Goal: Task Accomplishment & Management: Manage account settings

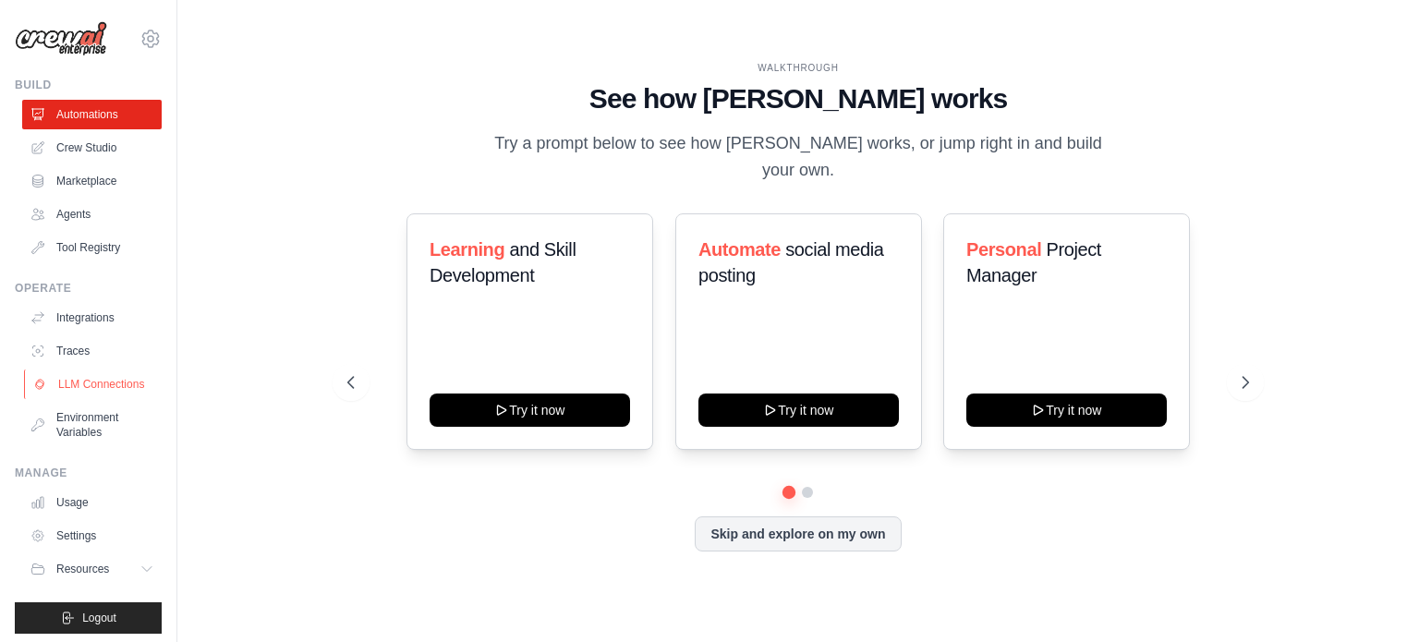
click at [96, 395] on link "LLM Connections" at bounding box center [94, 385] width 140 height 30
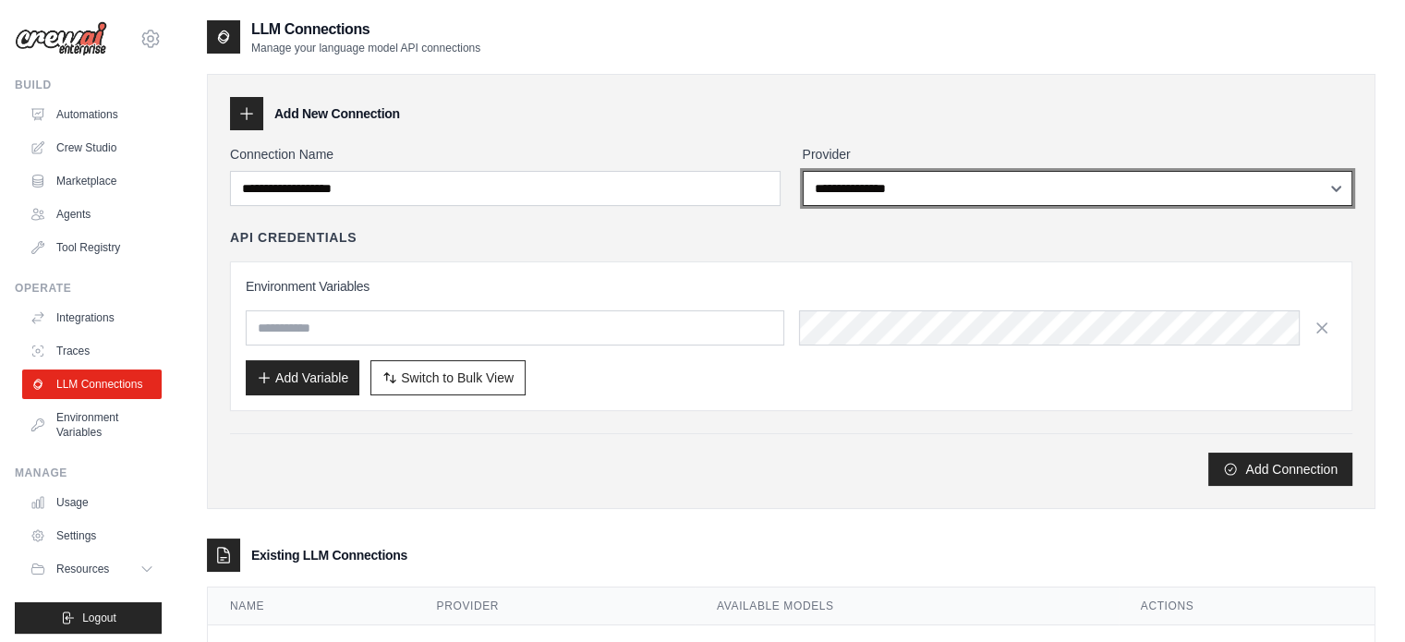
click at [909, 188] on select "**********" at bounding box center [1078, 188] width 551 height 35
select select "******"
click at [803, 171] on select "**********" at bounding box center [1078, 188] width 551 height 35
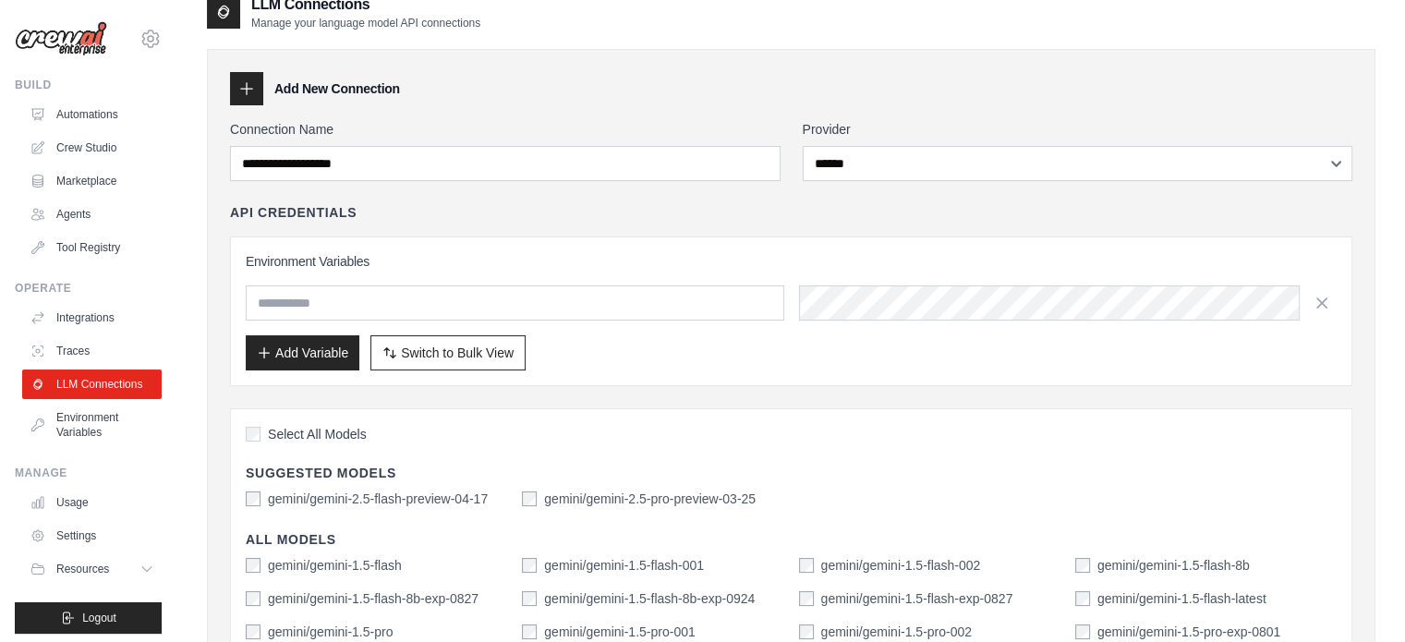
scroll to position [13, 0]
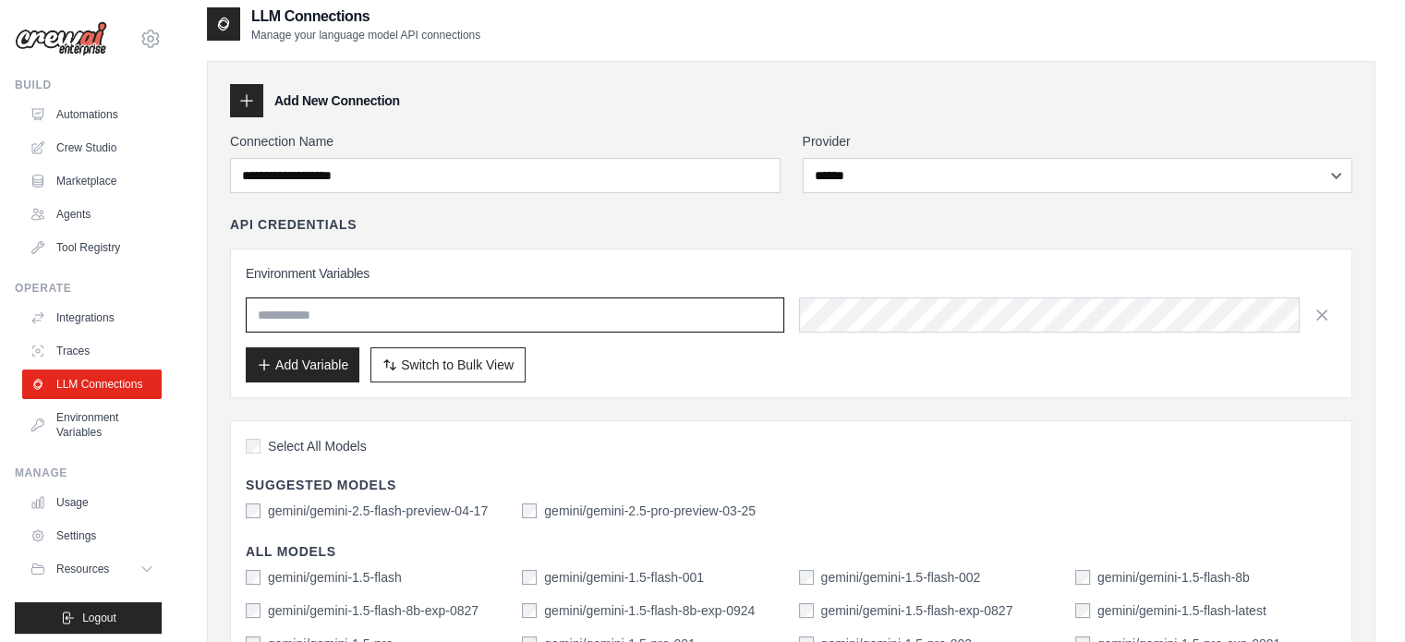
click at [424, 330] on input "text" at bounding box center [515, 315] width 539 height 35
type input "**********"
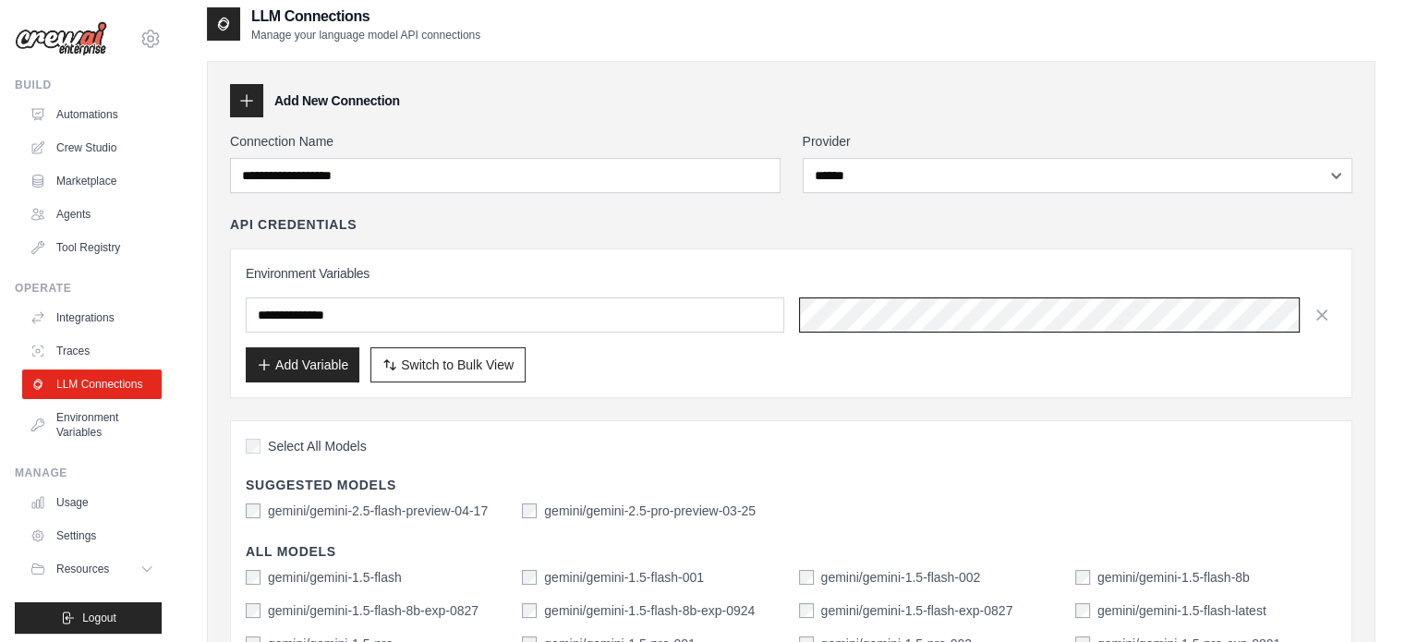
scroll to position [171, 0]
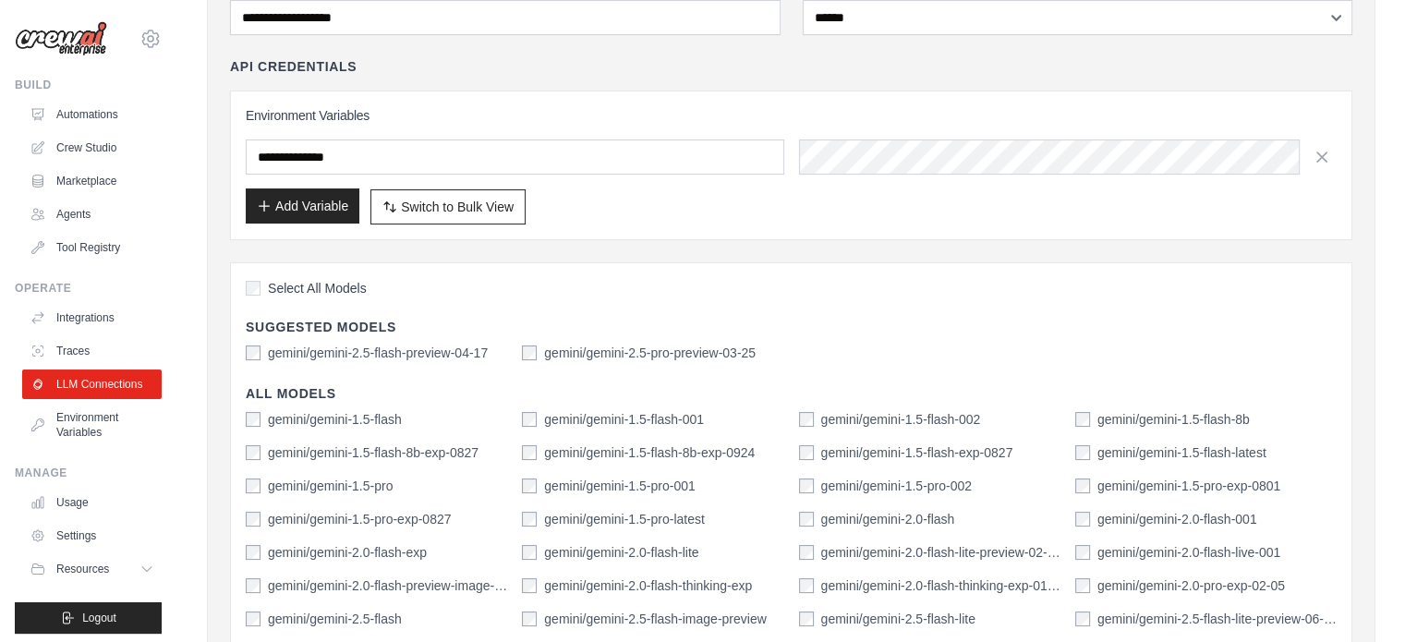
click at [314, 215] on button "Add Variable" at bounding box center [303, 205] width 114 height 35
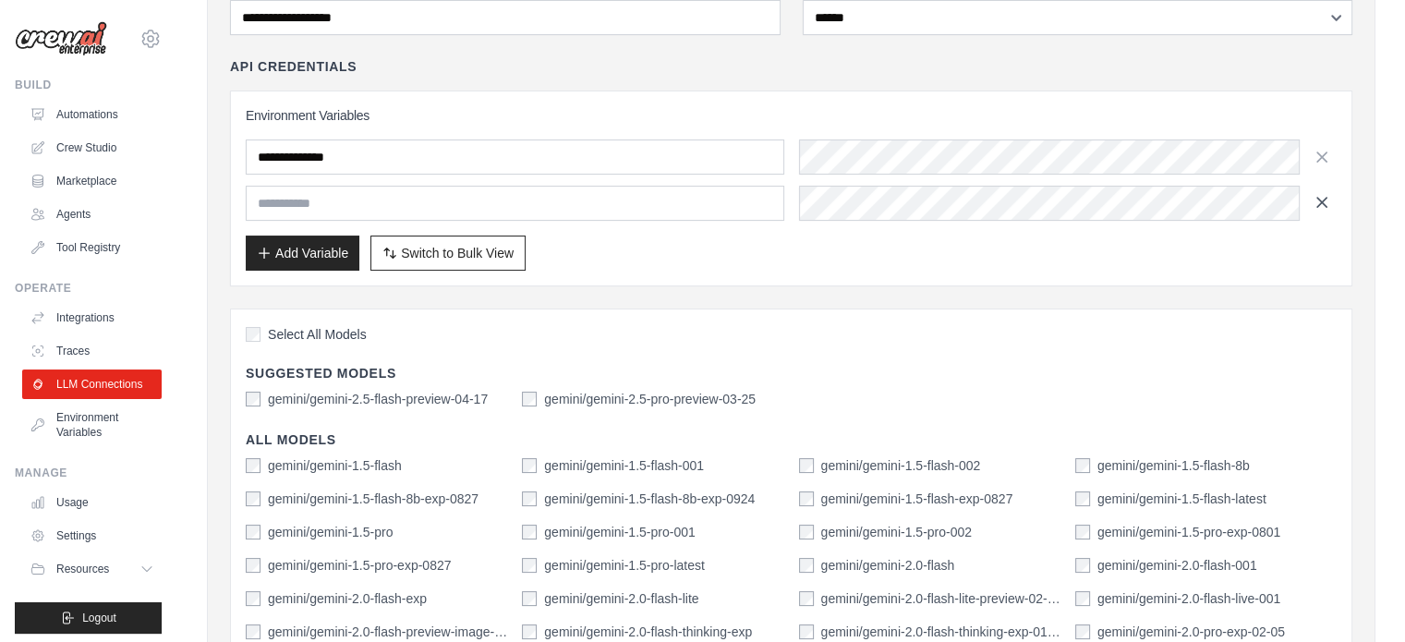
click at [1327, 196] on icon "button" at bounding box center [1322, 202] width 18 height 18
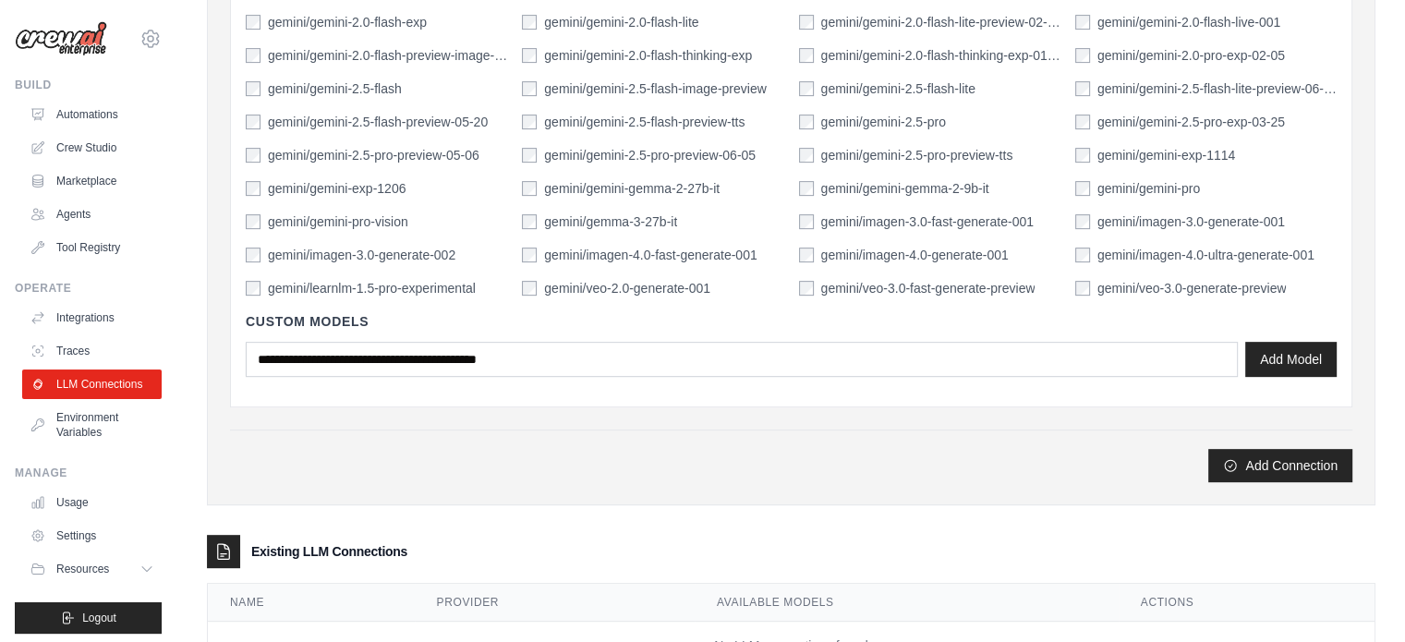
scroll to position [774, 0]
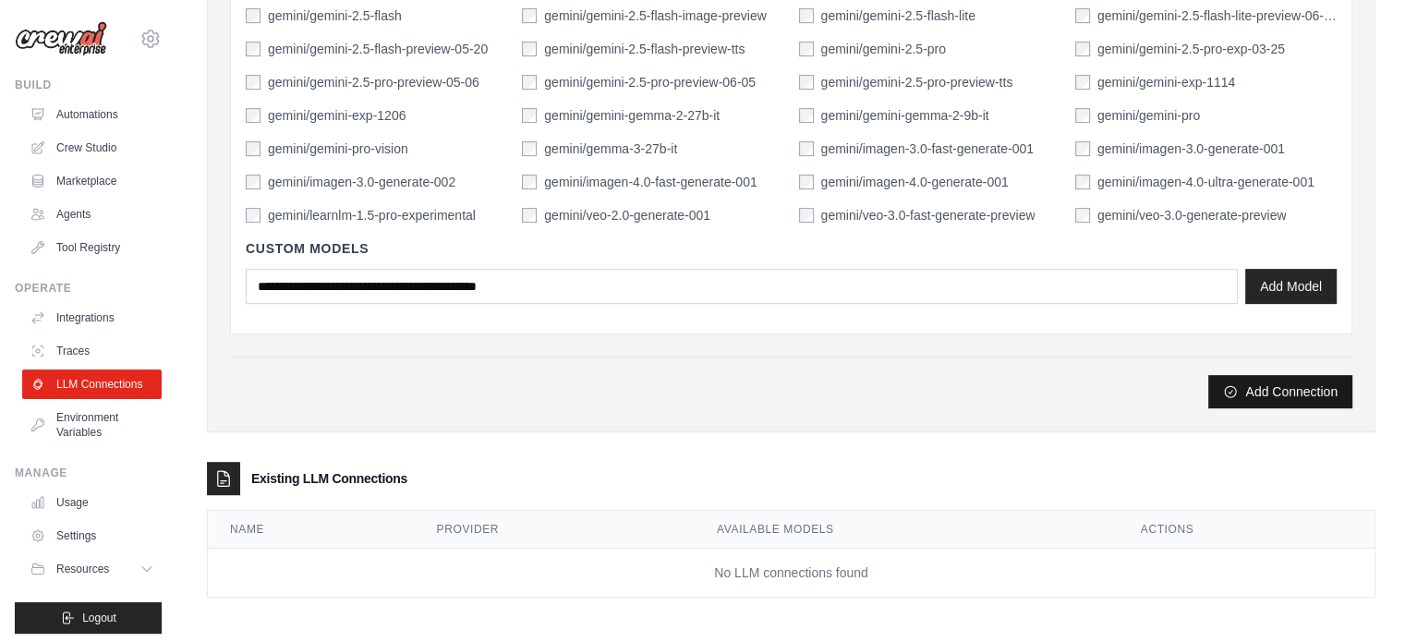
click at [1240, 382] on button "Add Connection" at bounding box center [1281, 391] width 144 height 33
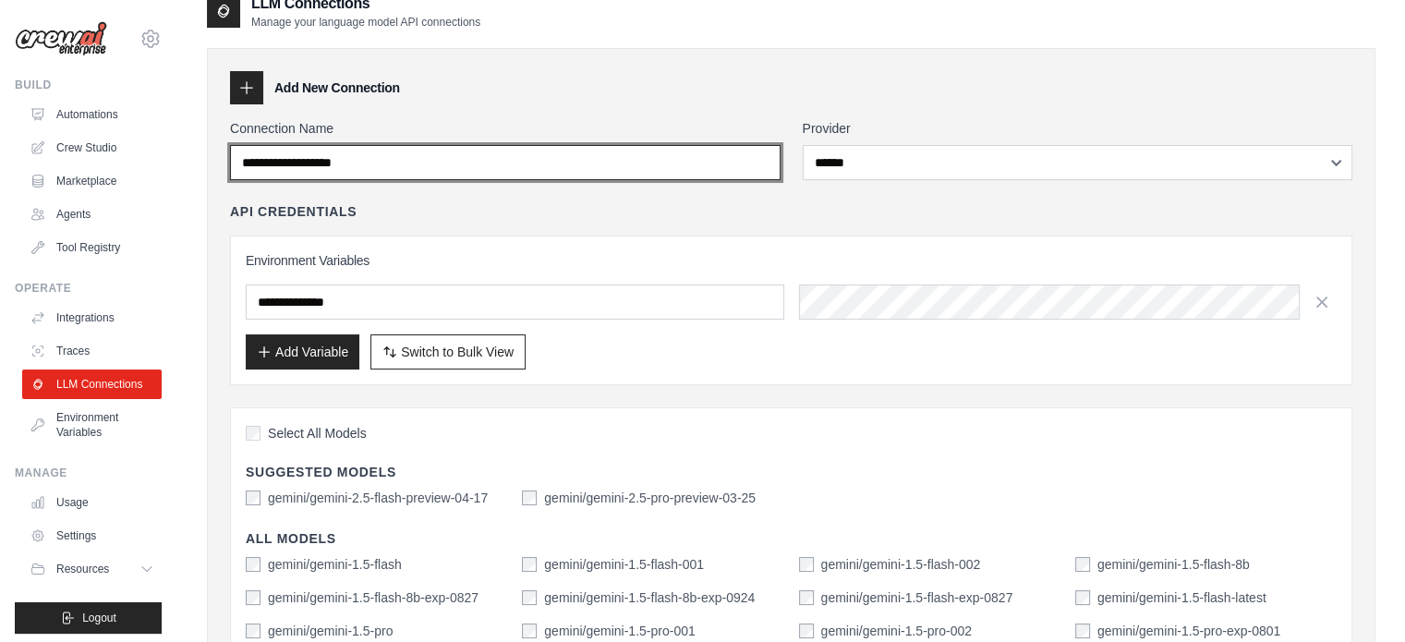
scroll to position [21, 0]
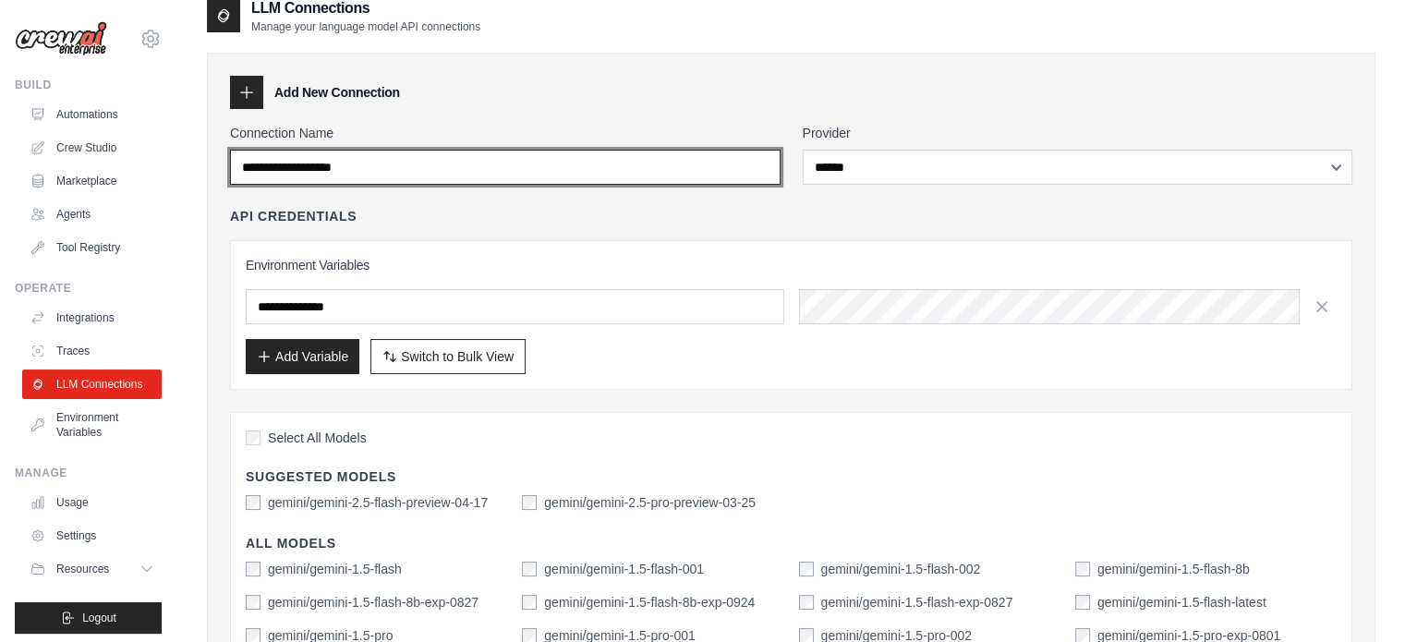
click at [344, 165] on input "Connection Name" at bounding box center [505, 167] width 551 height 35
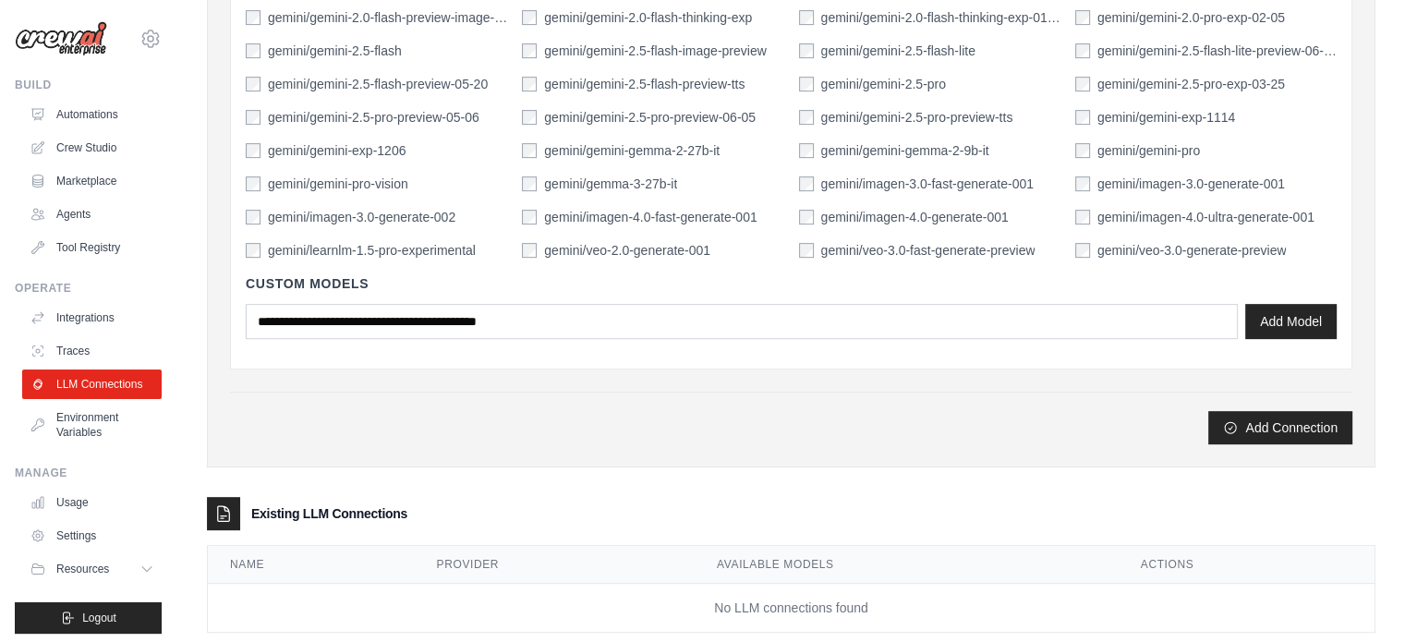
scroll to position [774, 0]
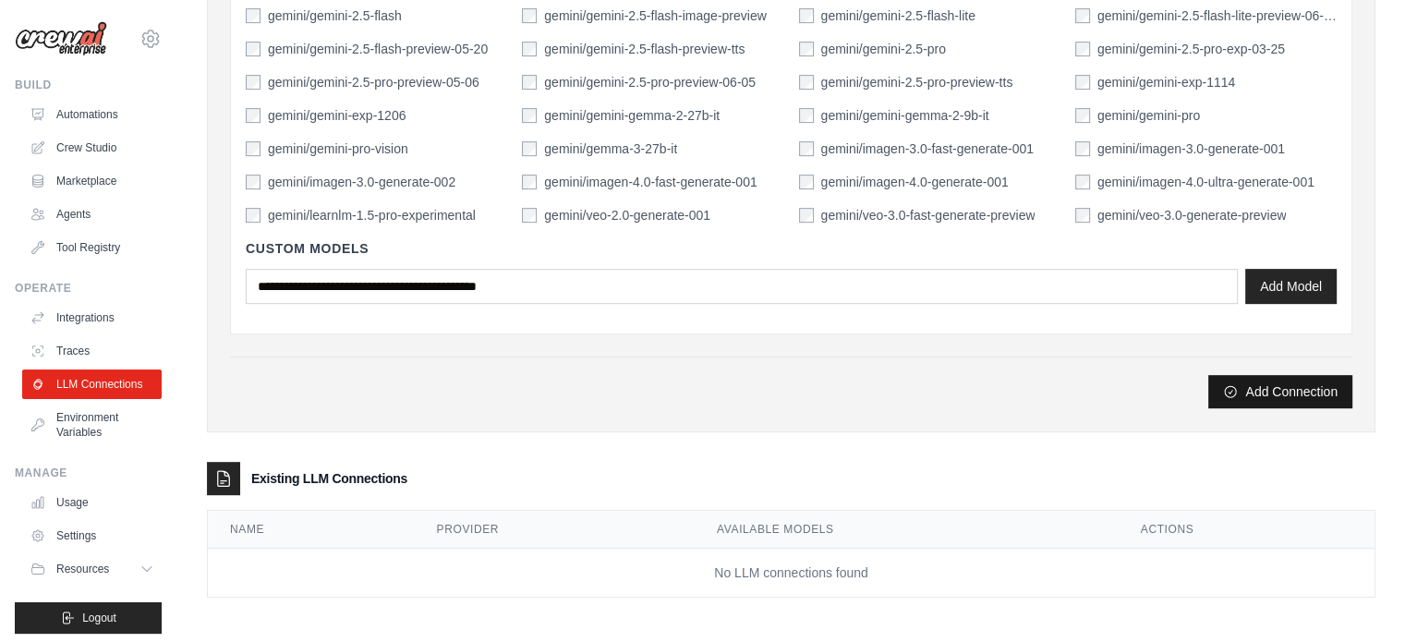
type input "****"
click at [1238, 385] on icon "submit" at bounding box center [1230, 391] width 15 height 15
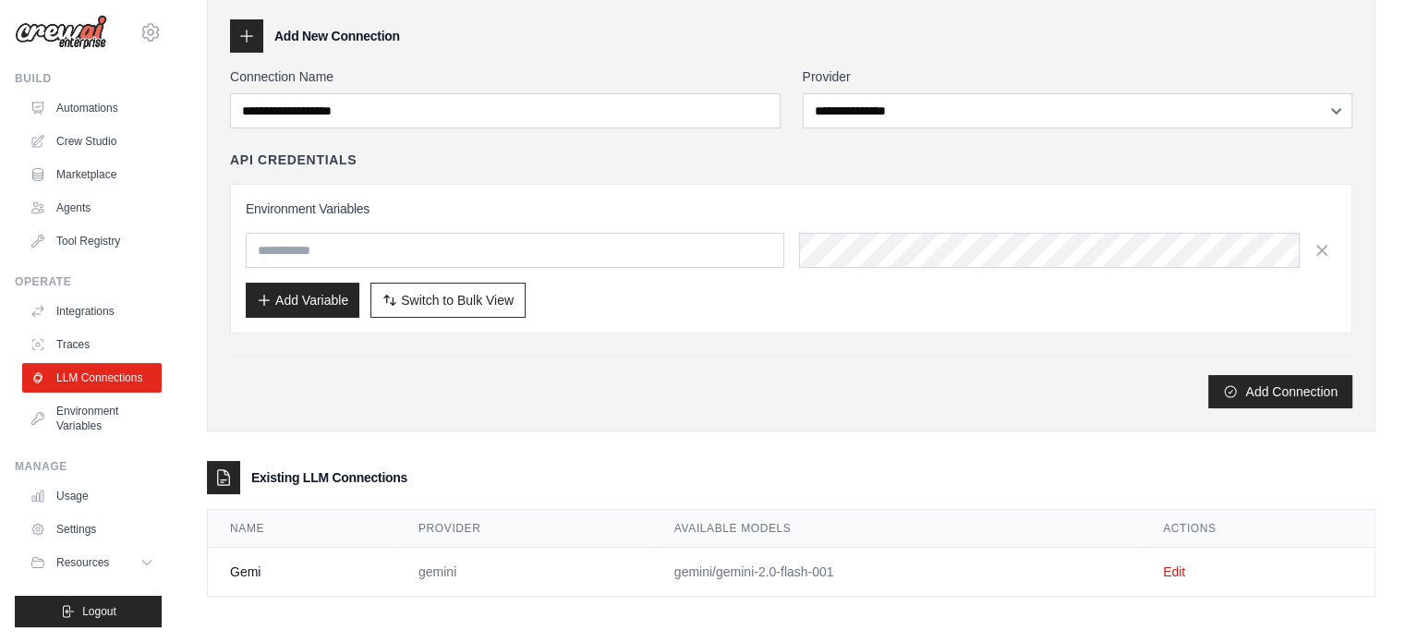
scroll to position [0, 0]
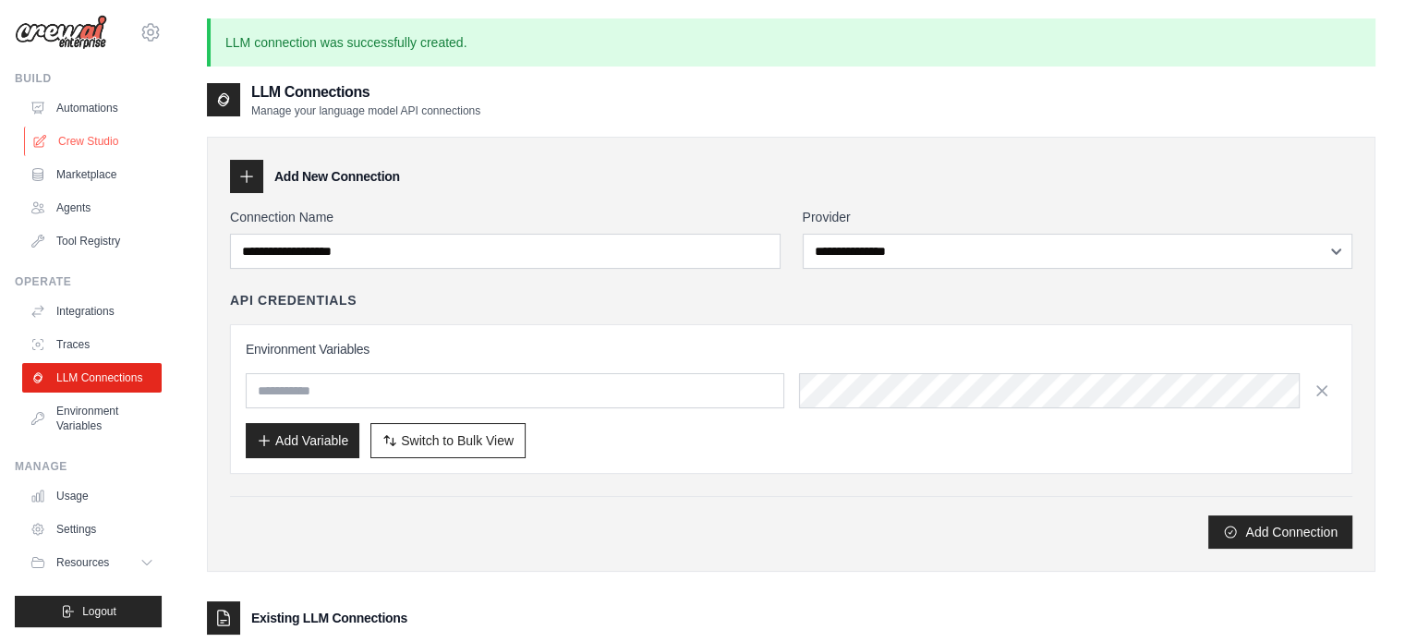
click at [93, 127] on link "Crew Studio" at bounding box center [94, 142] width 140 height 30
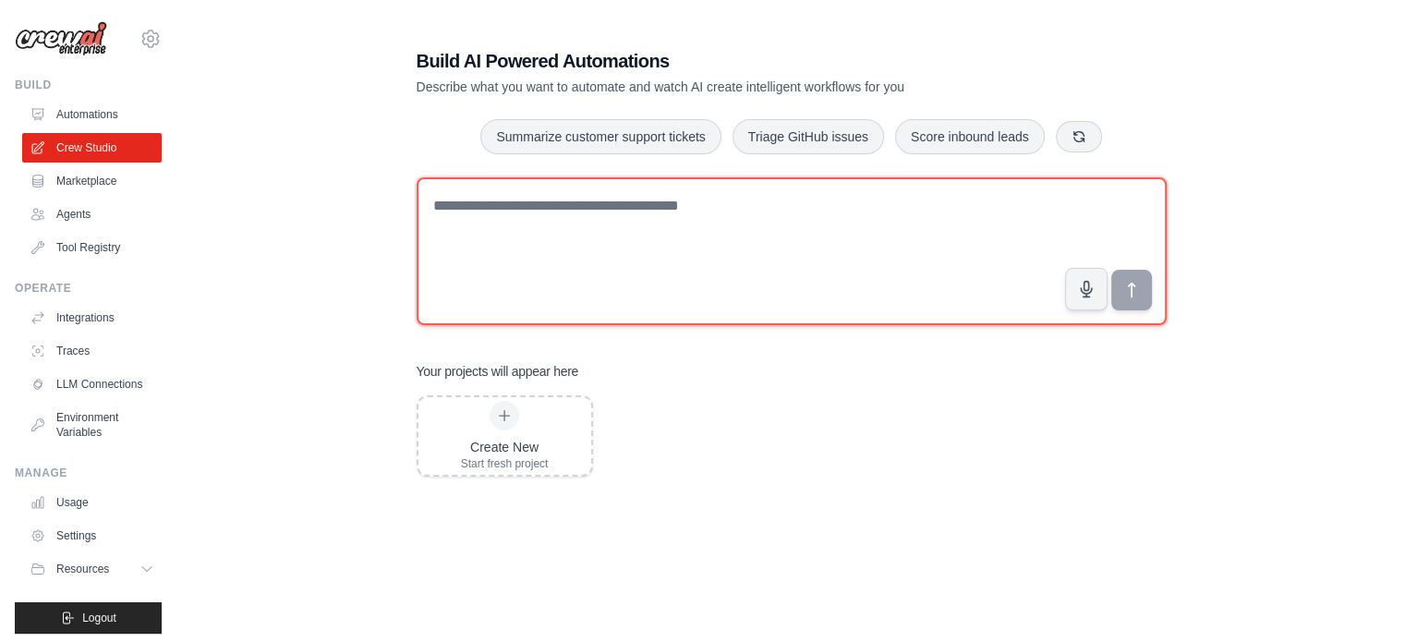
click at [585, 228] on textarea at bounding box center [792, 251] width 750 height 148
paste textarea "**********"
type textarea "*"
click at [492, 194] on textarea at bounding box center [792, 251] width 750 height 148
paste textarea "**********"
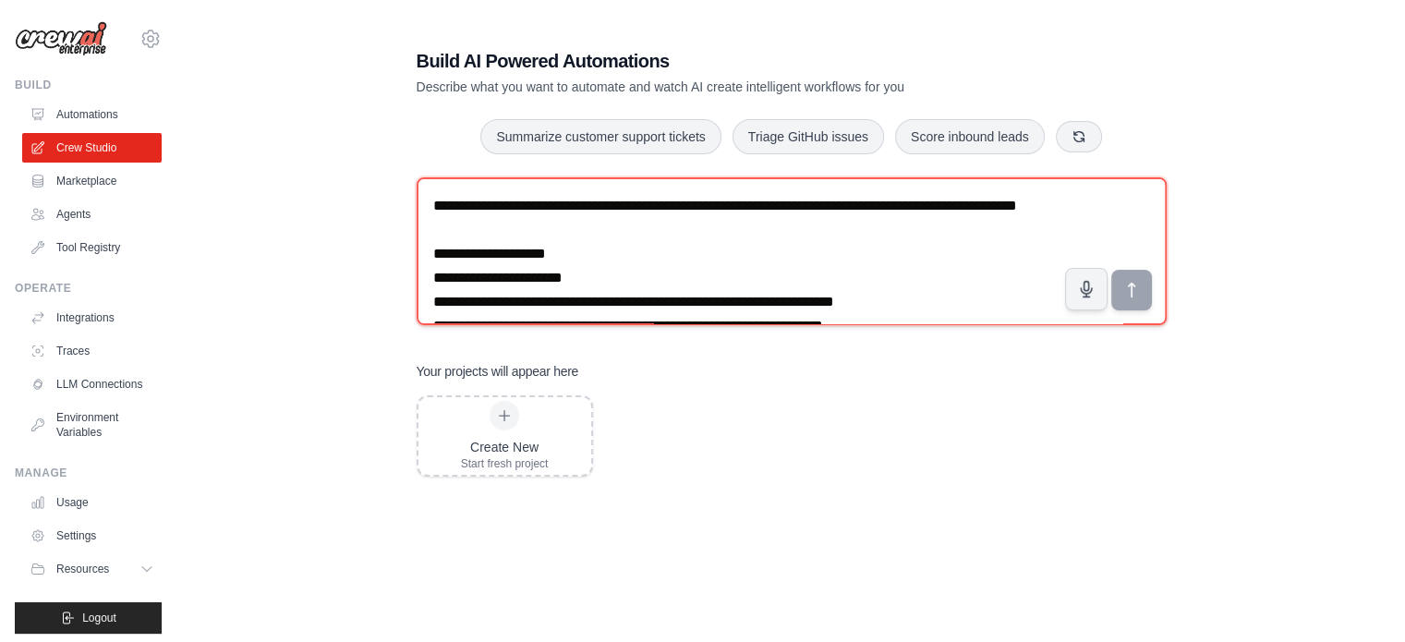
scroll to position [875, 0]
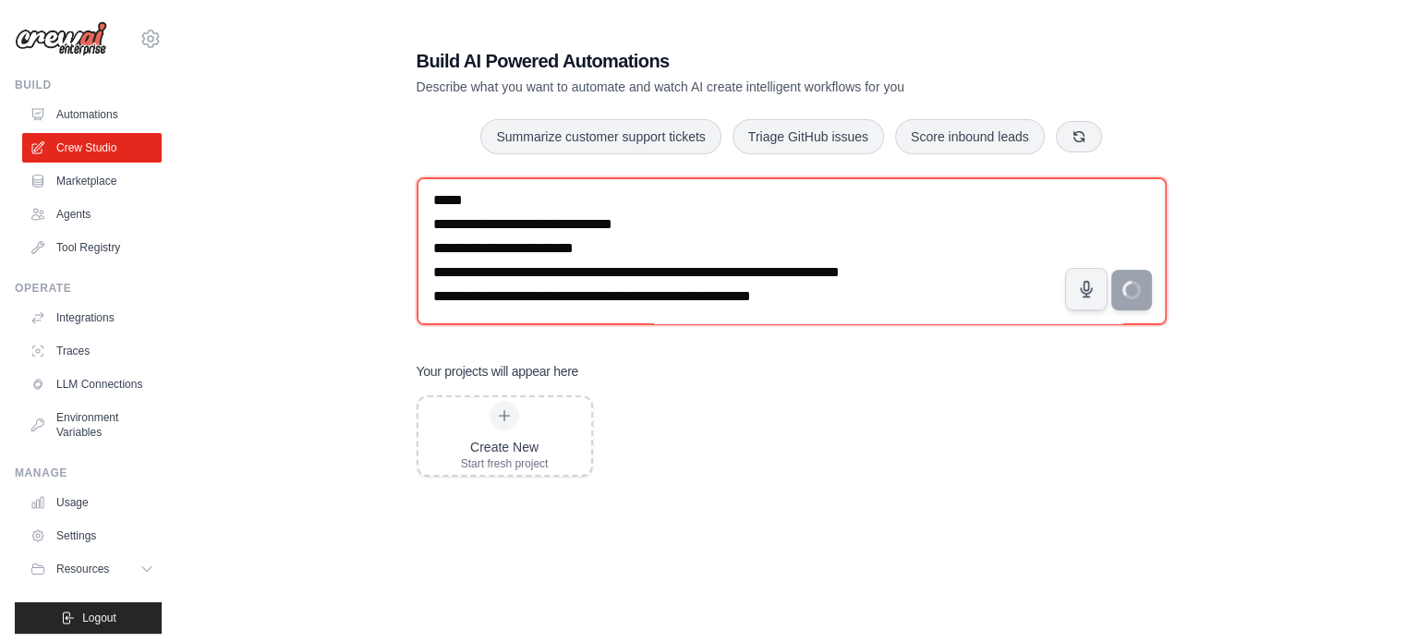
type textarea "**********"
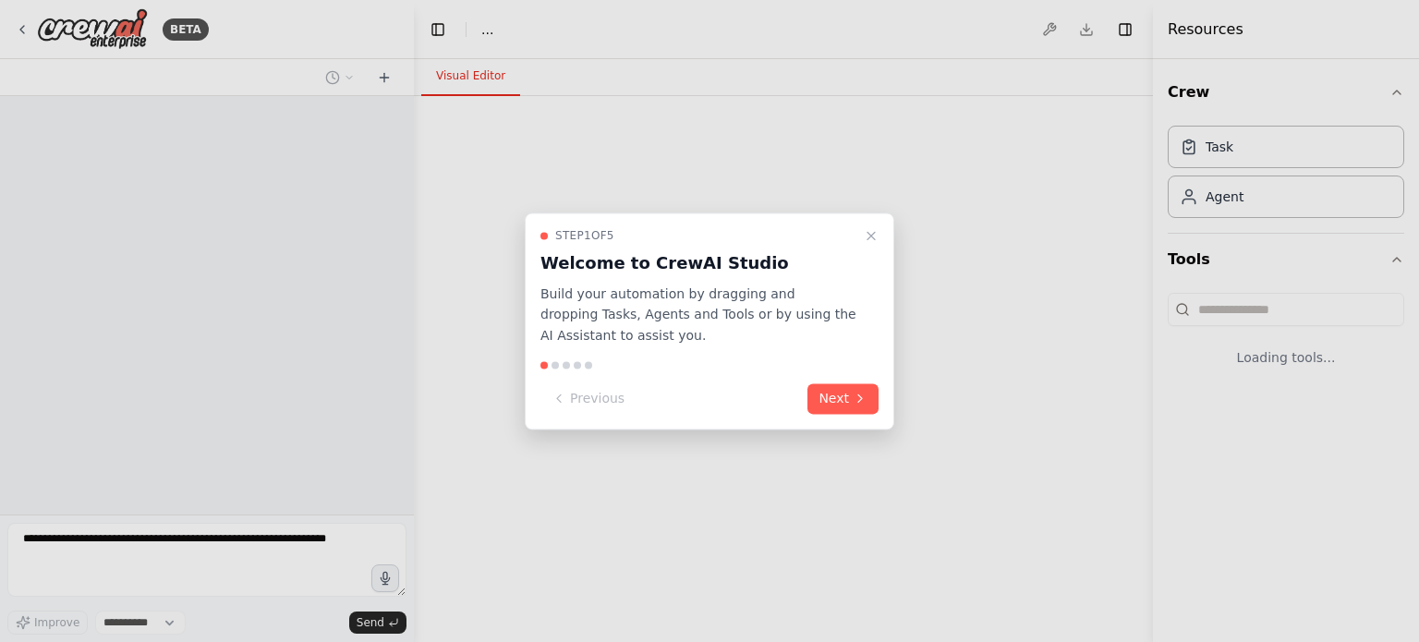
select select "****"
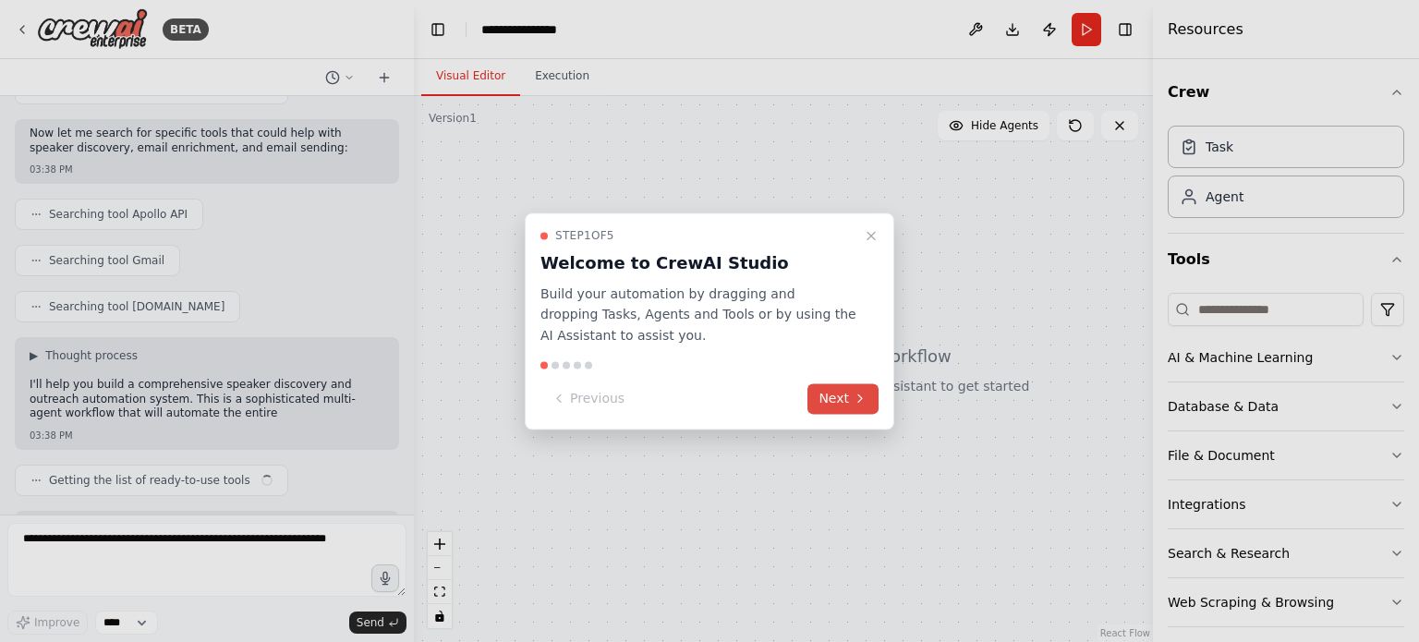
click at [837, 398] on button "Next" at bounding box center [843, 398] width 71 height 30
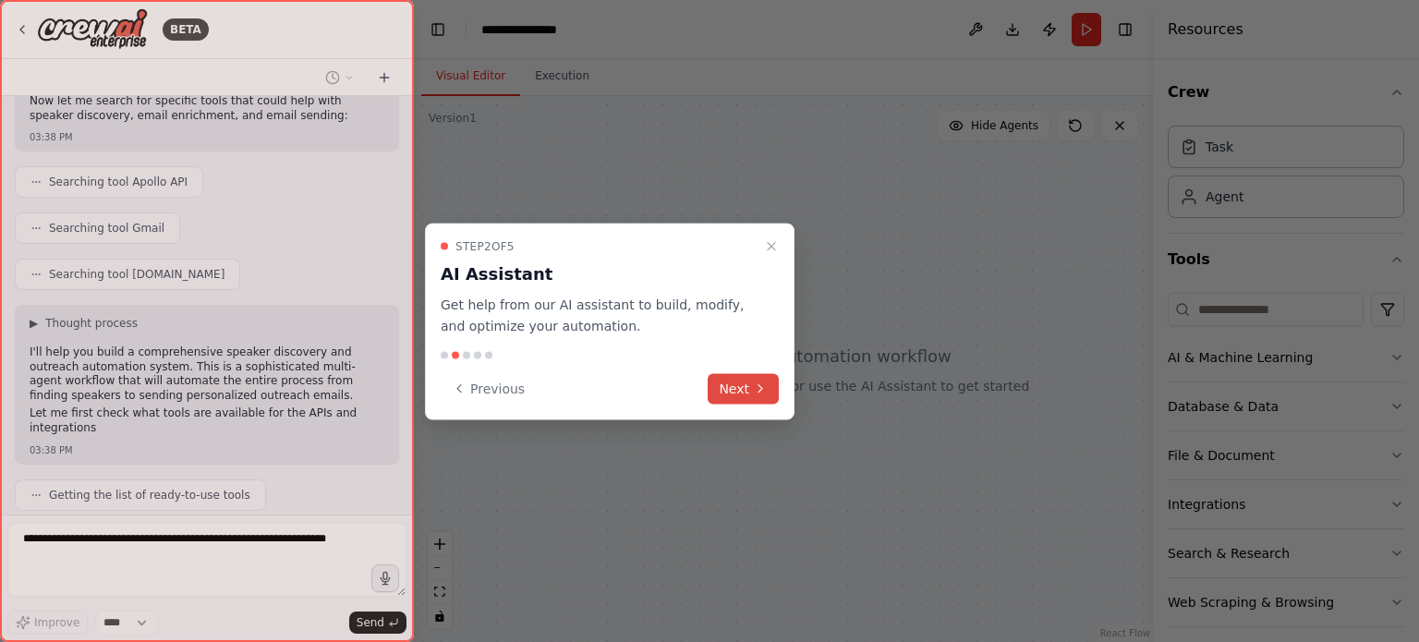
scroll to position [1101, 0]
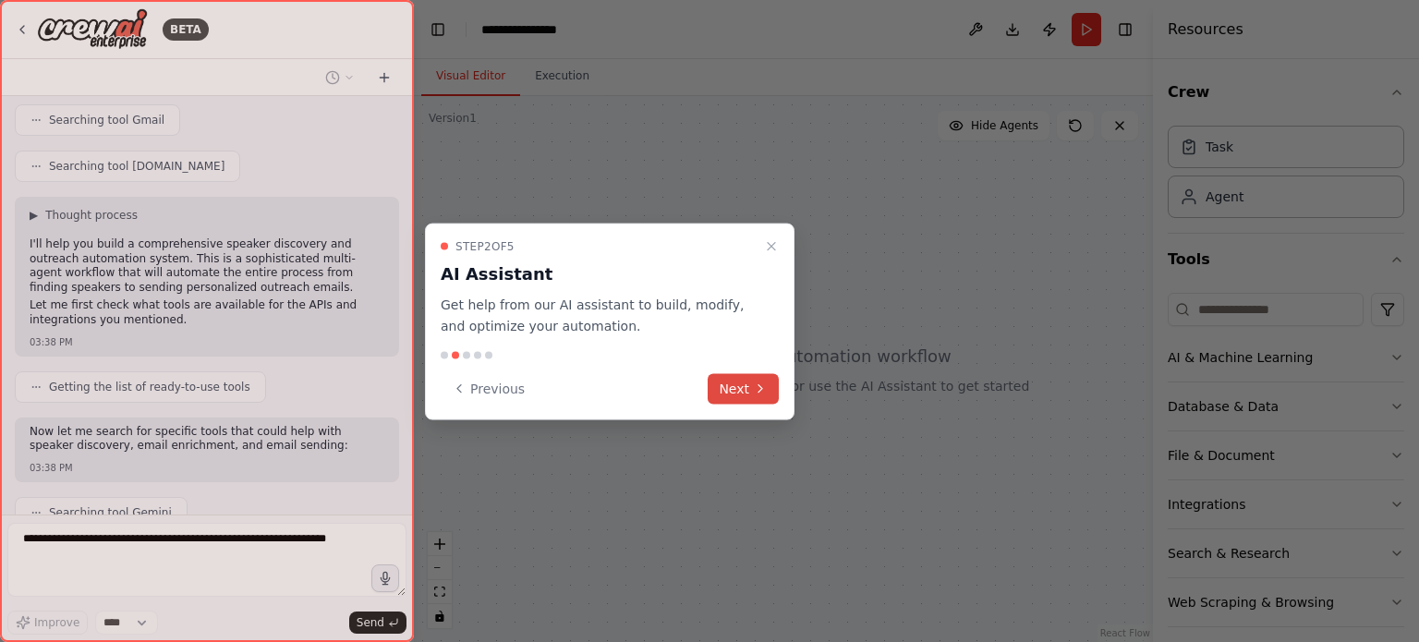
click at [737, 396] on button "Next" at bounding box center [743, 388] width 71 height 30
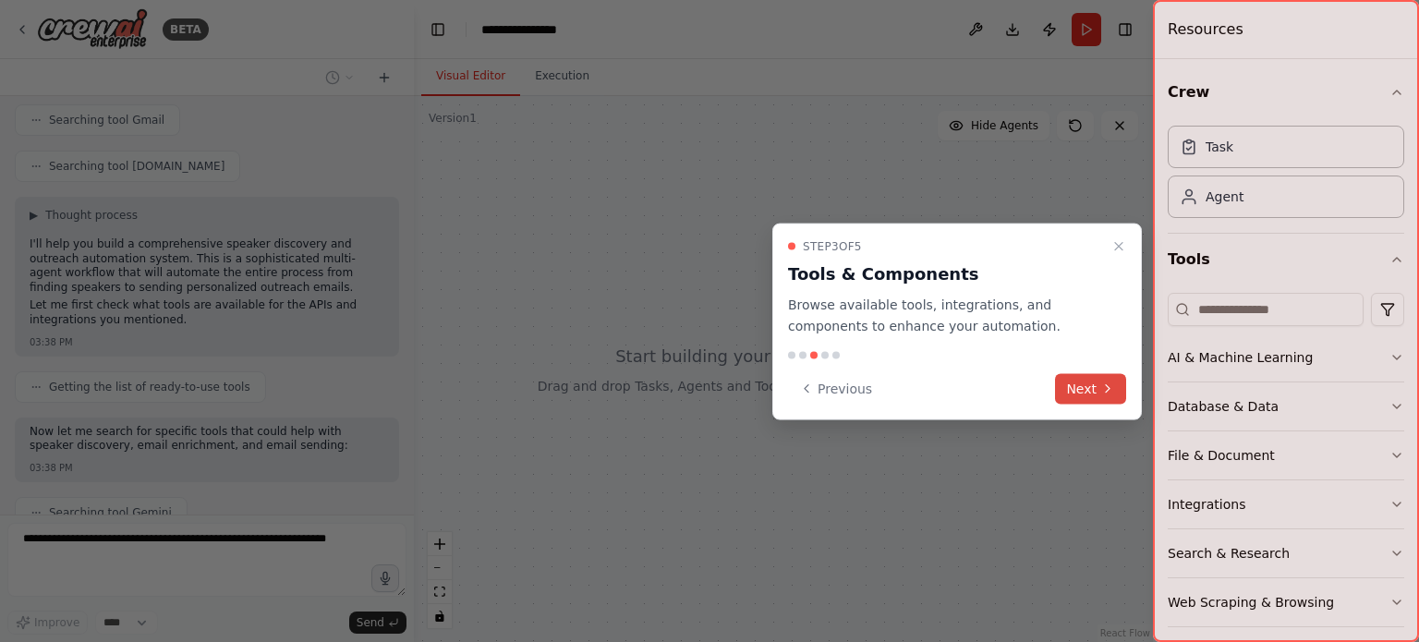
scroll to position [1148, 0]
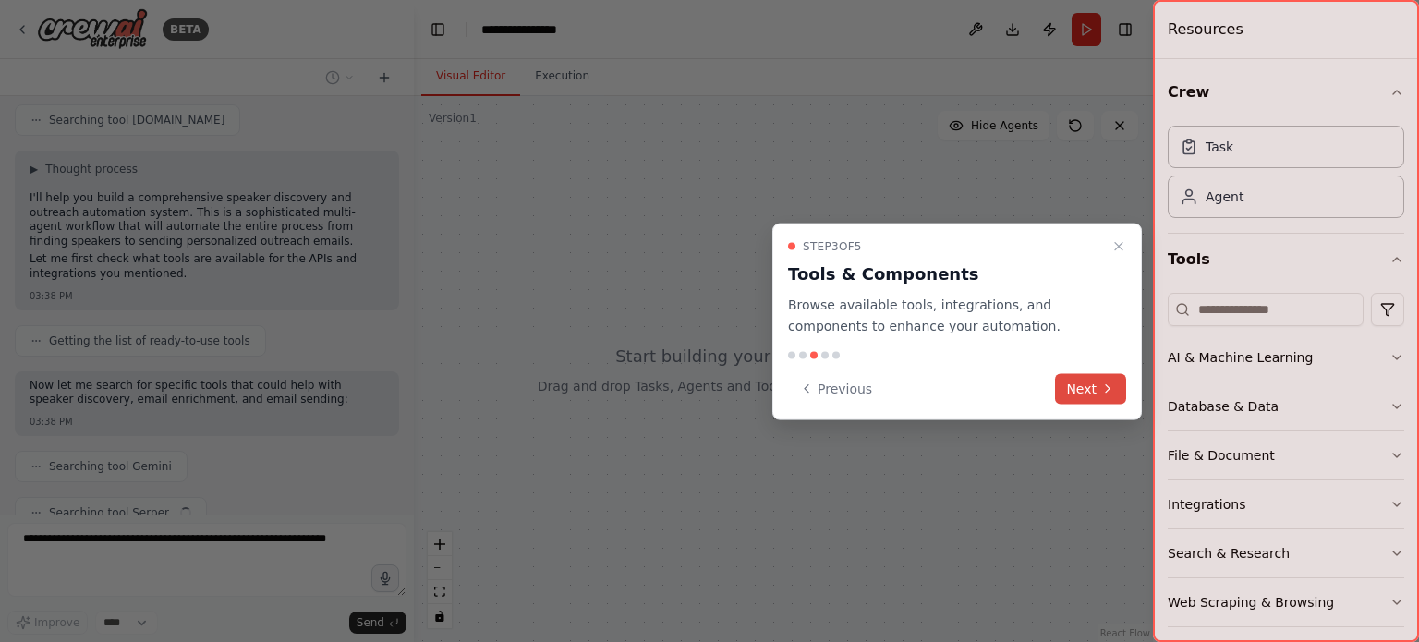
click at [1091, 377] on button "Next" at bounding box center [1090, 388] width 71 height 30
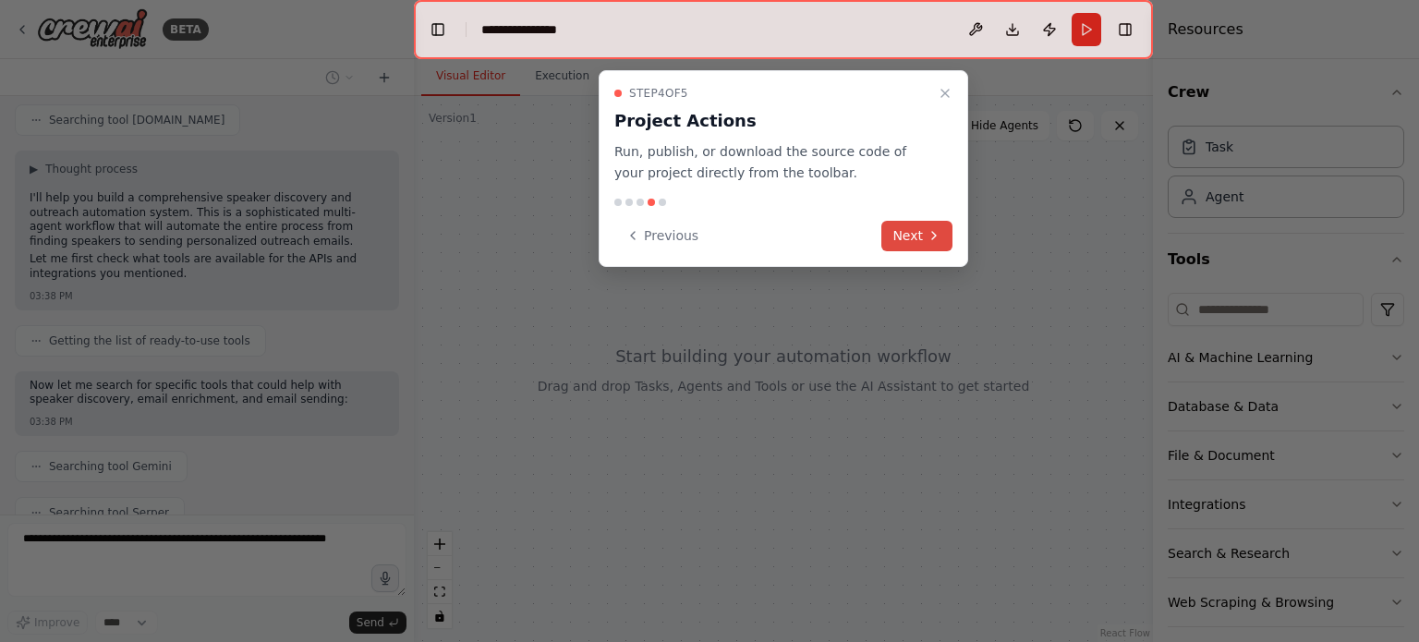
click at [923, 232] on button "Next" at bounding box center [916, 236] width 71 height 30
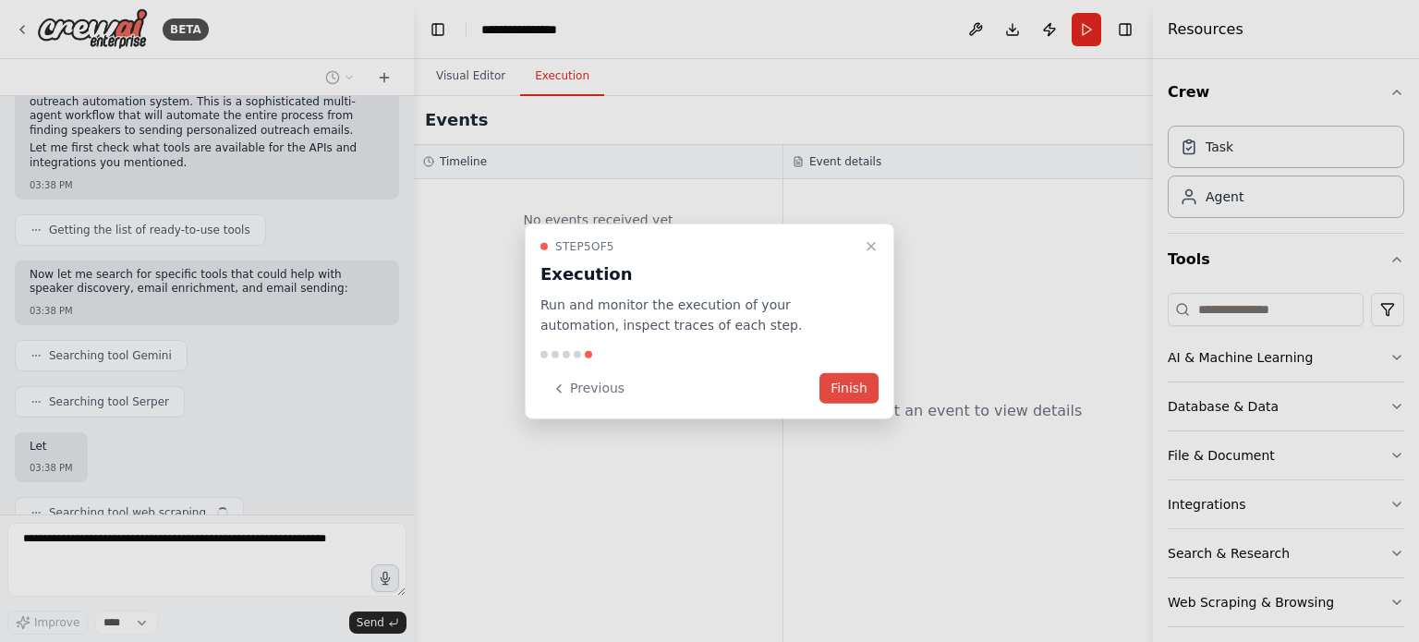
click at [841, 390] on button "Finish" at bounding box center [849, 388] width 59 height 30
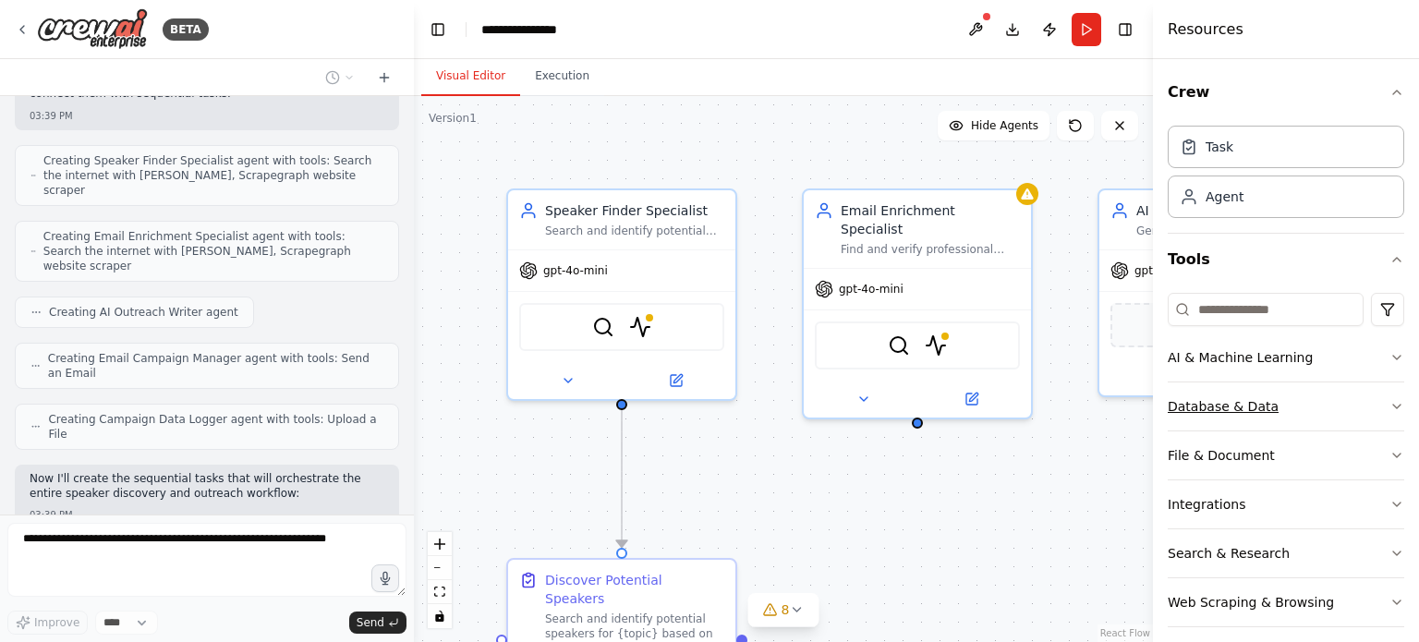
scroll to position [12, 0]
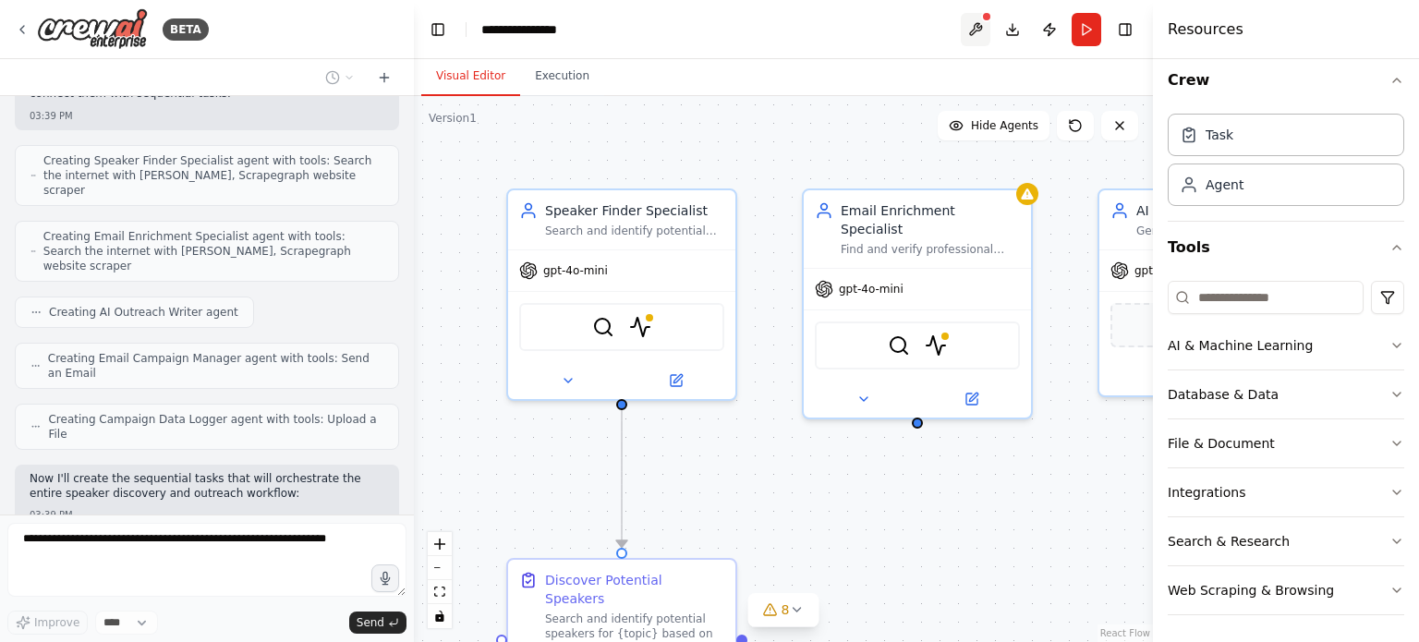
click at [970, 23] on button at bounding box center [976, 29] width 30 height 33
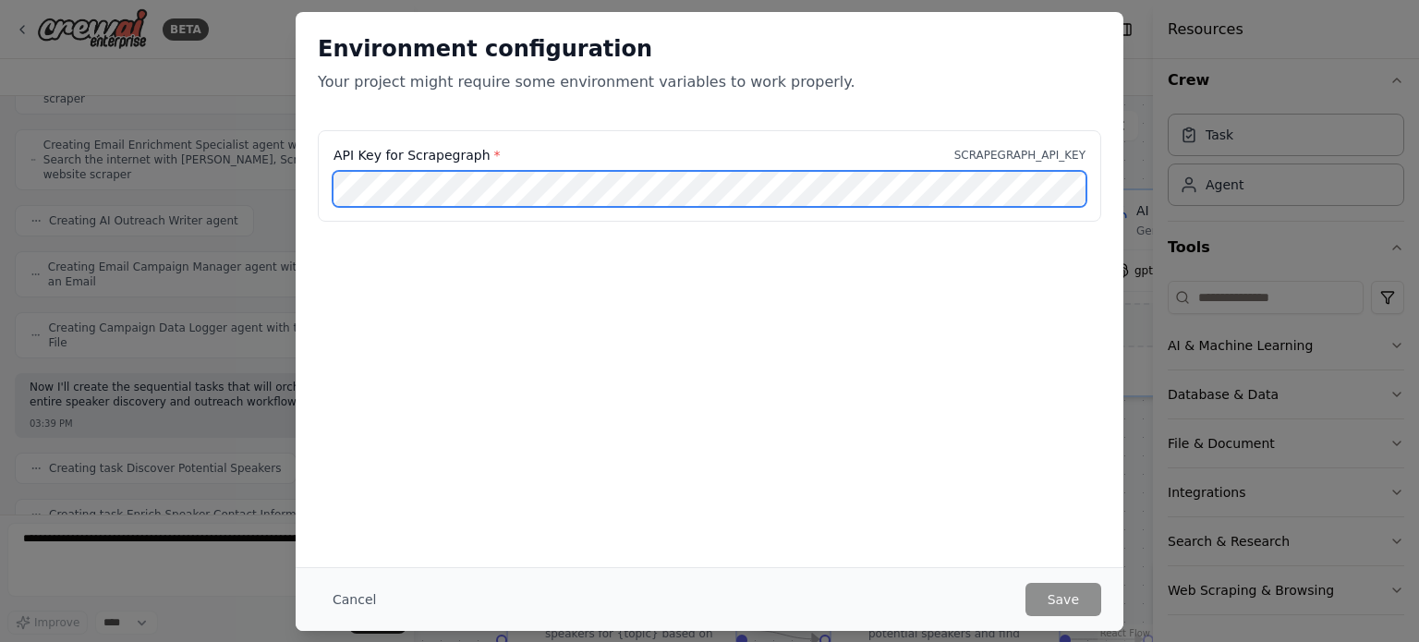
scroll to position [2029, 0]
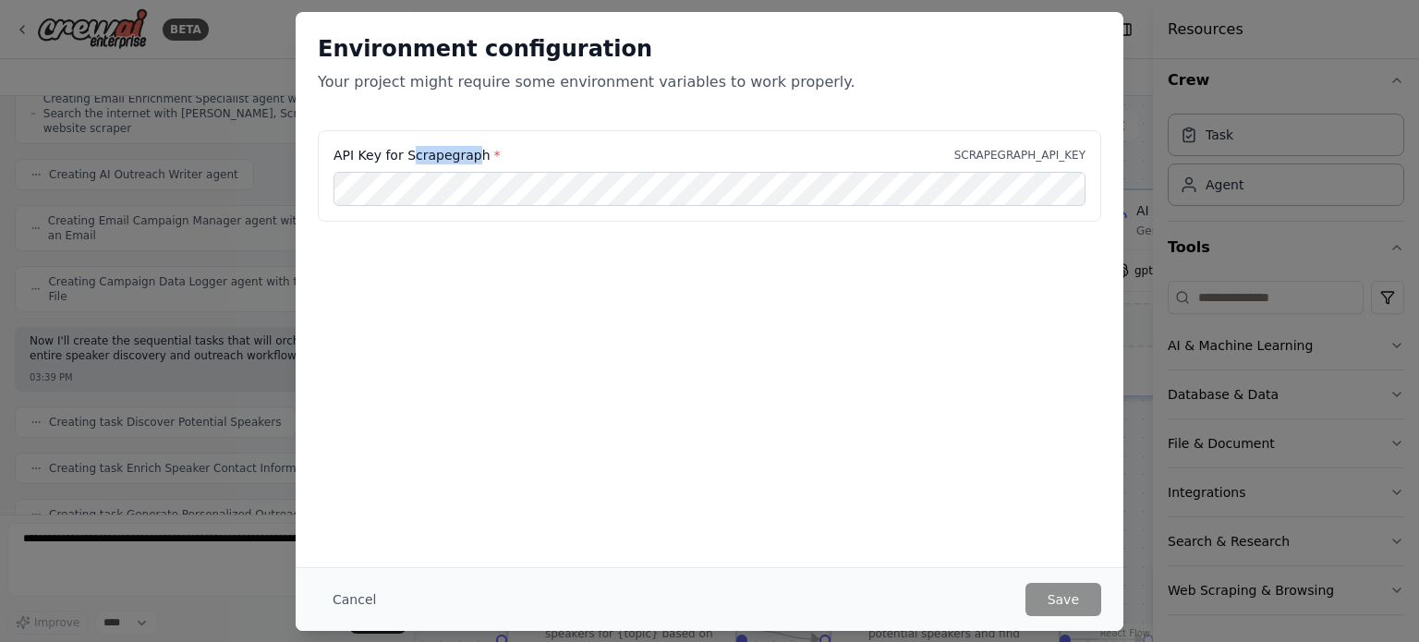
drag, startPoint x: 472, startPoint y: 152, endPoint x: 406, endPoint y: 151, distance: 66.5
click at [406, 151] on label "API Key for Scrapegraph *" at bounding box center [417, 155] width 167 height 18
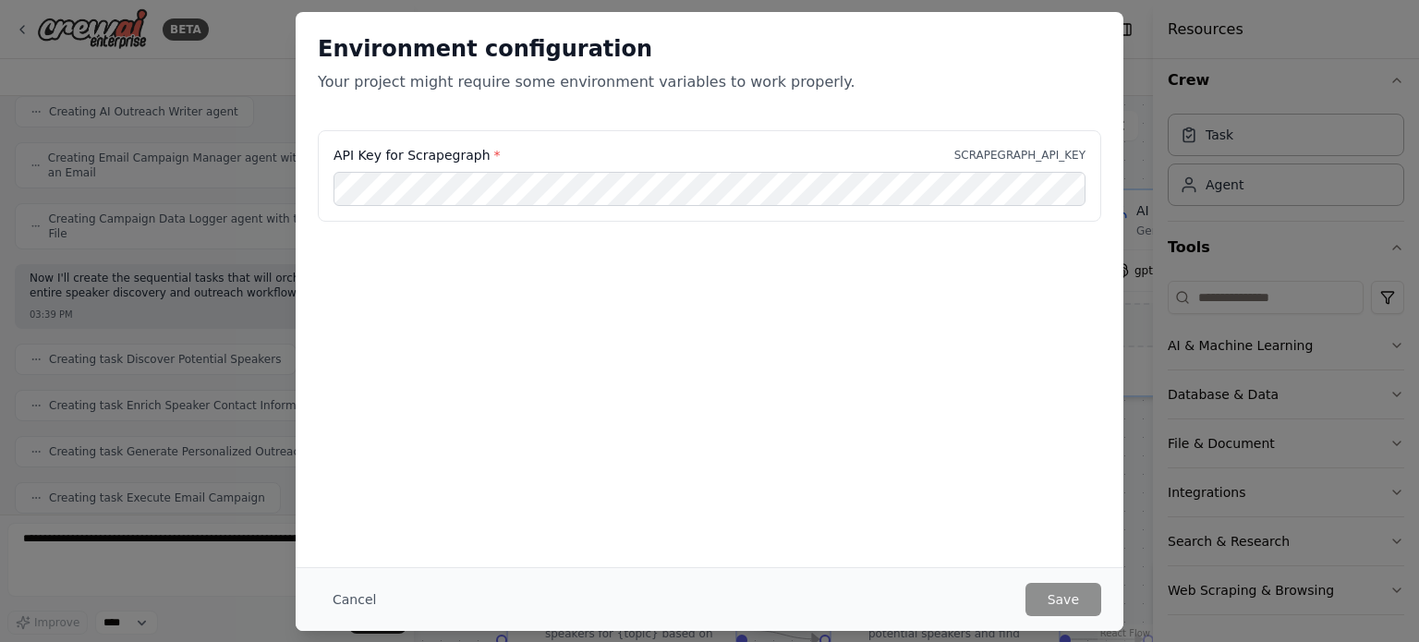
scroll to position [2186, 0]
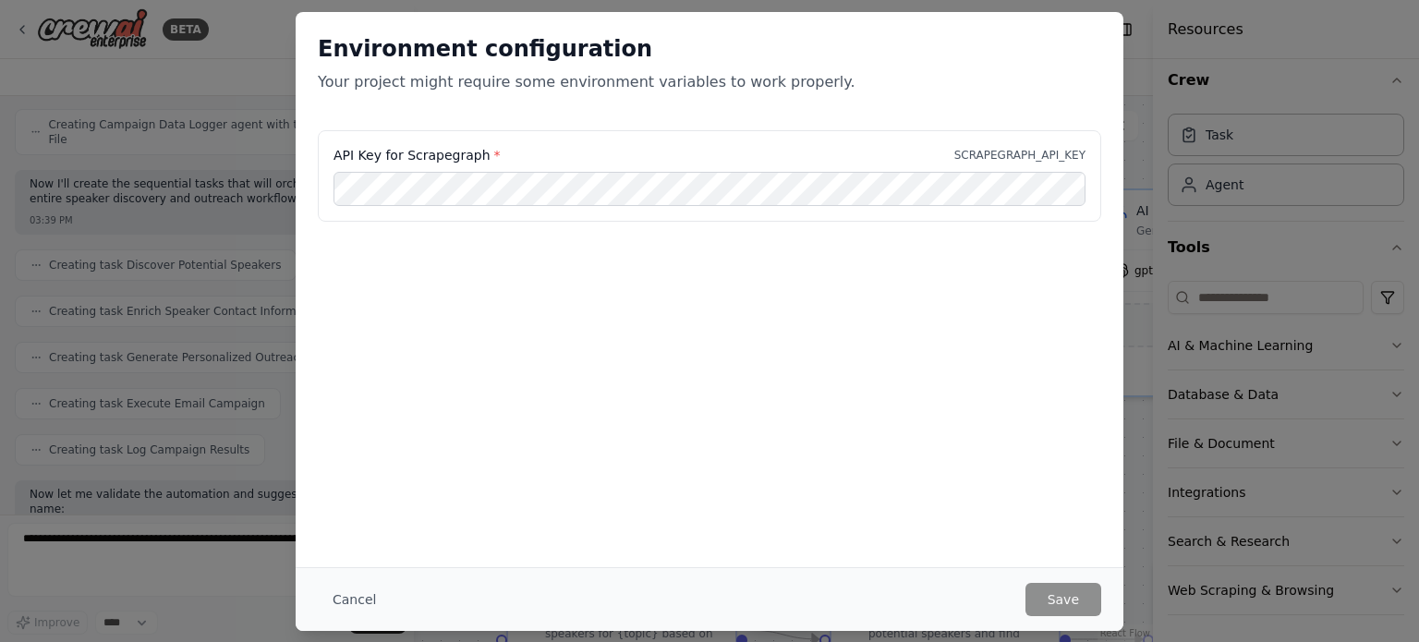
drag, startPoint x: 478, startPoint y: 154, endPoint x: 403, endPoint y: 154, distance: 74.8
click at [403, 154] on label "API Key for Scrapegraph *" at bounding box center [417, 155] width 167 height 18
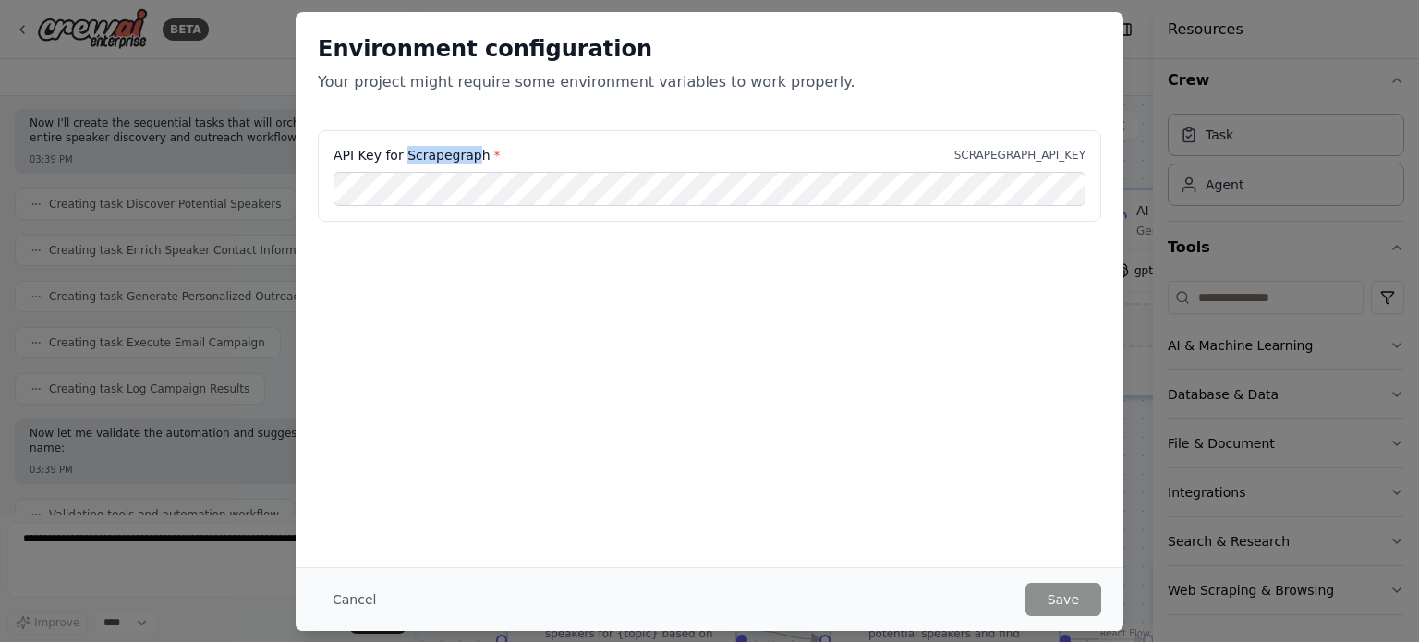
scroll to position [2232, 0]
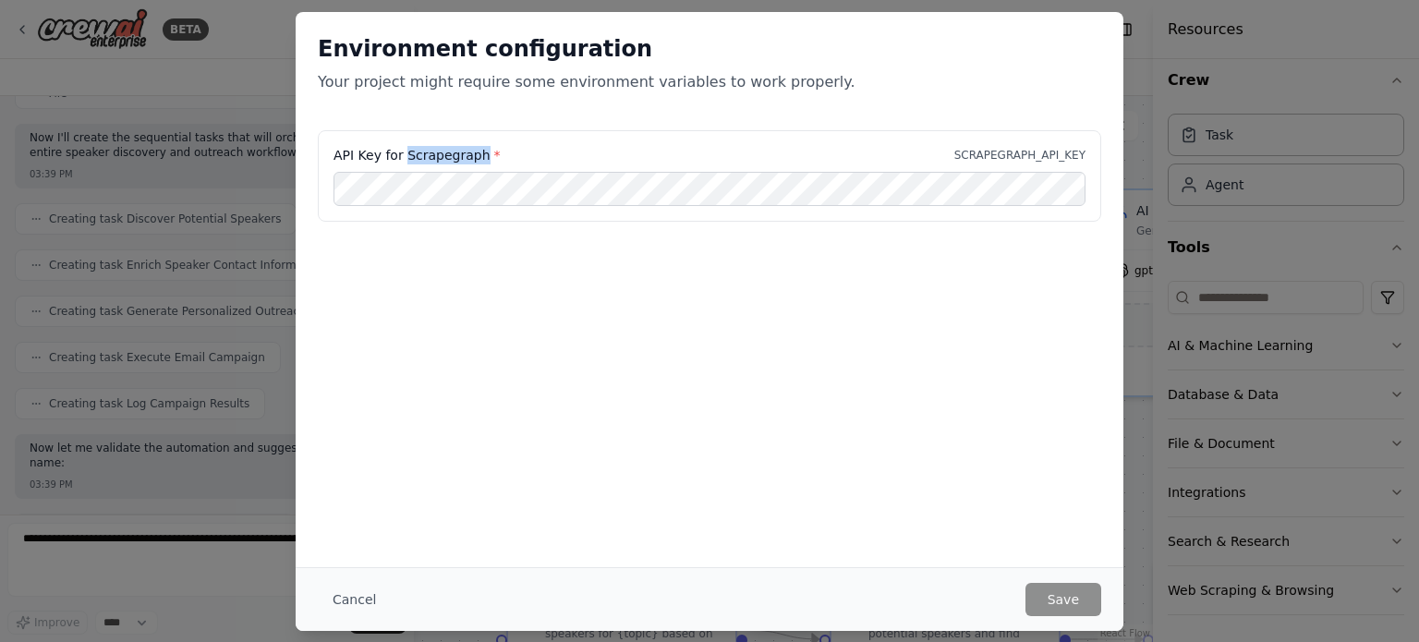
copy label "Scrapegraph"
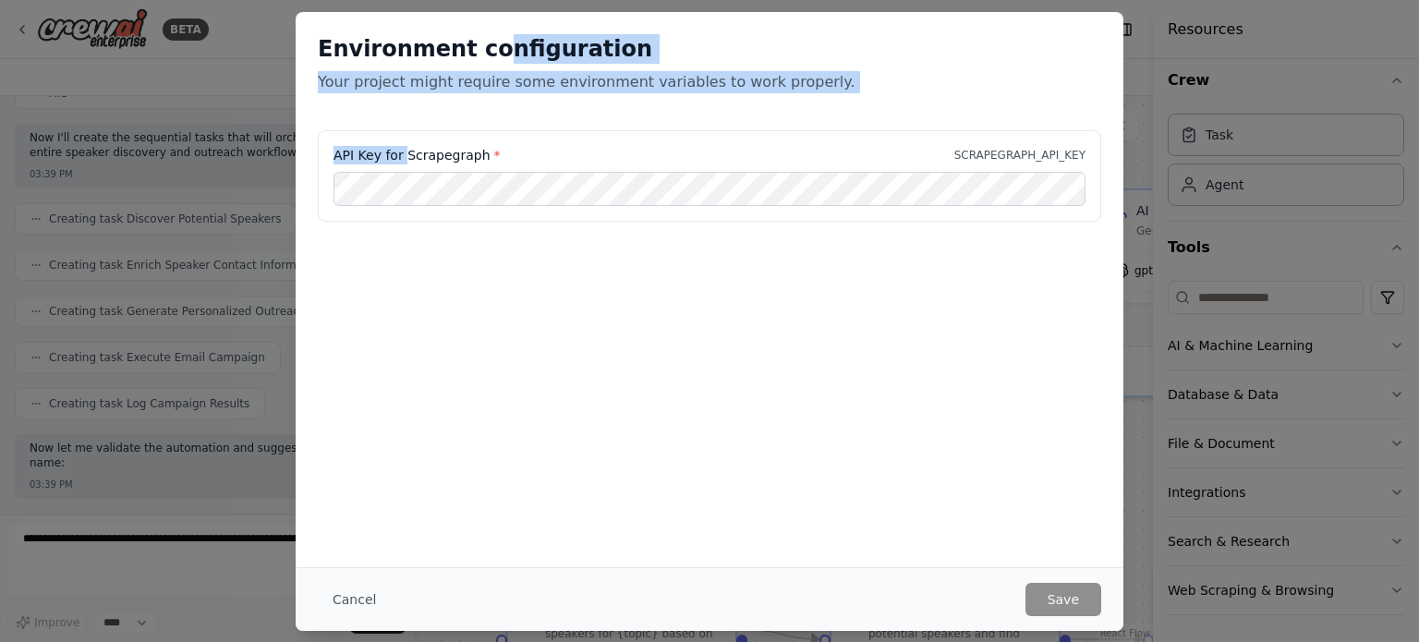
drag, startPoint x: 403, startPoint y: 154, endPoint x: 473, endPoint y: -63, distance: 228.2
click at [473, 0] on html "BETA I want to build a fully automated system for speaker discovery and outreac…" at bounding box center [709, 321] width 1419 height 642
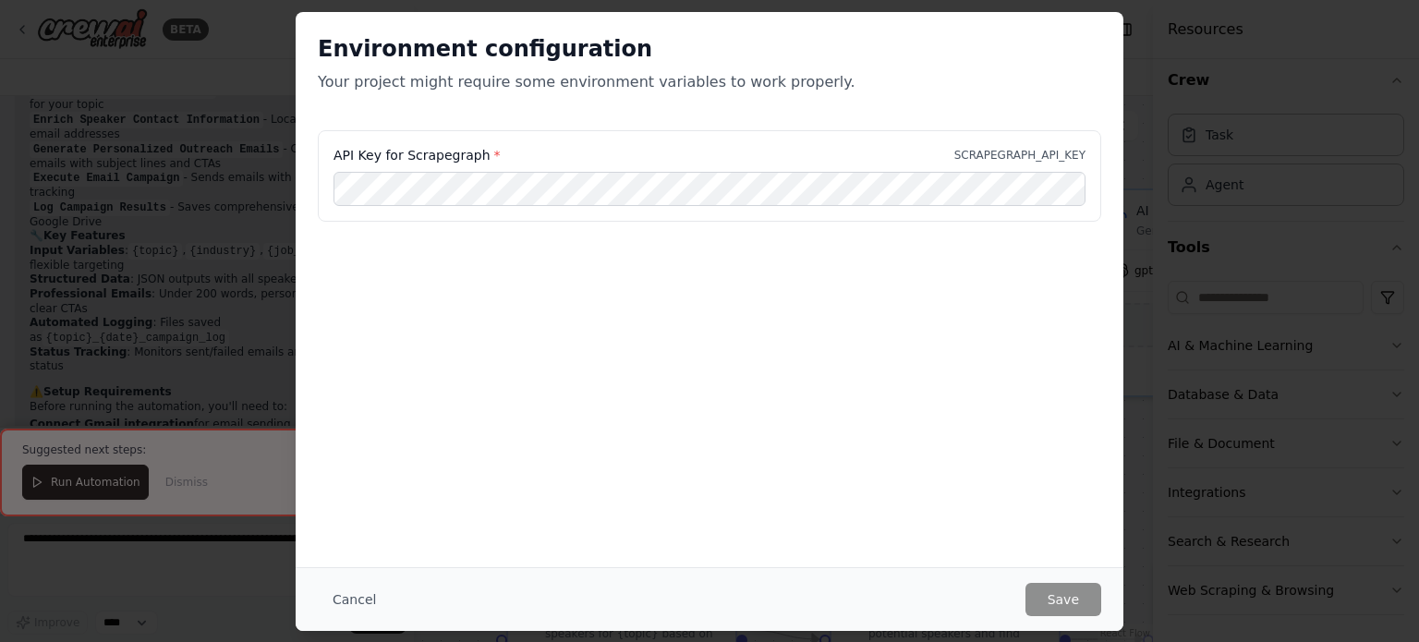
scroll to position [3013, 0]
click at [357, 591] on button "Cancel" at bounding box center [354, 599] width 73 height 33
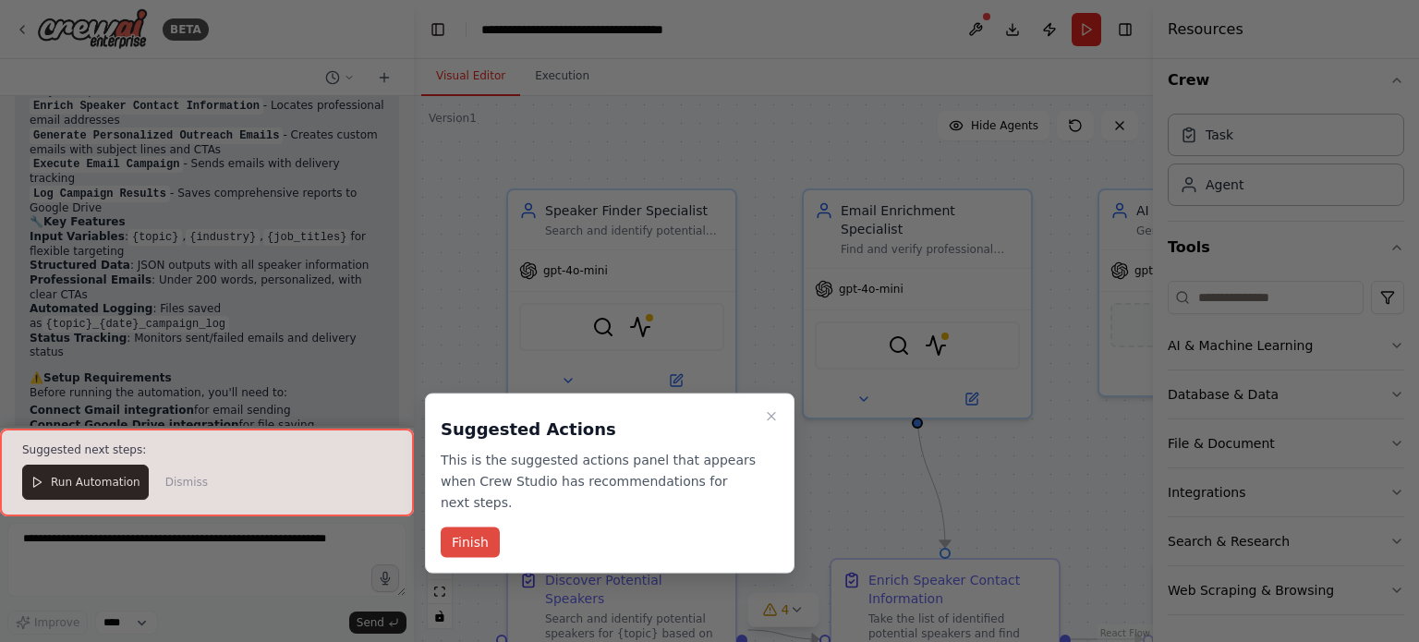
click at [458, 528] on button "Finish" at bounding box center [470, 543] width 59 height 30
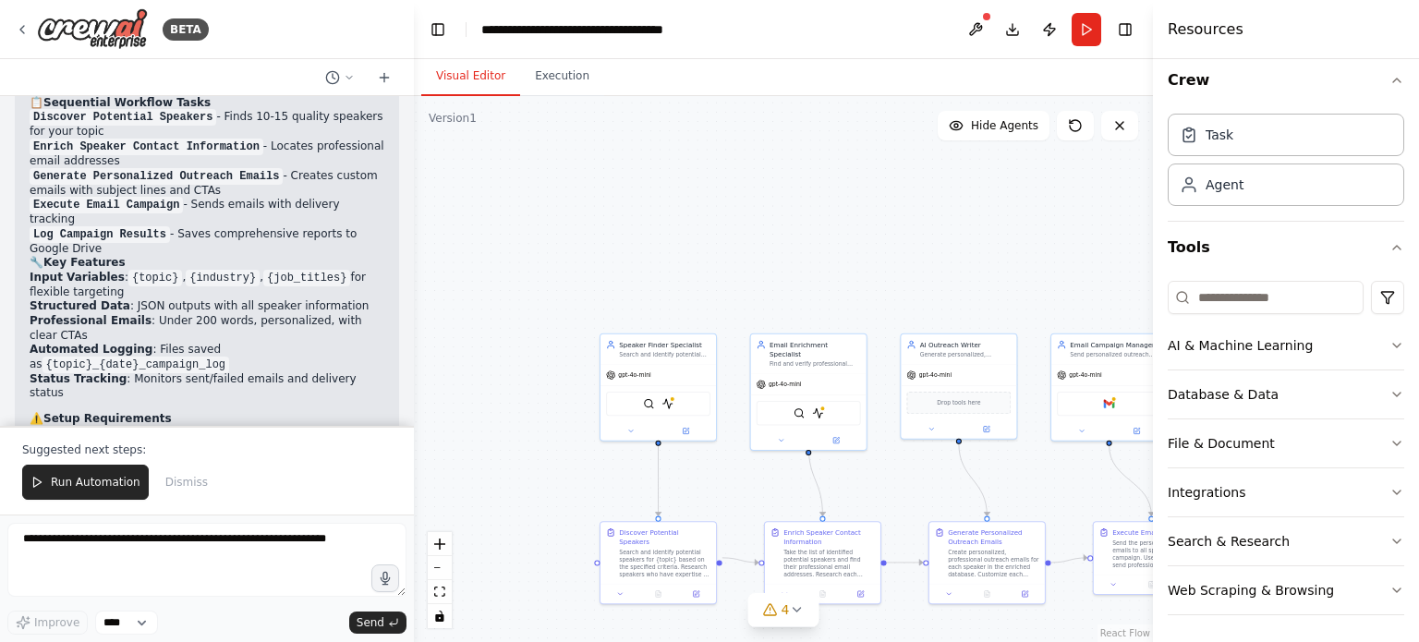
scroll to position [2973, 0]
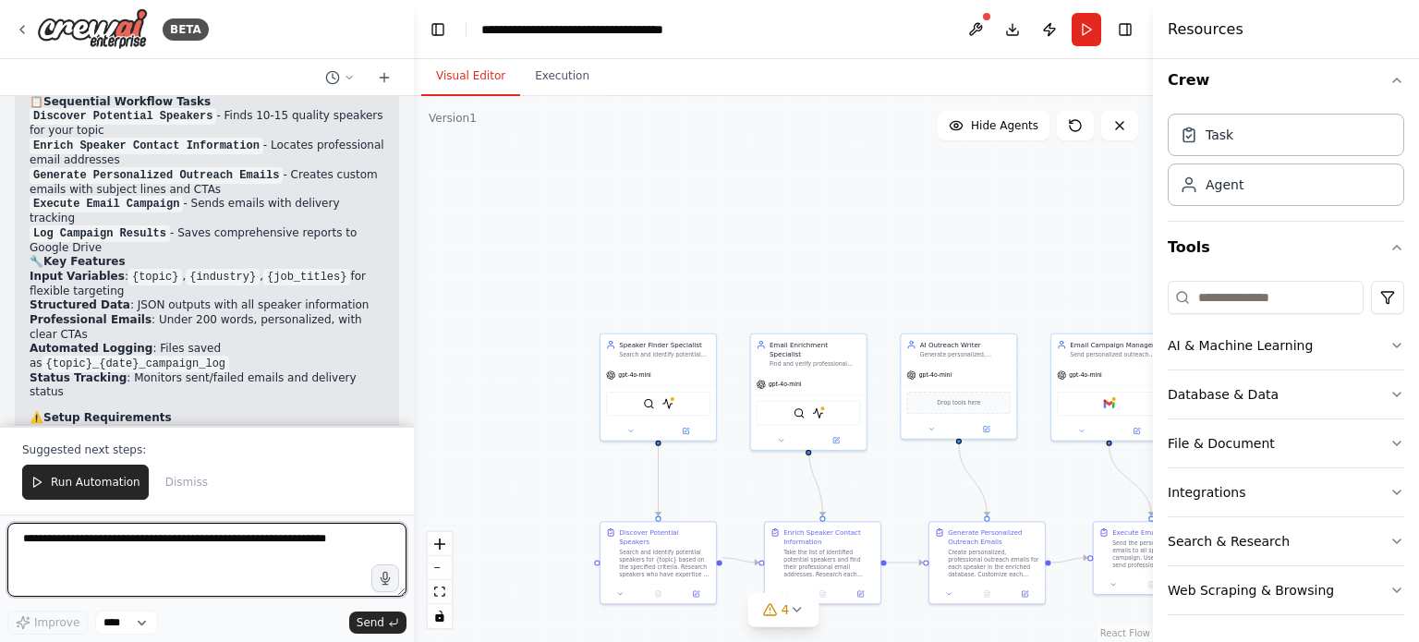
click at [82, 553] on textarea at bounding box center [206, 560] width 399 height 74
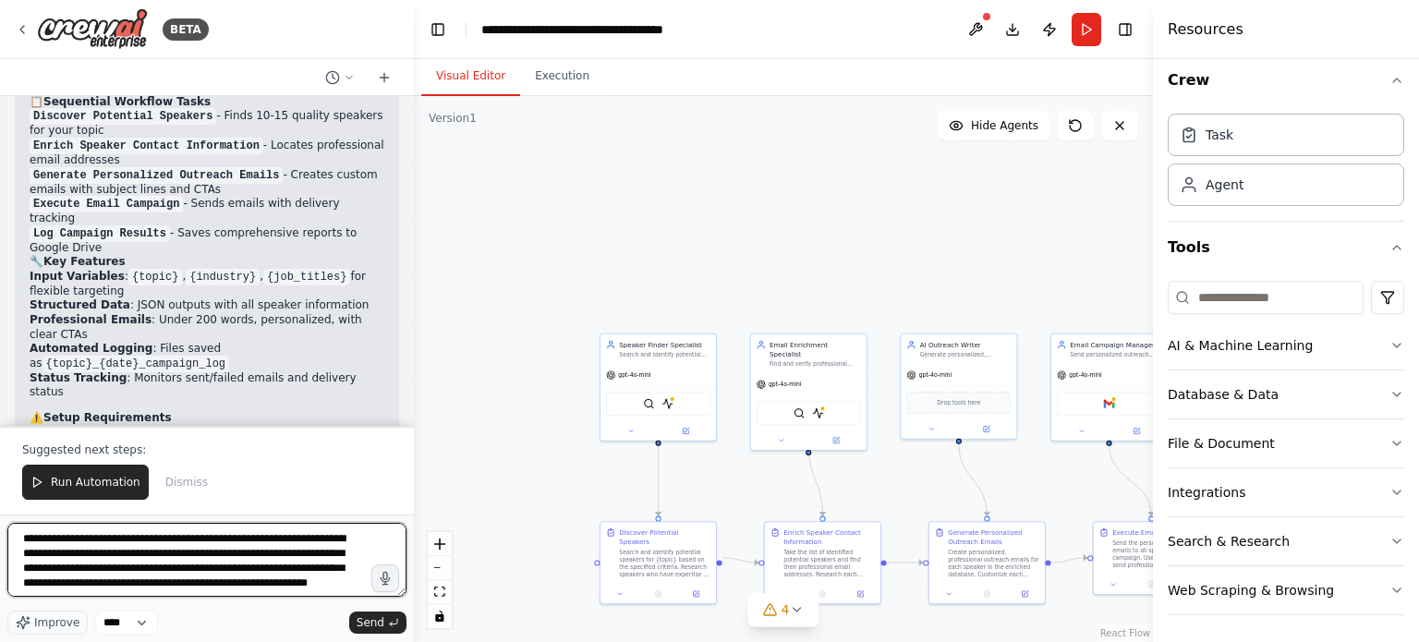
scroll to position [8, 0]
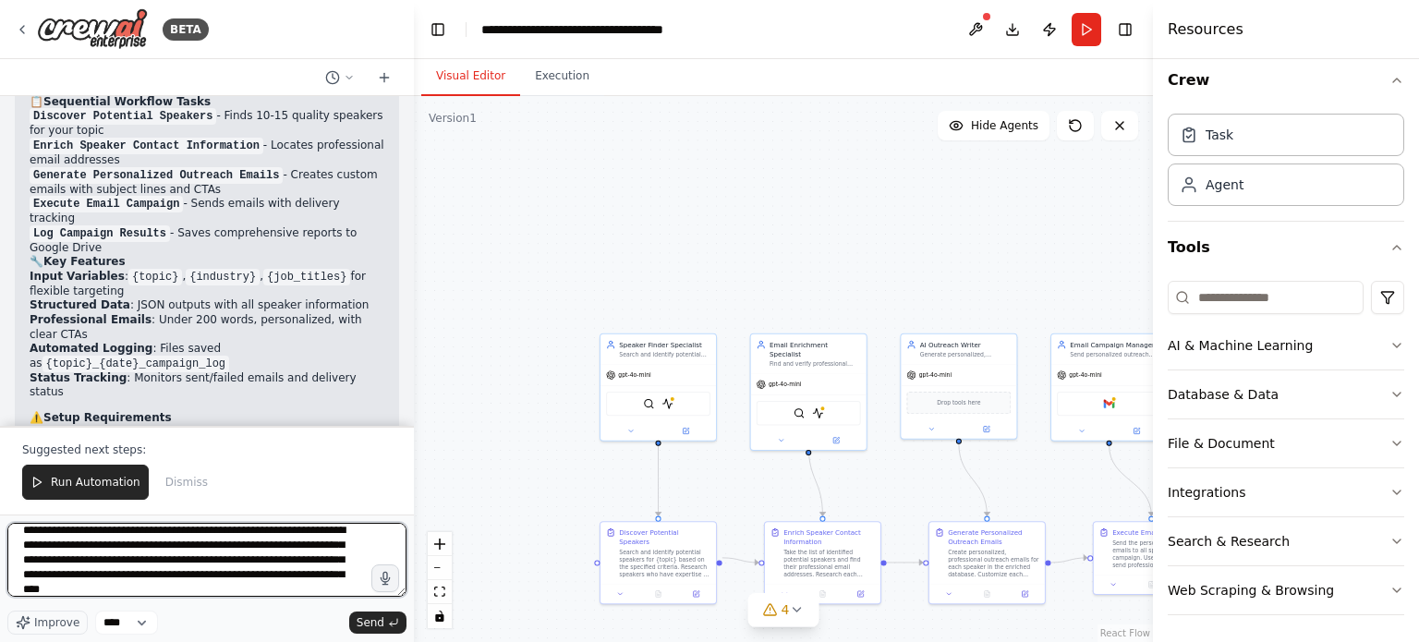
type textarea "**********"
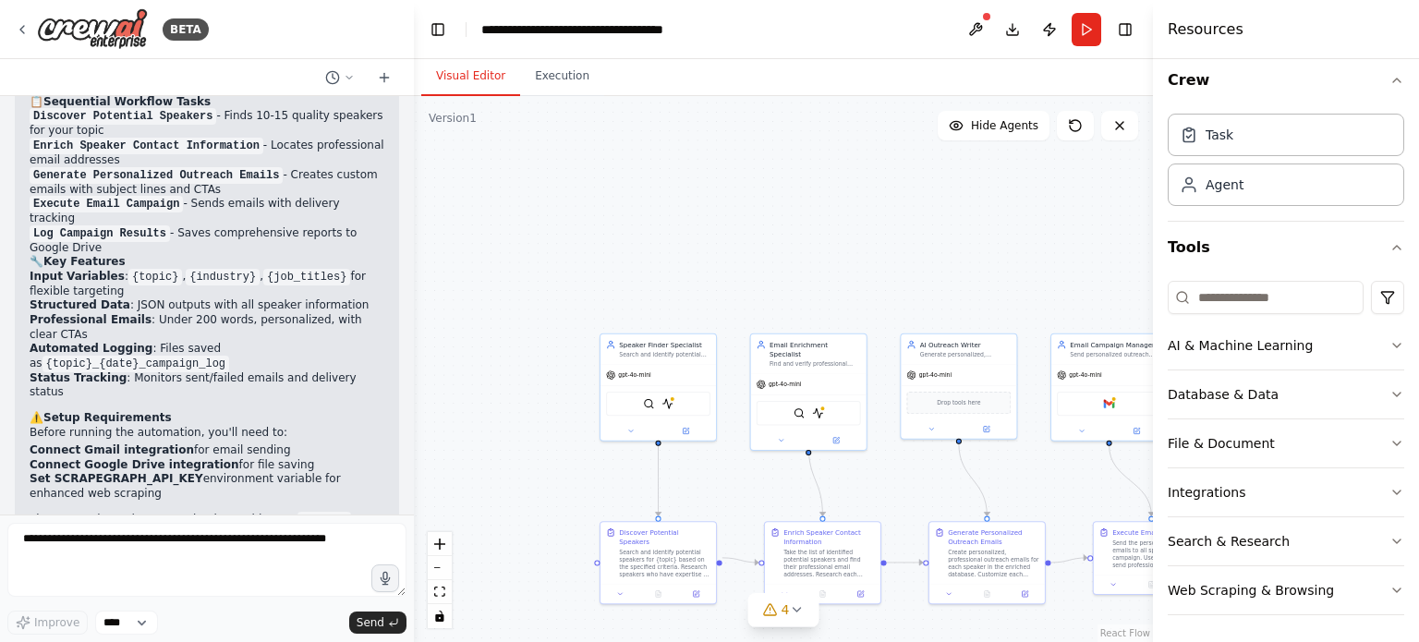
scroll to position [3096, 0]
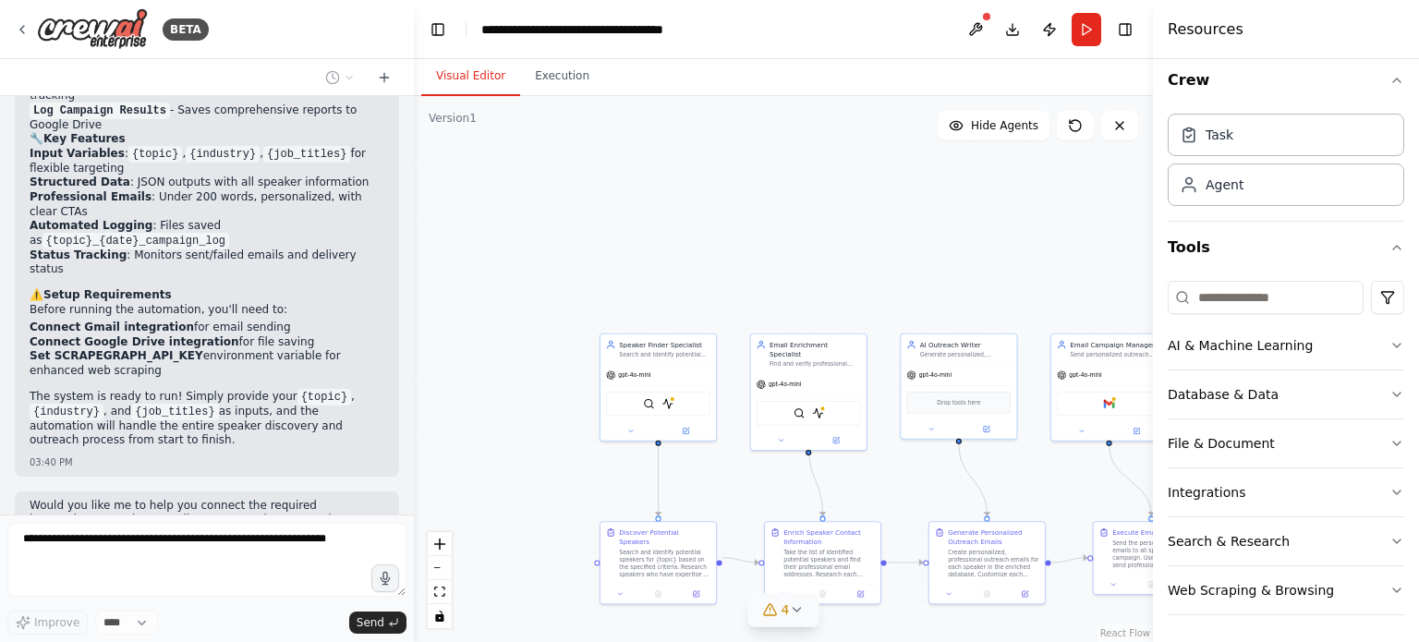
click at [787, 601] on span "4" at bounding box center [786, 610] width 8 height 18
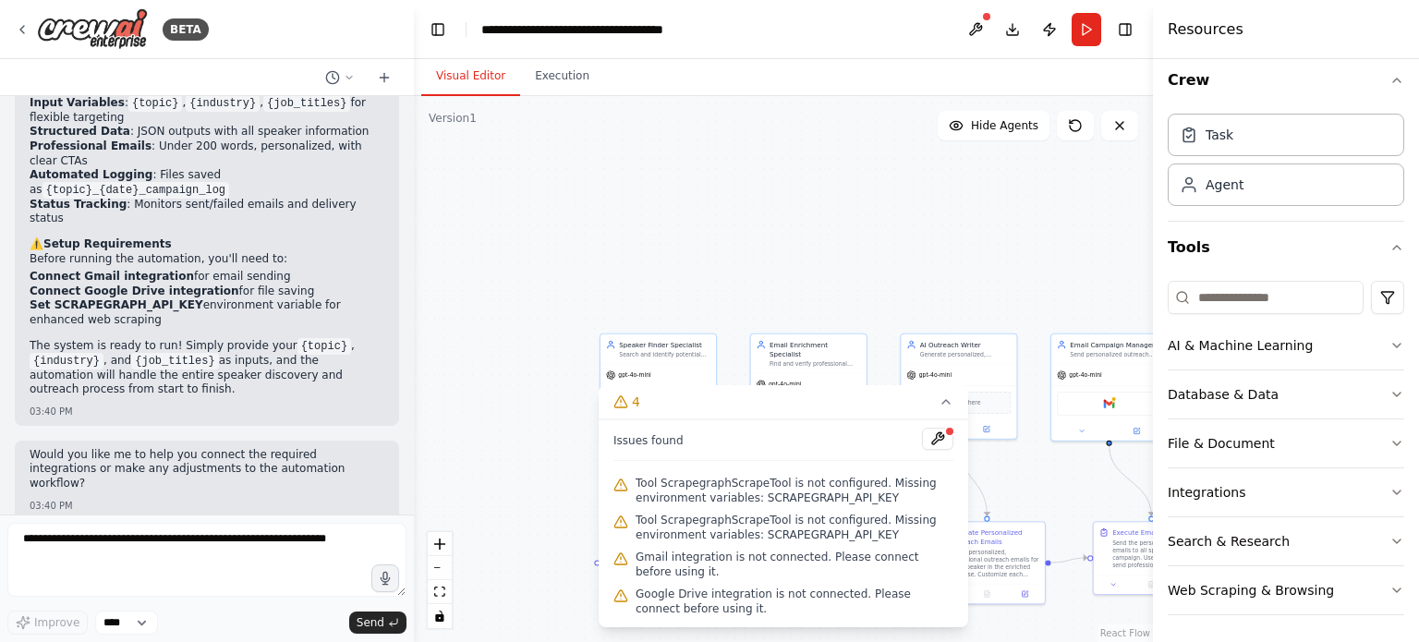
click at [719, 269] on div ".deletable-edge-delete-btn { width: 20px; height: 20px; border: 0px solid #ffff…" at bounding box center [783, 369] width 739 height 546
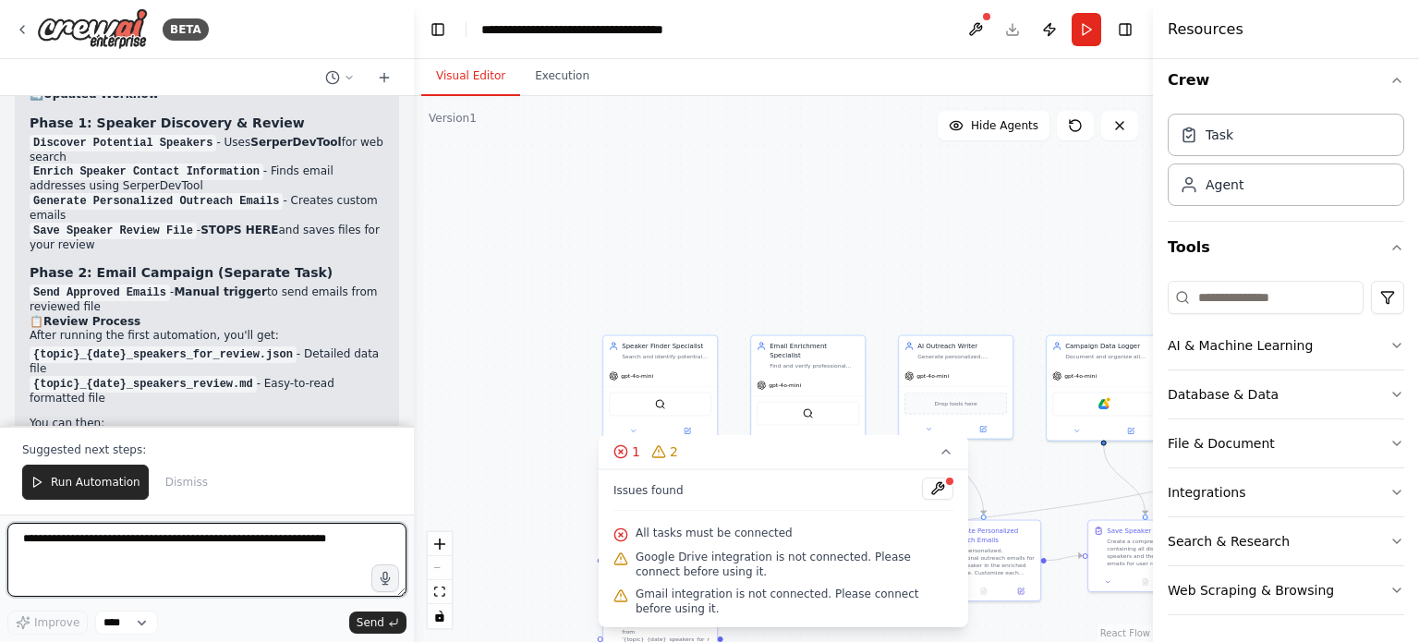
scroll to position [4623, 0]
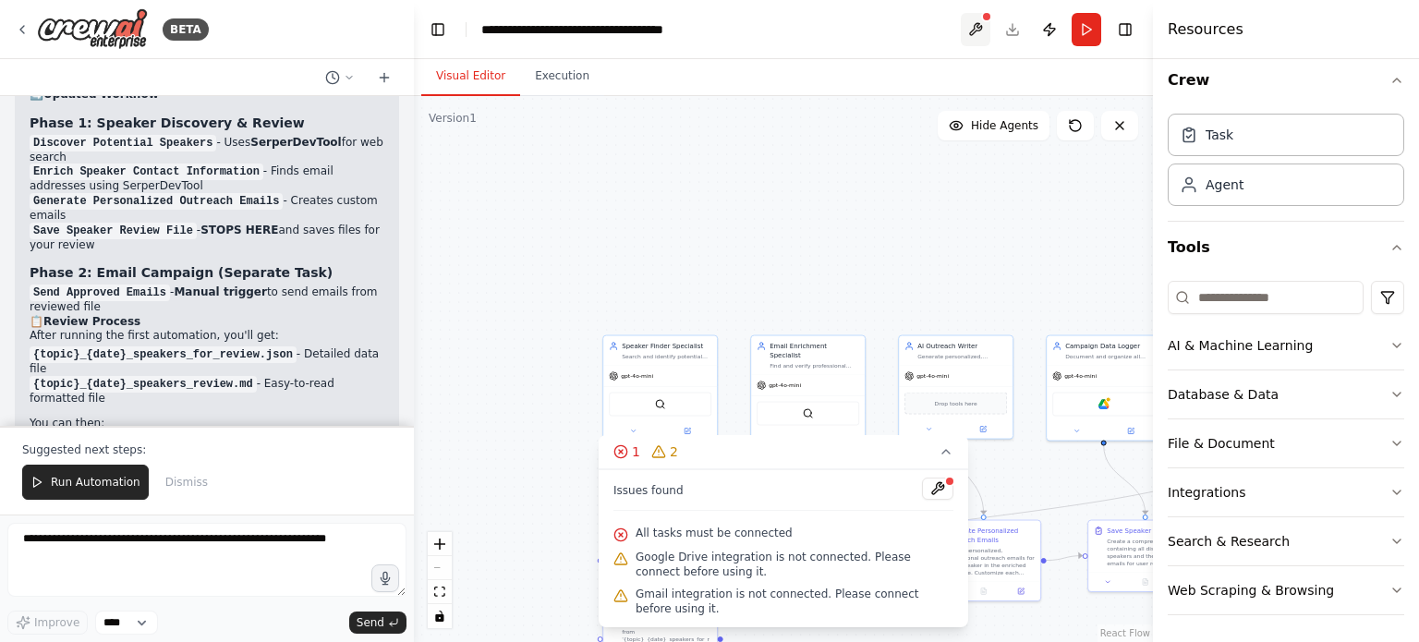
click at [980, 24] on button at bounding box center [976, 29] width 30 height 33
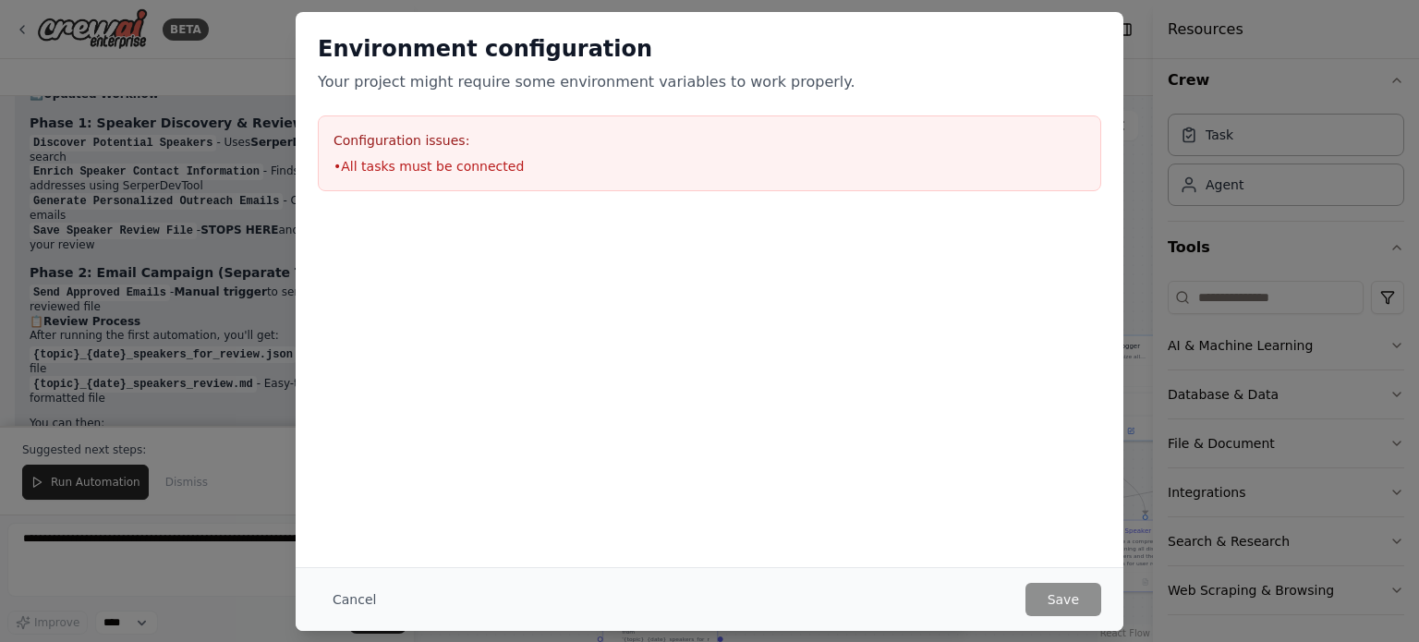
click at [968, 36] on h2 "Environment configuration" at bounding box center [709, 49] width 783 height 30
click at [364, 598] on button "Cancel" at bounding box center [354, 599] width 73 height 33
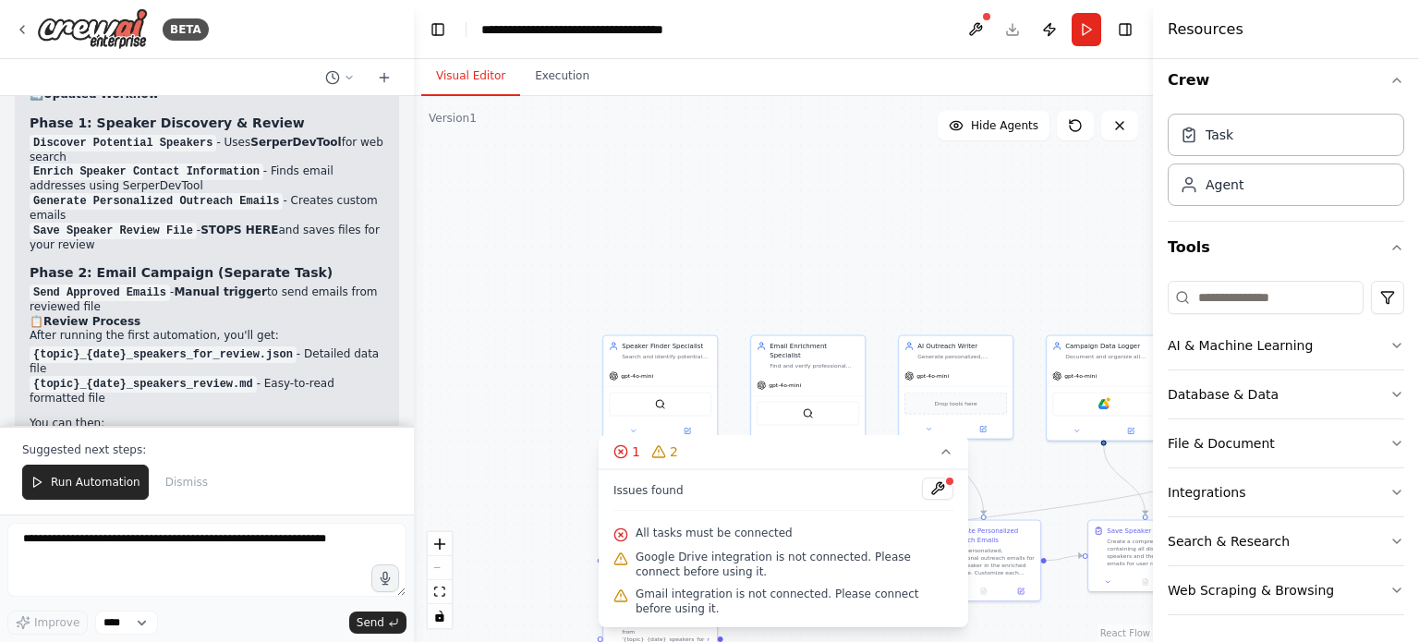
click at [691, 532] on span "All tasks must be connected" at bounding box center [714, 533] width 157 height 15
click at [943, 485] on button at bounding box center [937, 489] width 31 height 22
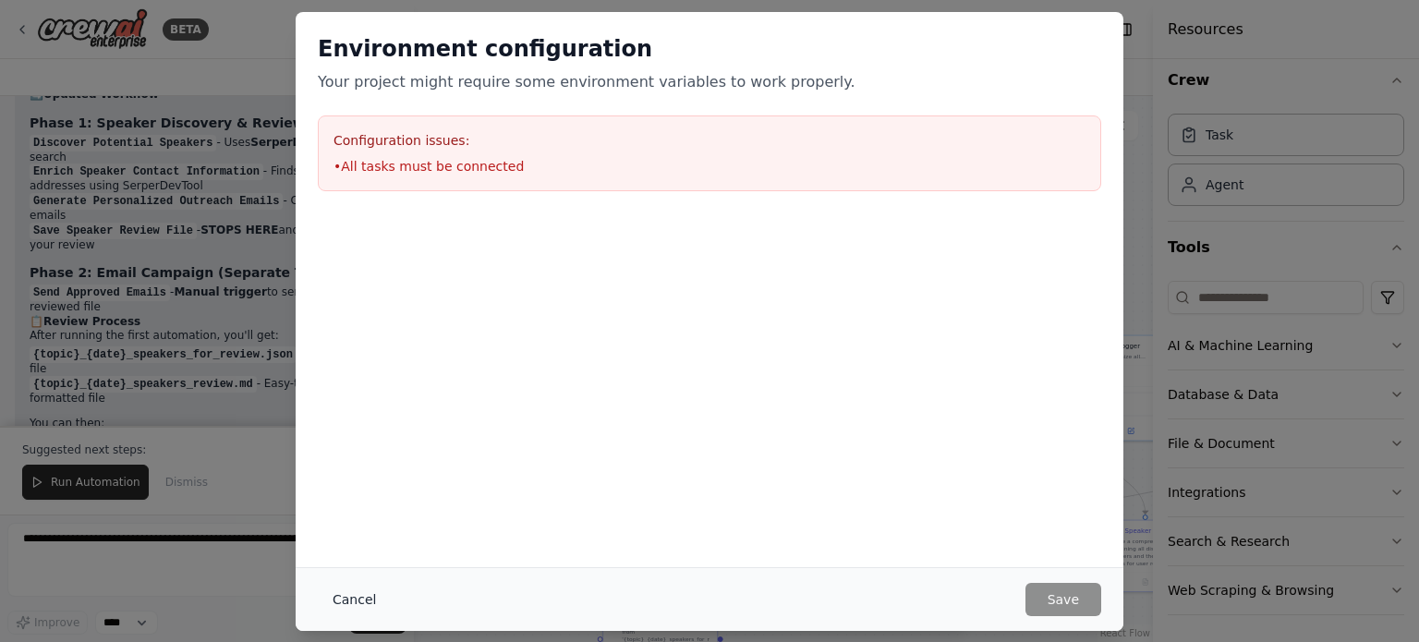
click at [362, 598] on button "Cancel" at bounding box center [354, 599] width 73 height 33
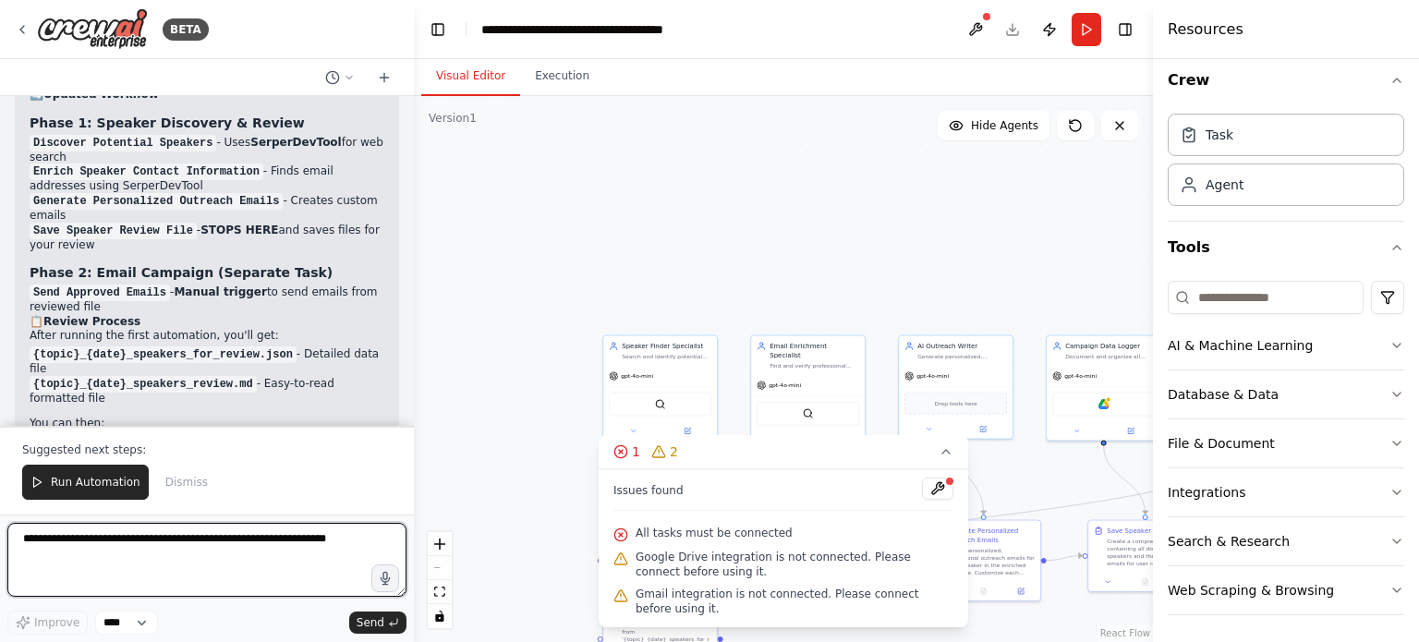
click at [132, 542] on textarea at bounding box center [206, 560] width 399 height 74
click at [97, 540] on textarea at bounding box center [206, 560] width 399 height 74
type textarea "**********"
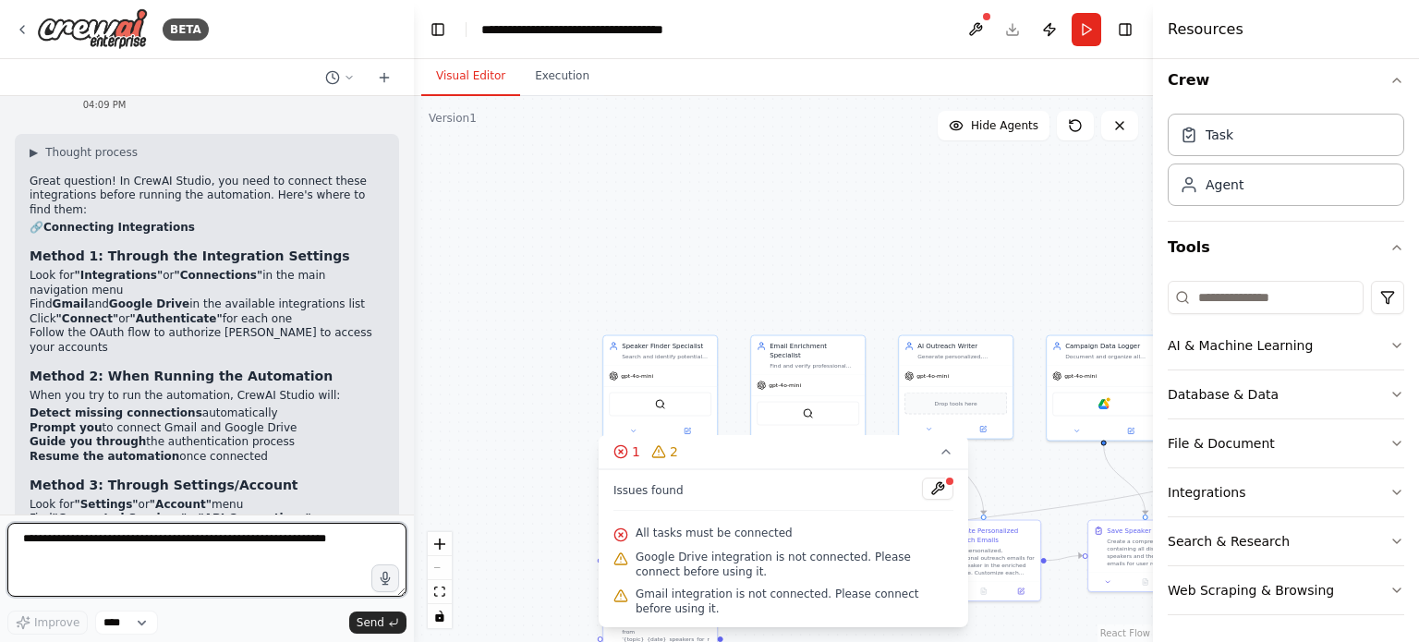
scroll to position [5623, 0]
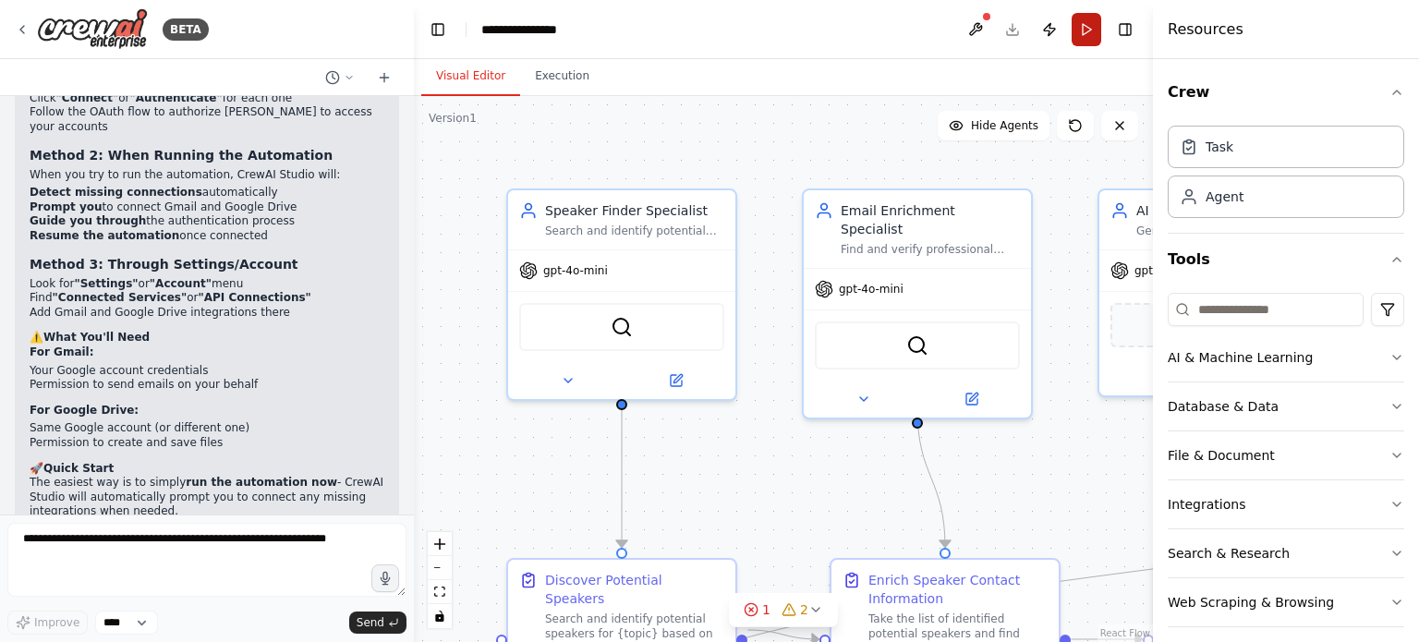
click at [1083, 36] on button "Run" at bounding box center [1087, 29] width 30 height 33
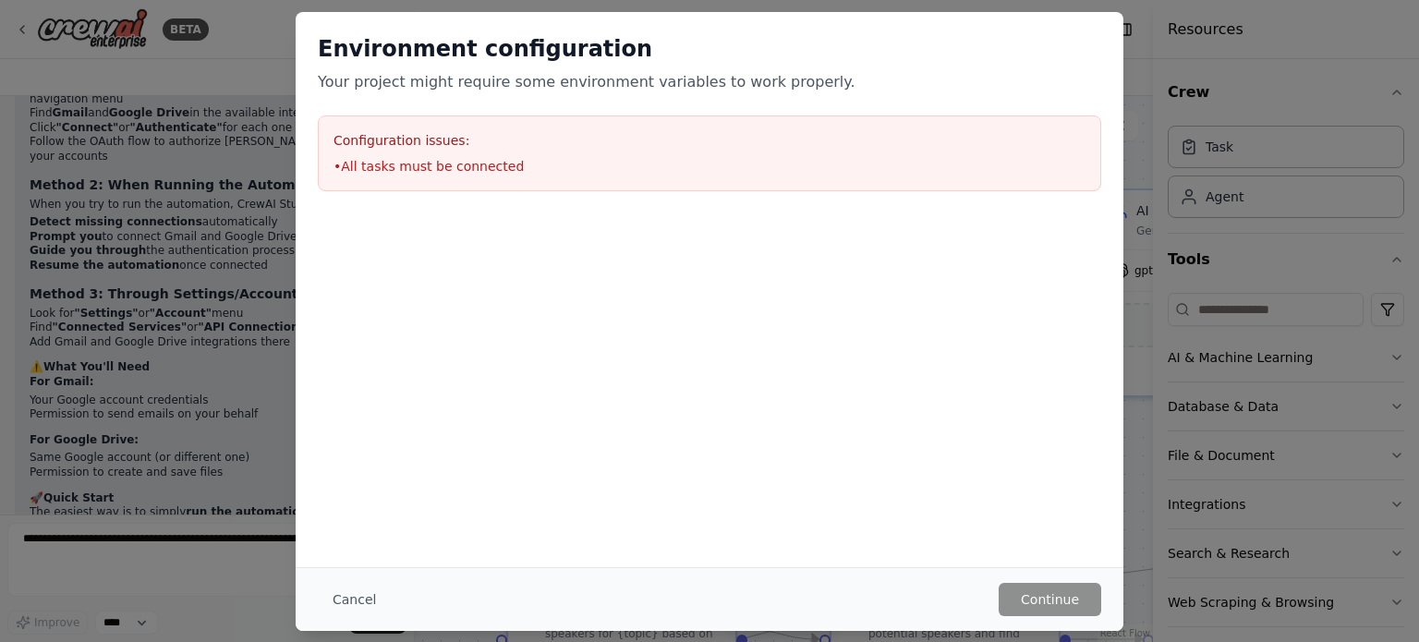
click at [434, 211] on div "Environment configuration Your project might require some environment variables…" at bounding box center [710, 112] width 828 height 201
click at [349, 591] on button "Cancel" at bounding box center [354, 599] width 73 height 33
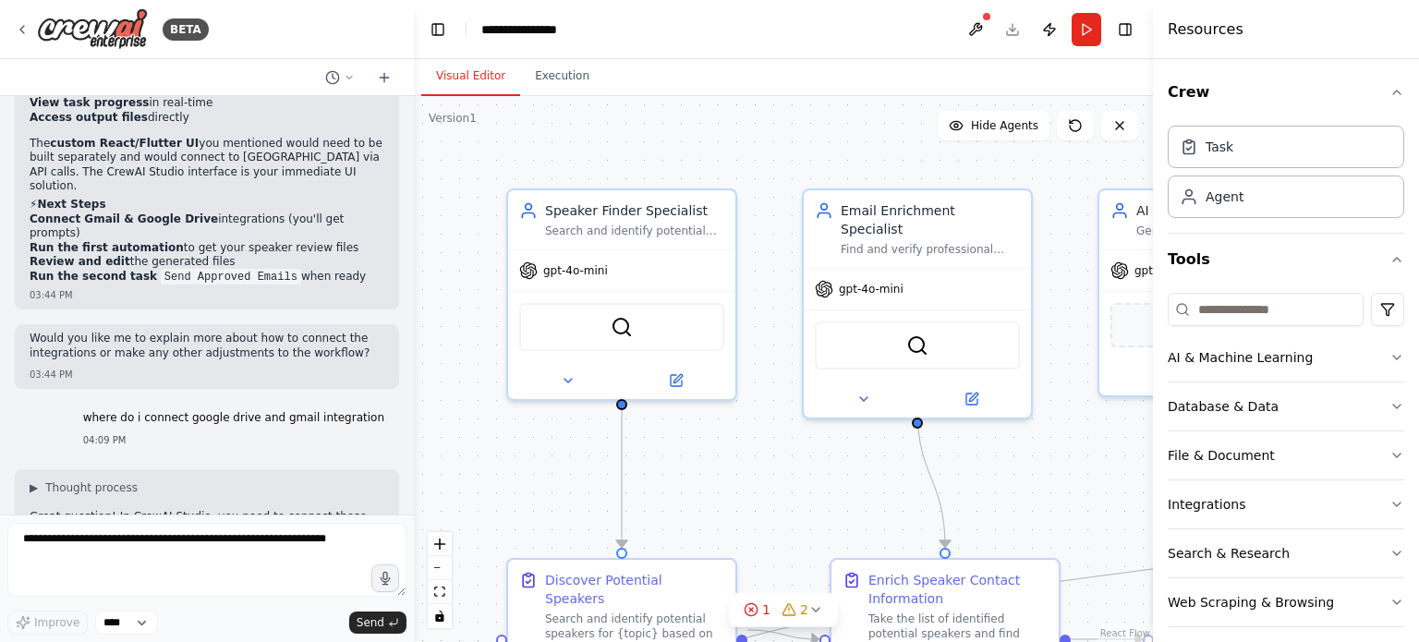
scroll to position [5101, 0]
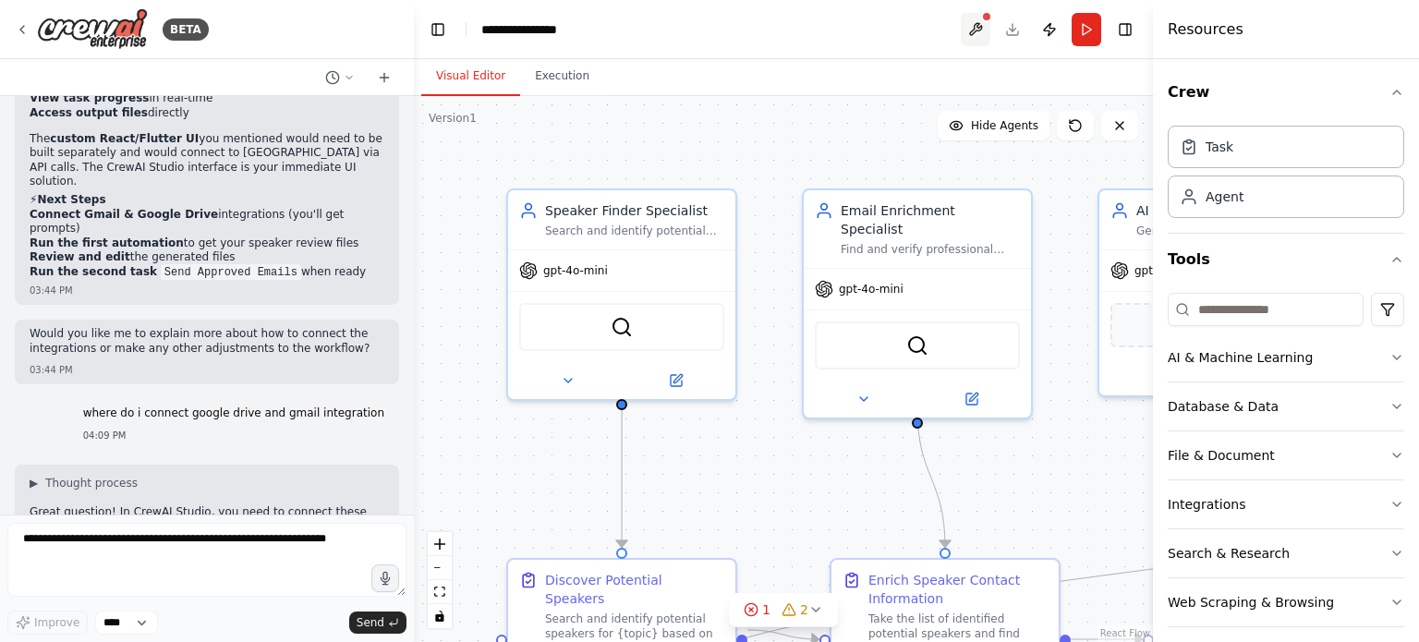
click at [965, 29] on button at bounding box center [976, 29] width 30 height 33
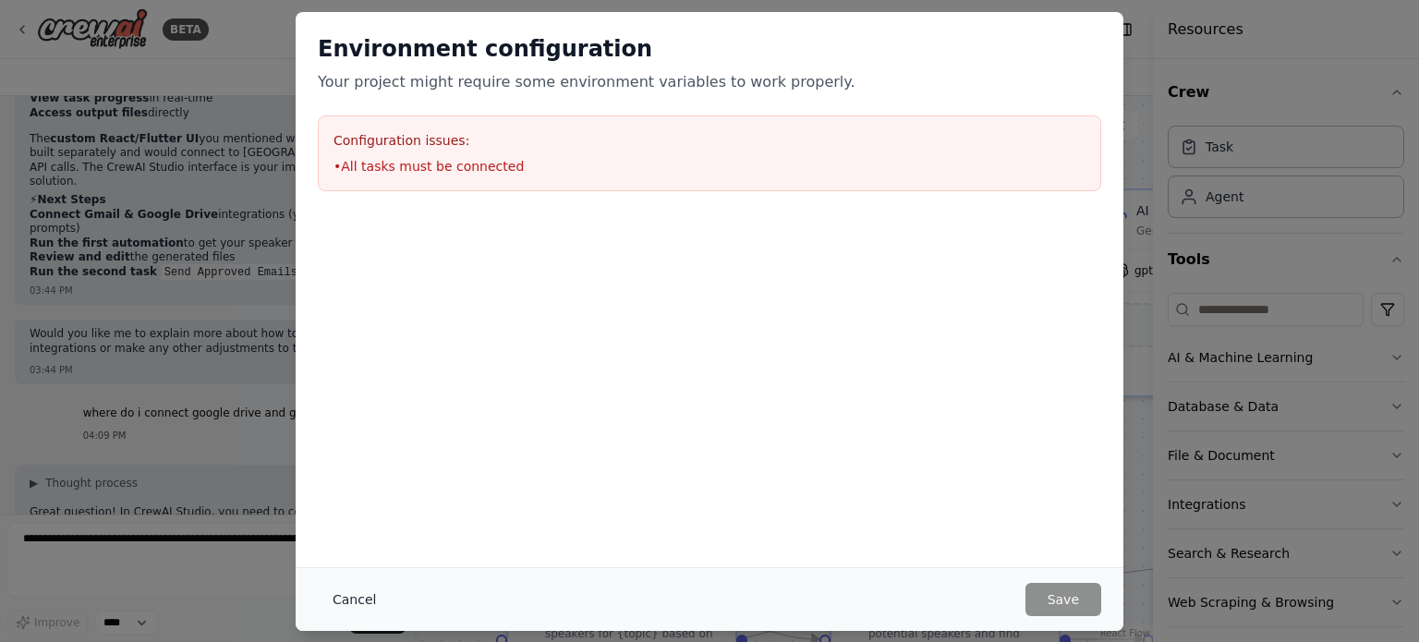
click at [358, 599] on button "Cancel" at bounding box center [354, 599] width 73 height 33
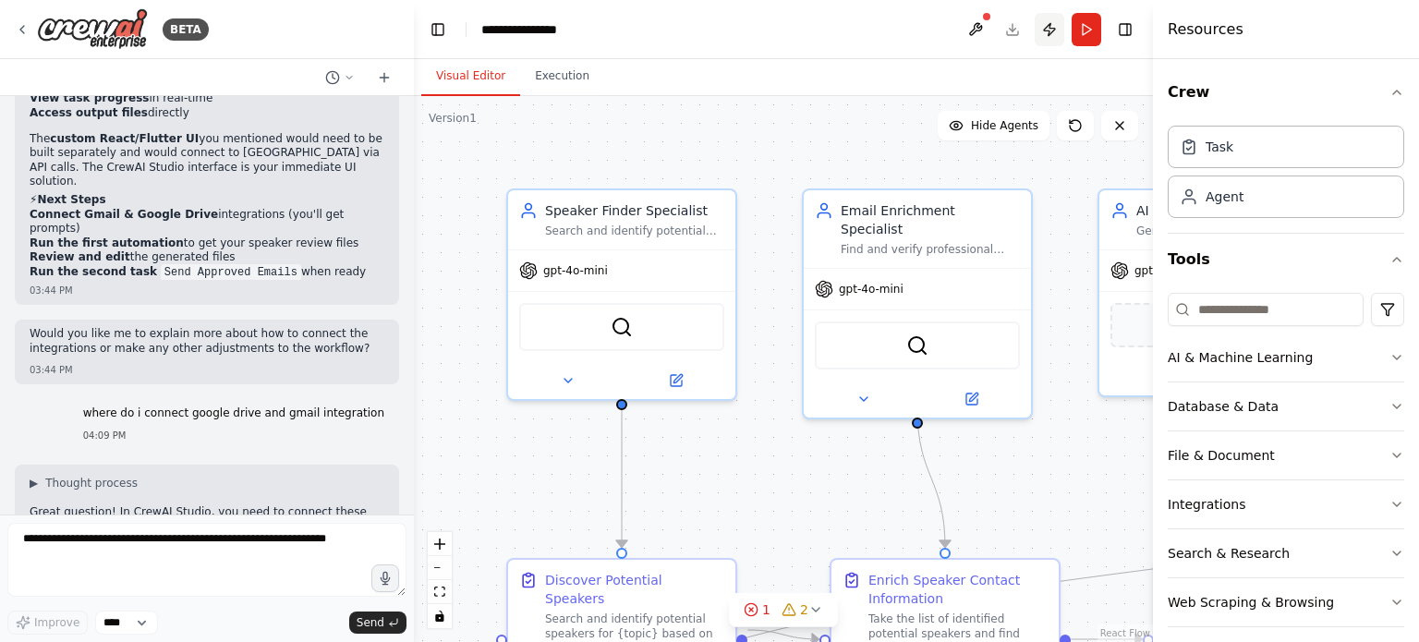
click at [1048, 25] on button "Publish" at bounding box center [1050, 29] width 30 height 33
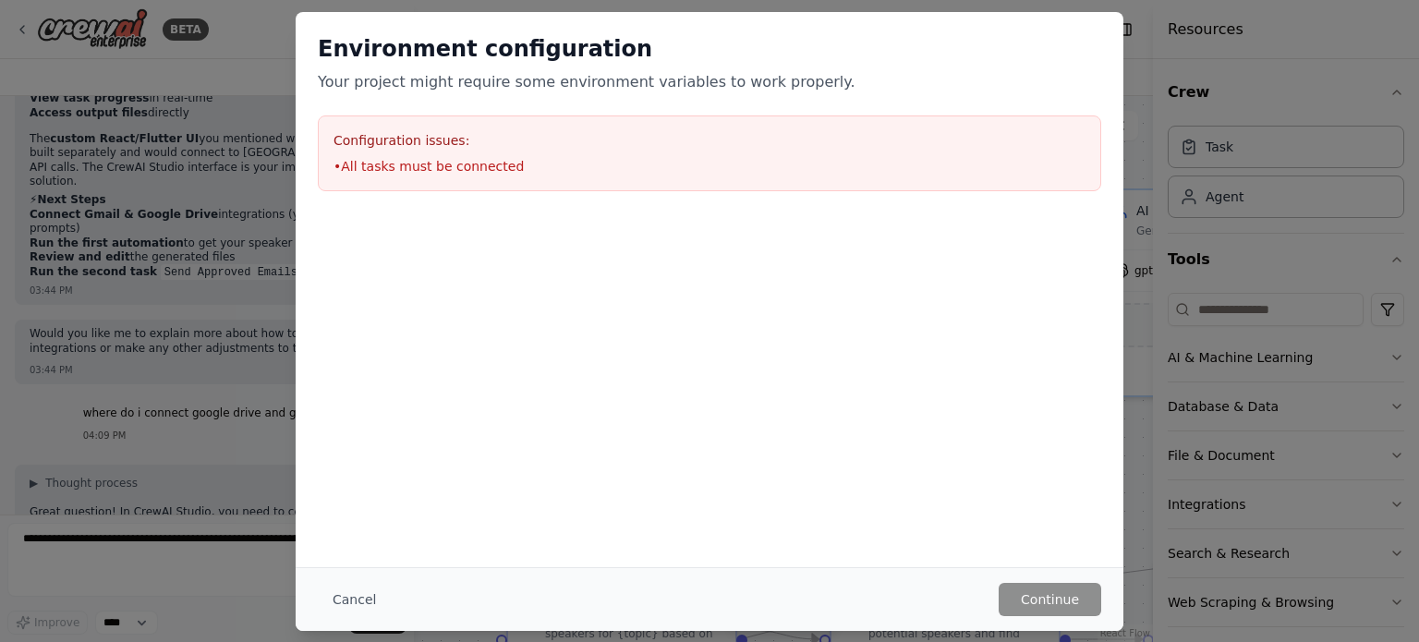
click at [358, 588] on button "Cancel" at bounding box center [354, 599] width 73 height 33
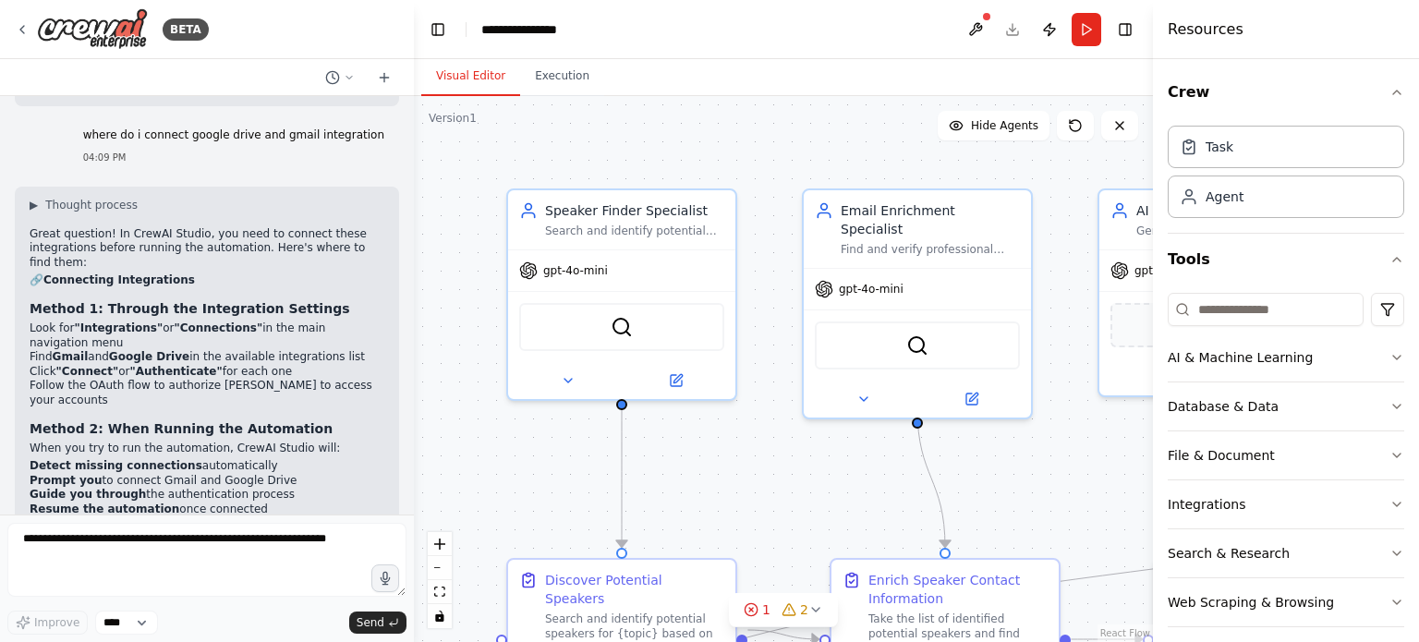
scroll to position [5382, 0]
click at [341, 74] on button at bounding box center [340, 78] width 44 height 22
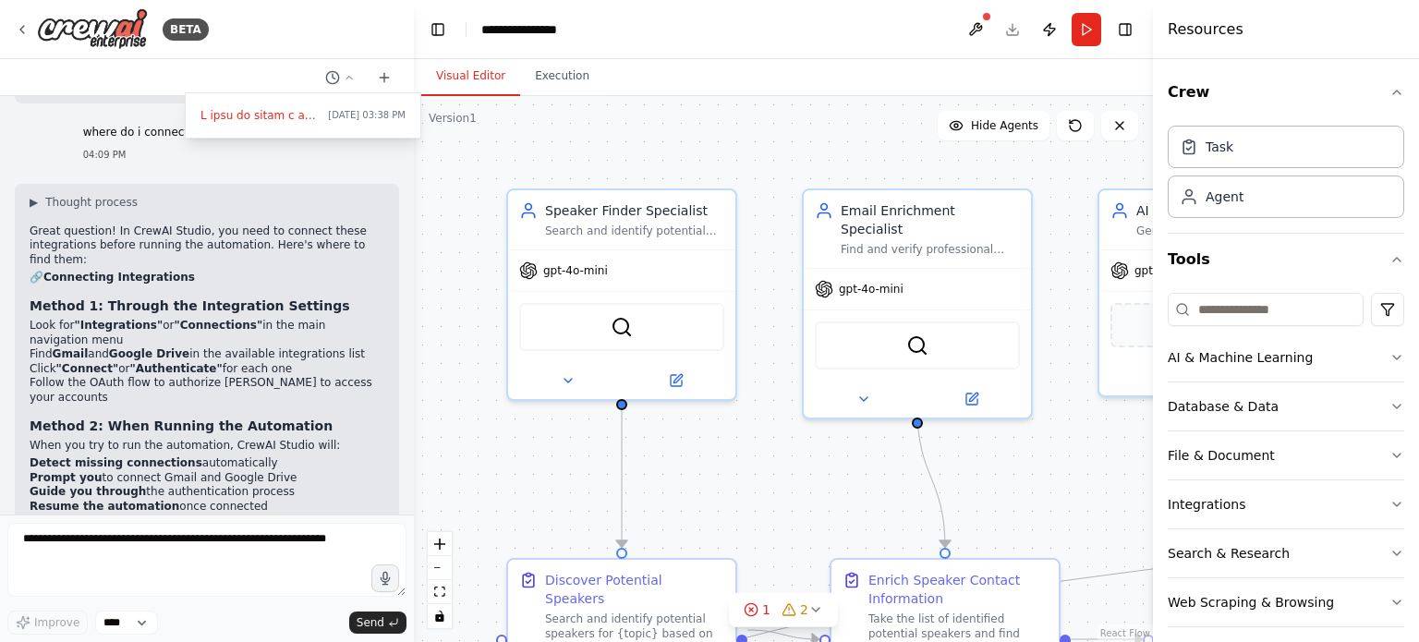
click at [349, 75] on div at bounding box center [207, 321] width 414 height 642
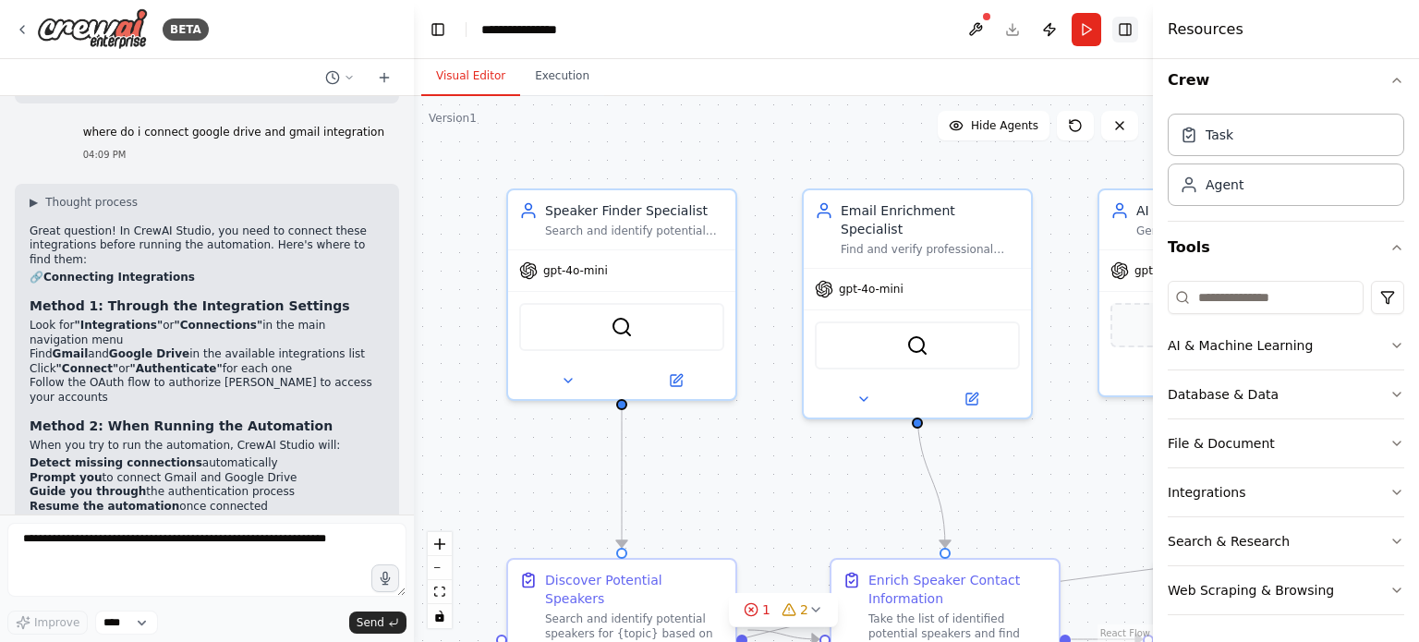
click at [1127, 29] on button "Toggle Right Sidebar" at bounding box center [1125, 30] width 26 height 26
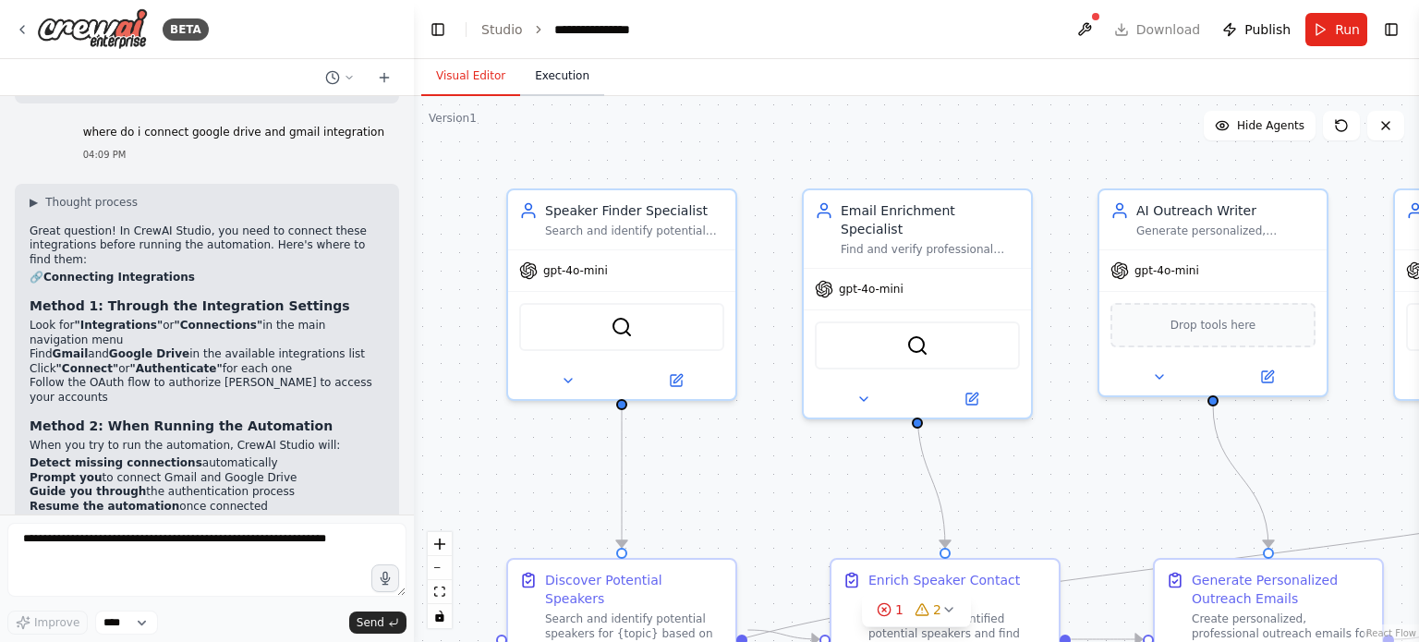
click at [547, 71] on button "Execution" at bounding box center [562, 76] width 84 height 39
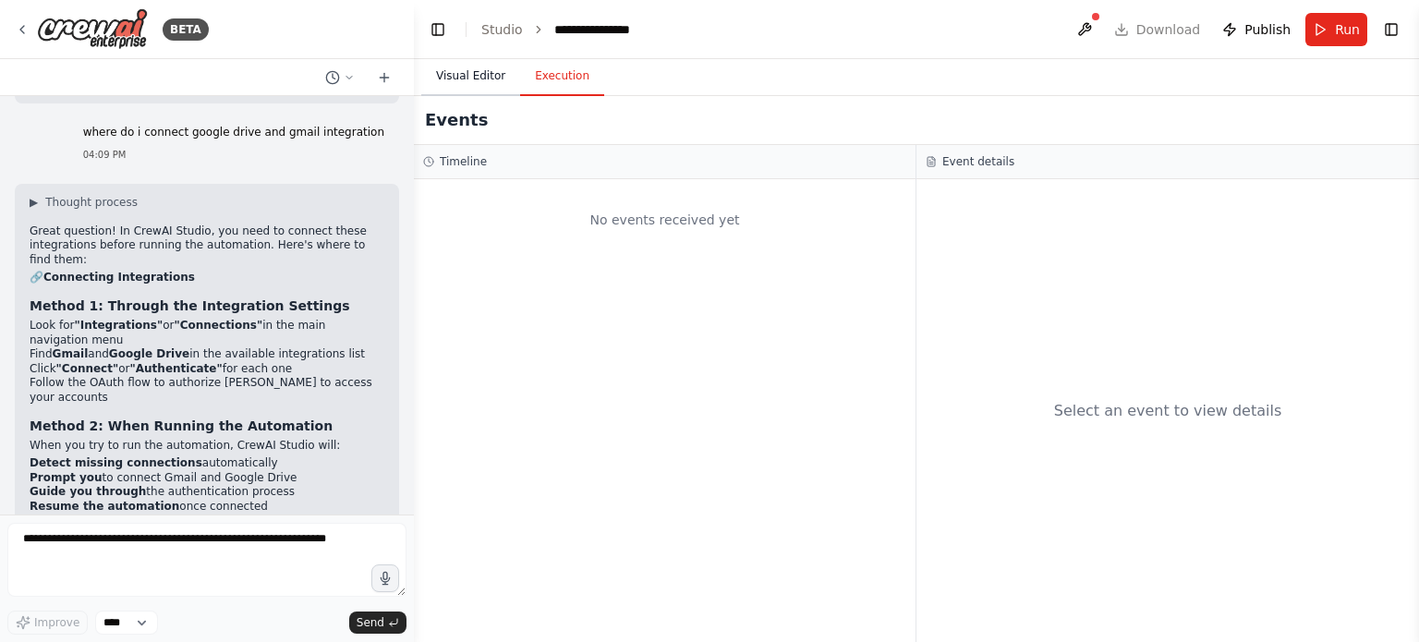
click at [473, 64] on button "Visual Editor" at bounding box center [470, 76] width 99 height 39
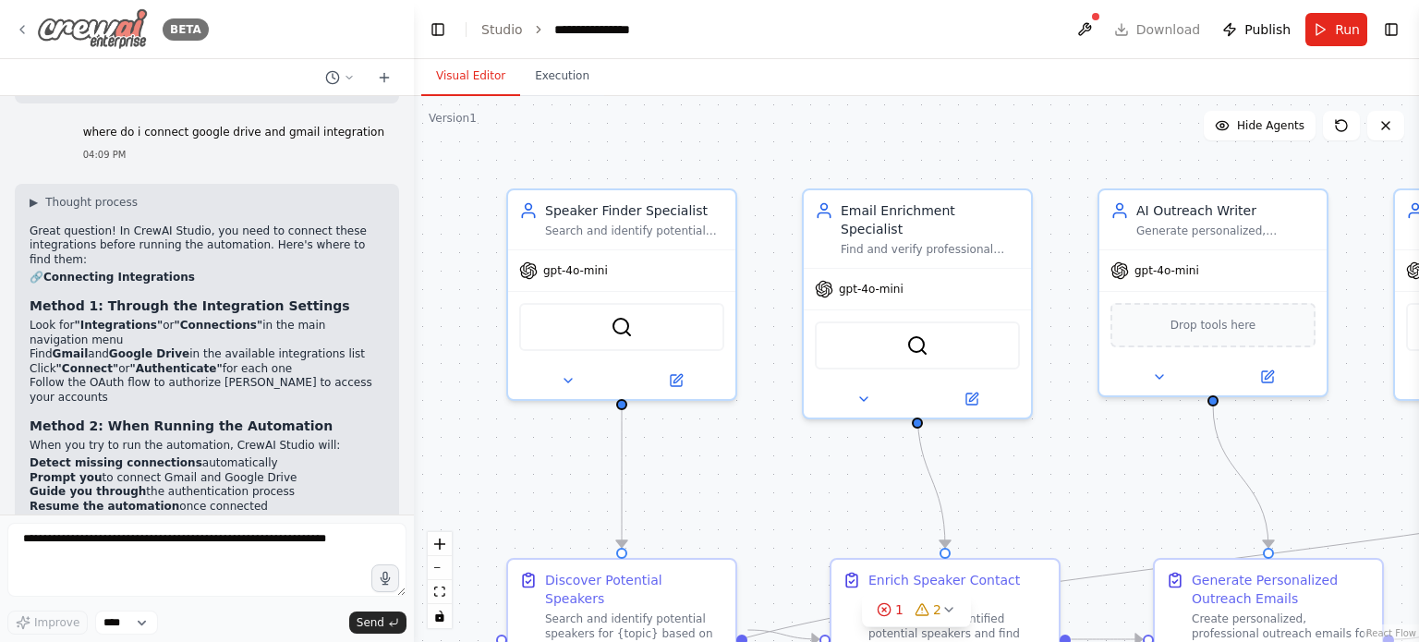
click at [96, 38] on img at bounding box center [92, 29] width 111 height 42
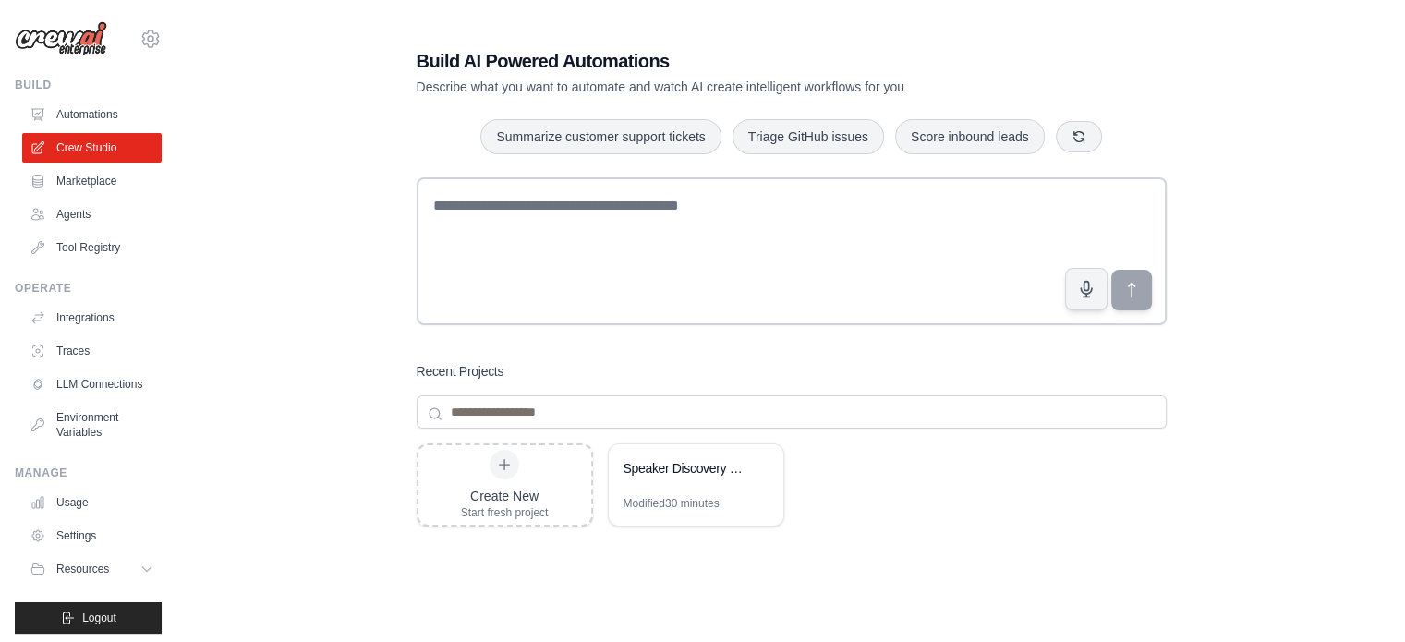
scroll to position [20, 0]
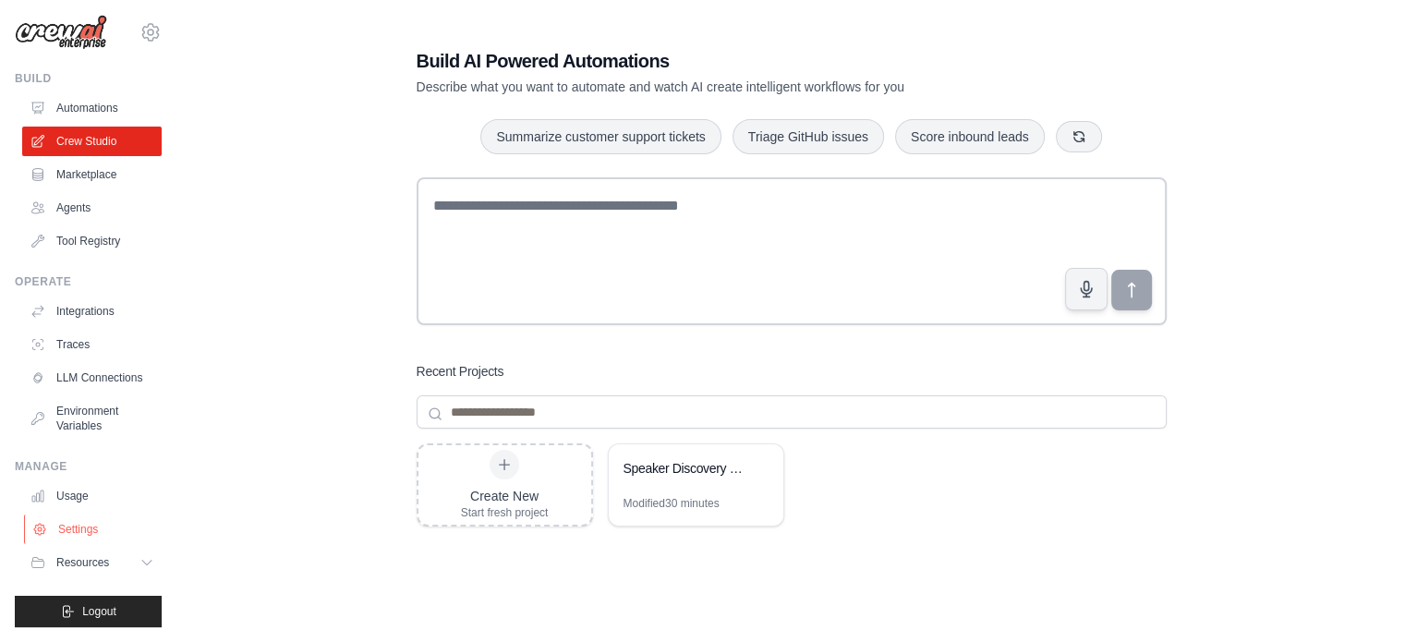
click at [74, 529] on link "Settings" at bounding box center [94, 530] width 140 height 30
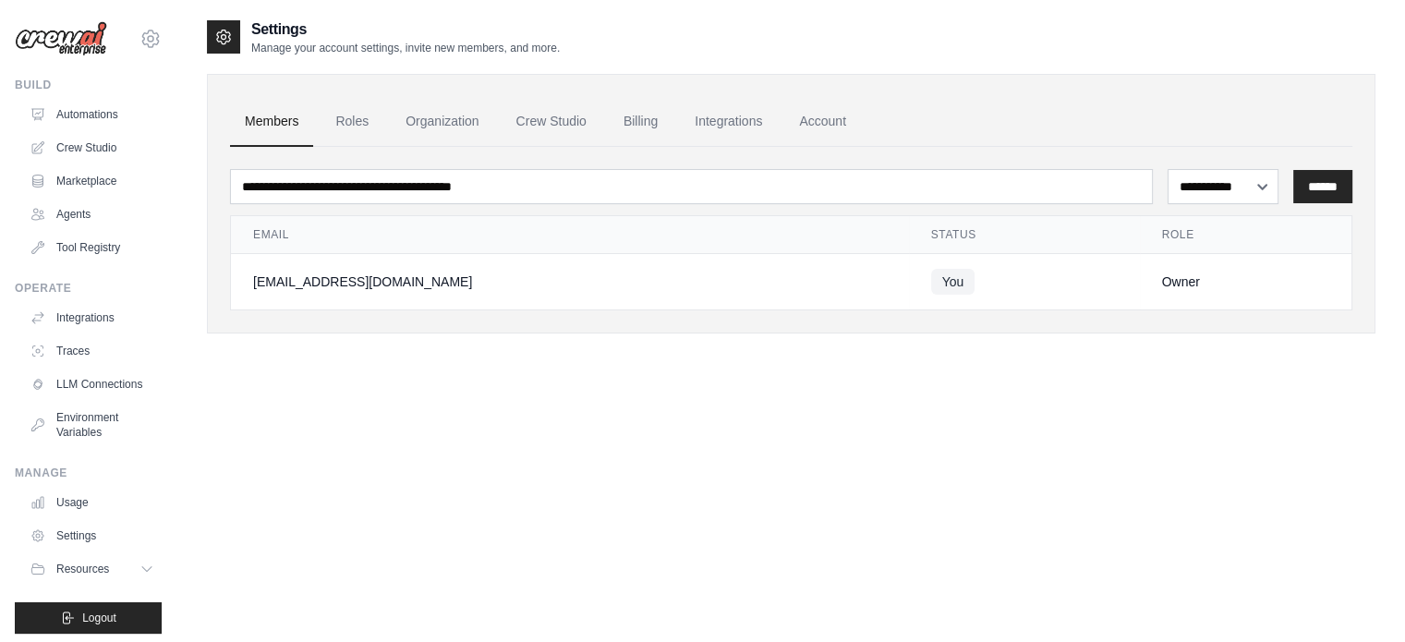
scroll to position [37, 0]
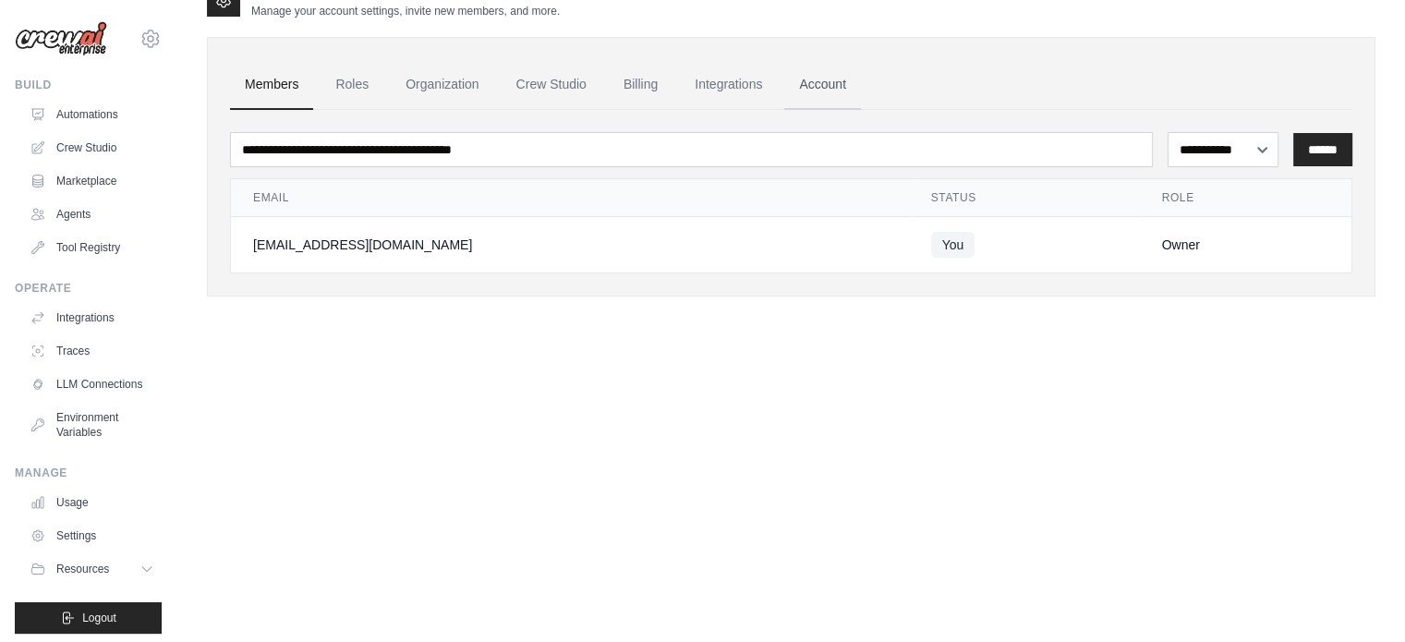
click at [812, 81] on link "Account" at bounding box center [822, 85] width 77 height 50
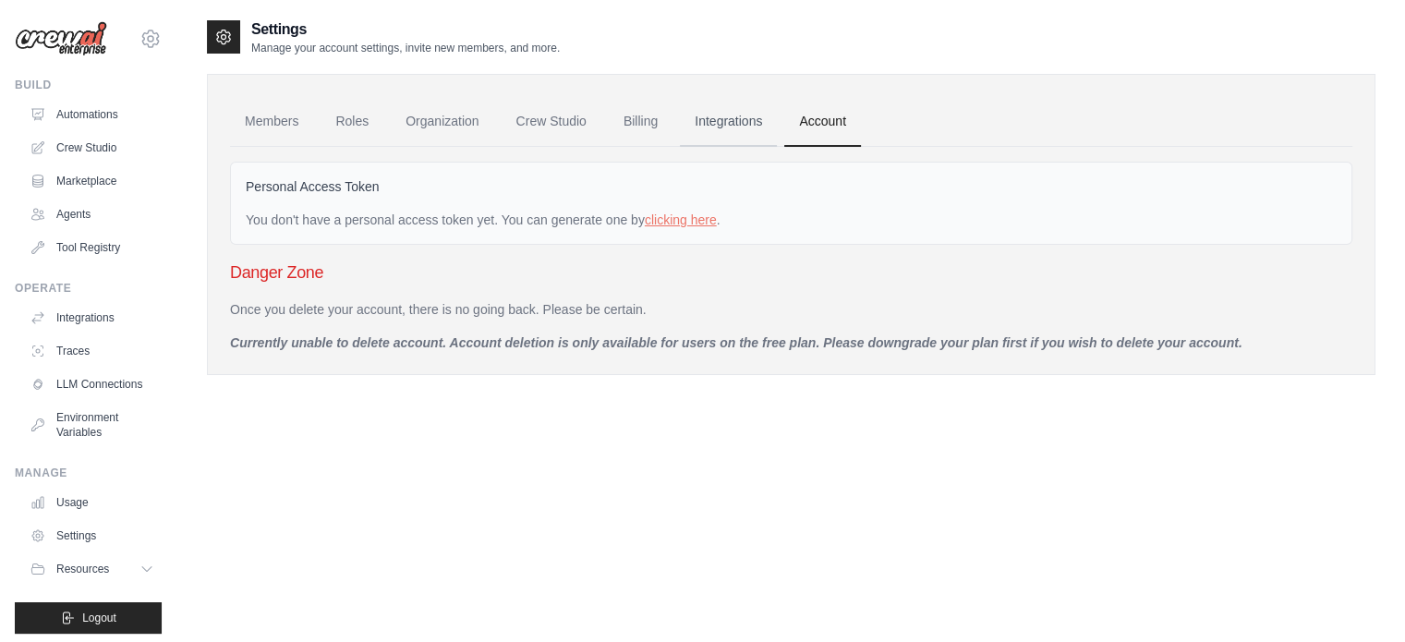
click at [734, 106] on link "Integrations" at bounding box center [728, 122] width 97 height 50
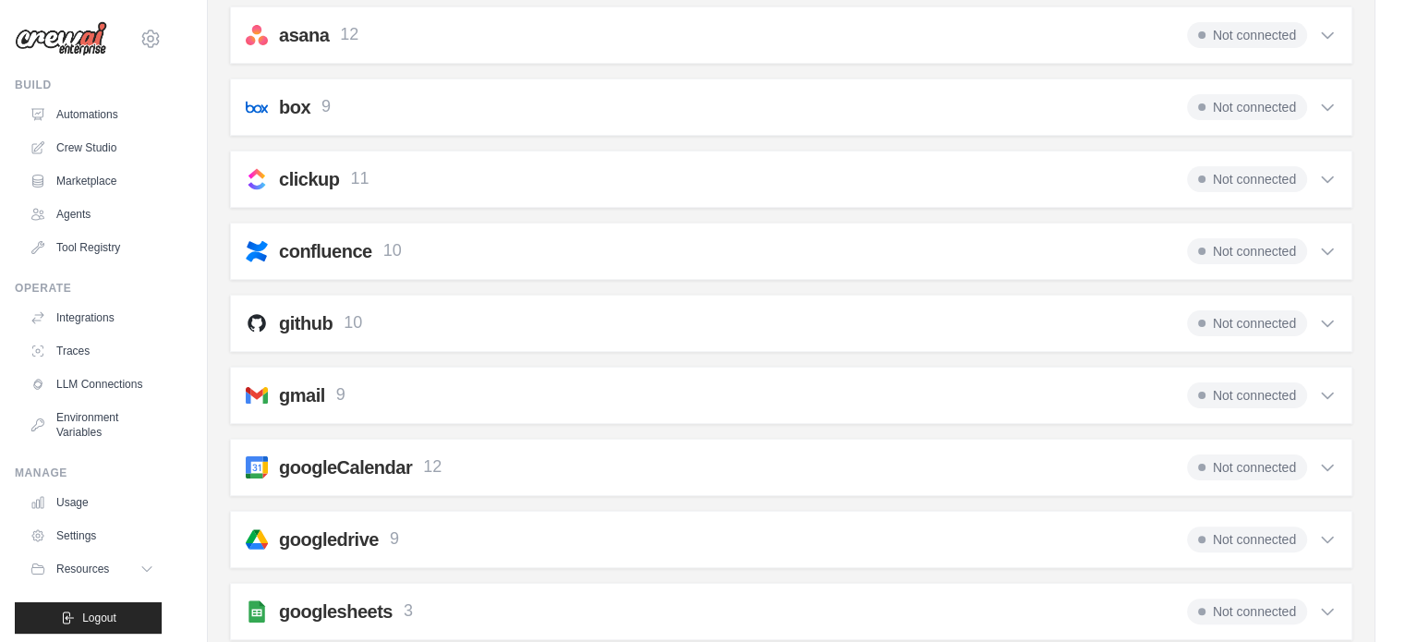
scroll to position [403, 0]
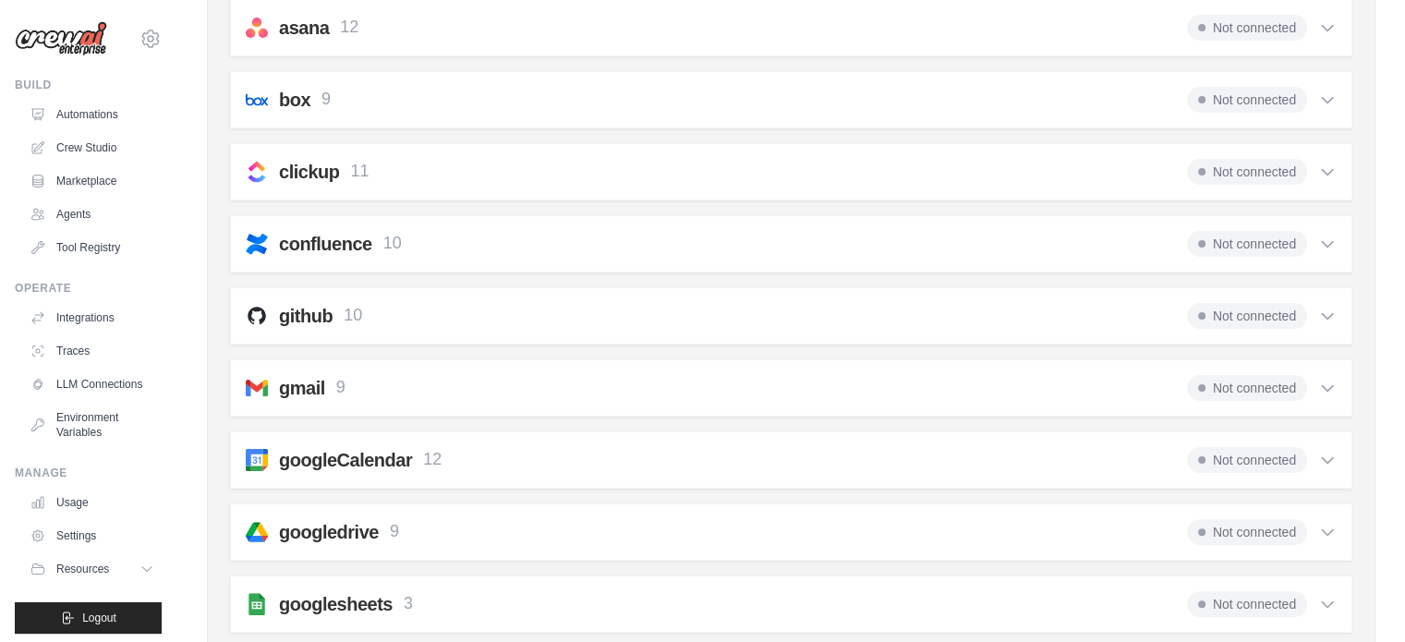
click at [1242, 376] on span "Not connected" at bounding box center [1247, 388] width 120 height 26
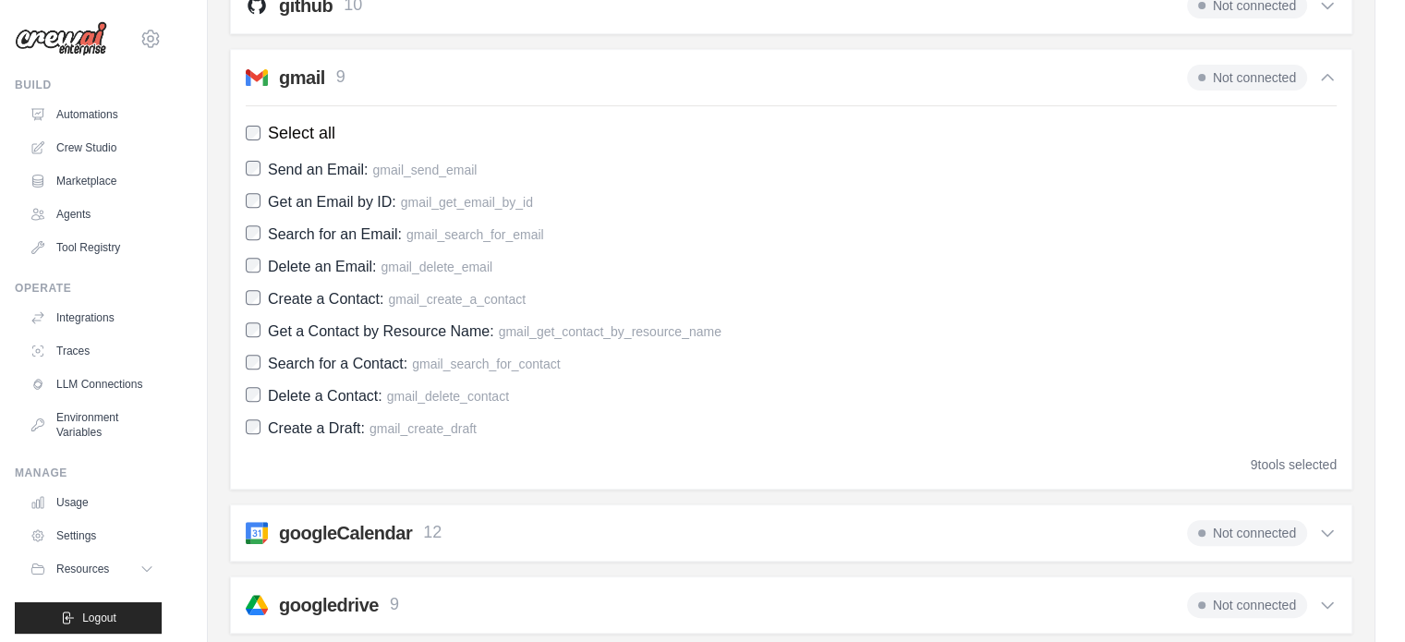
scroll to position [723, 0]
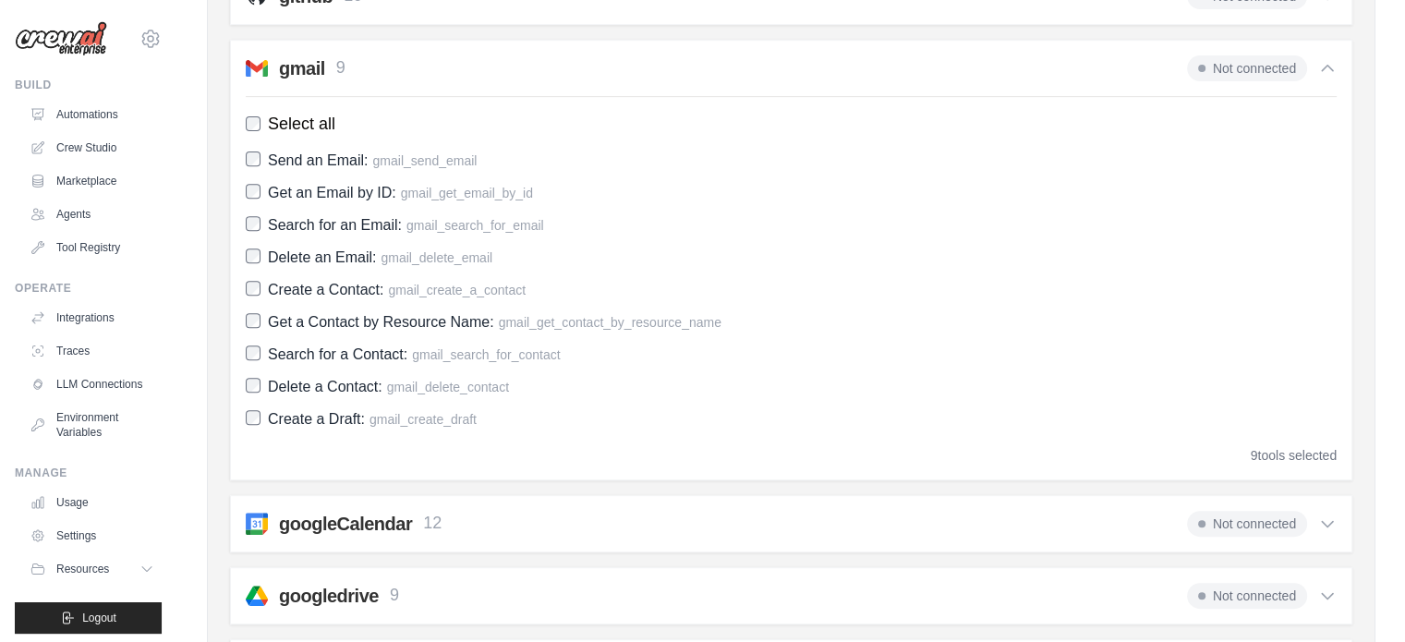
click at [1331, 592] on icon at bounding box center [1327, 596] width 18 height 18
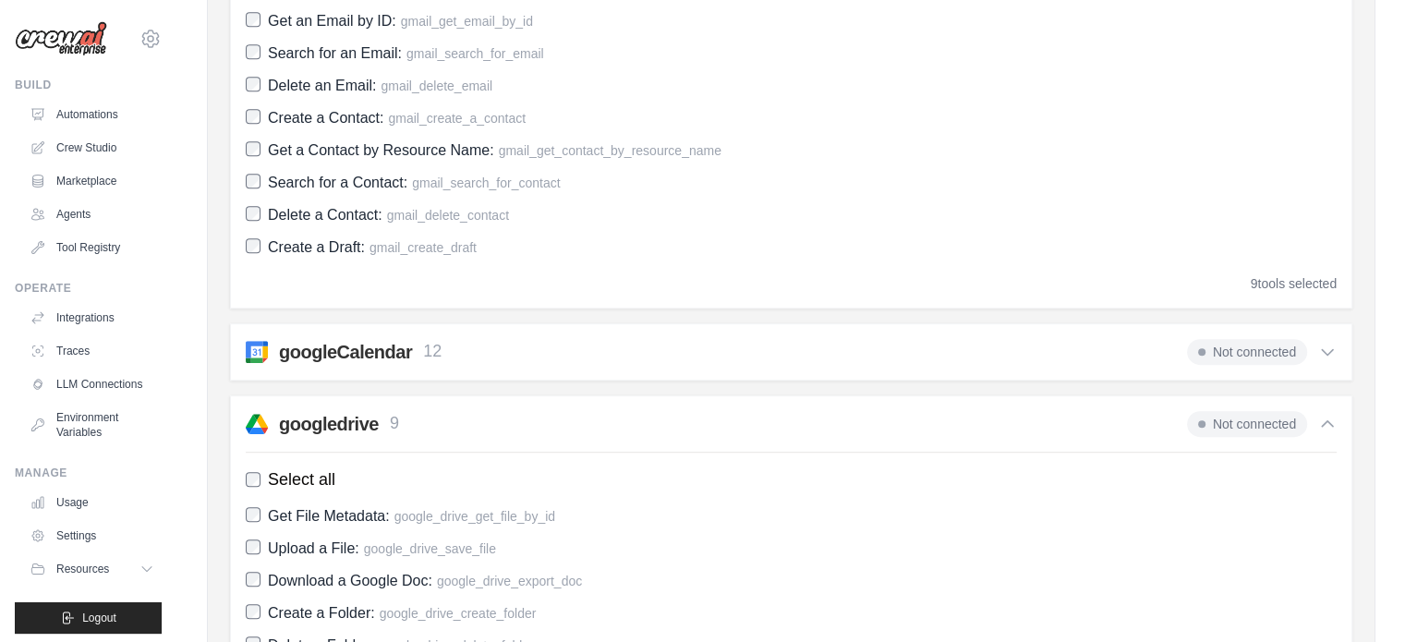
scroll to position [898, 0]
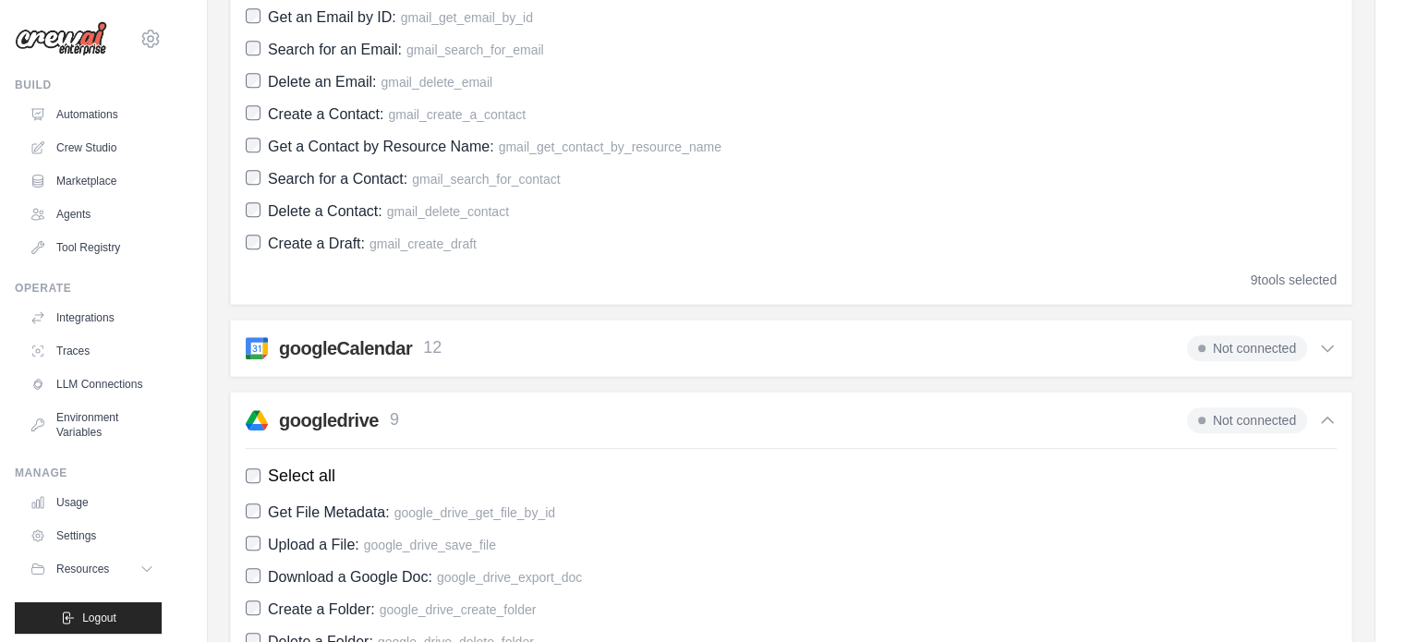
click at [1224, 426] on span "Not connected" at bounding box center [1247, 420] width 120 height 26
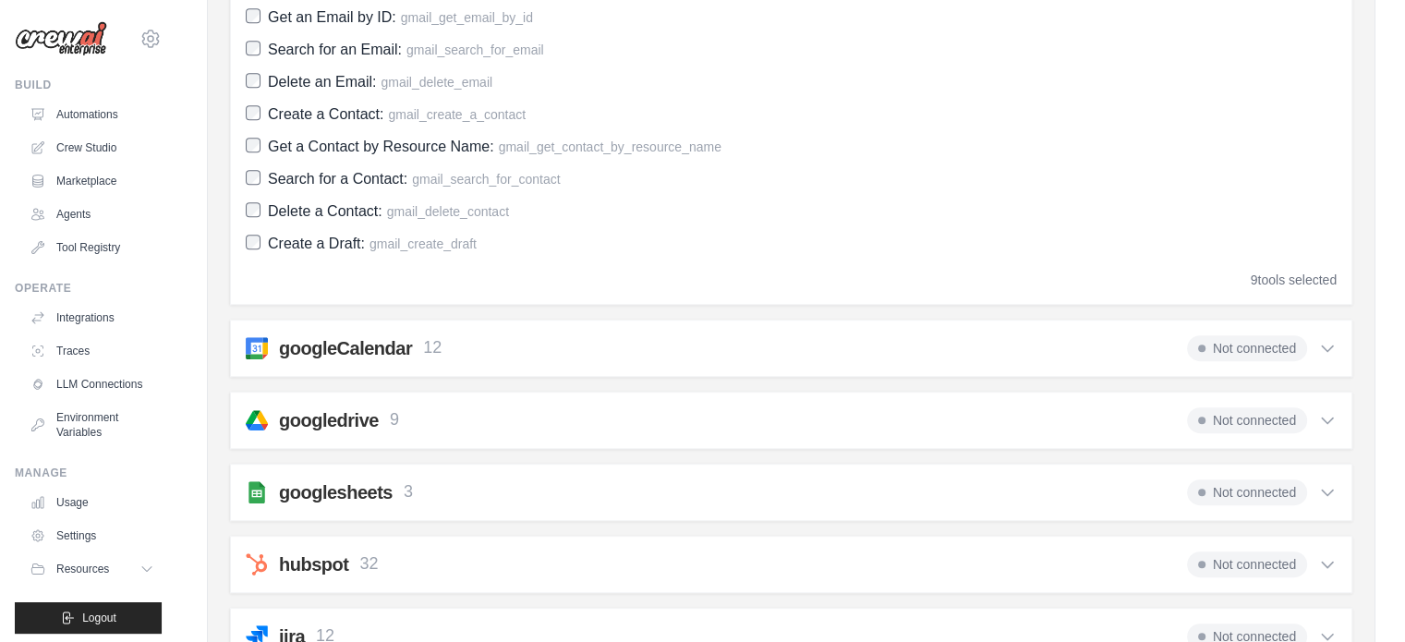
click at [1221, 418] on span "Not connected" at bounding box center [1247, 420] width 120 height 26
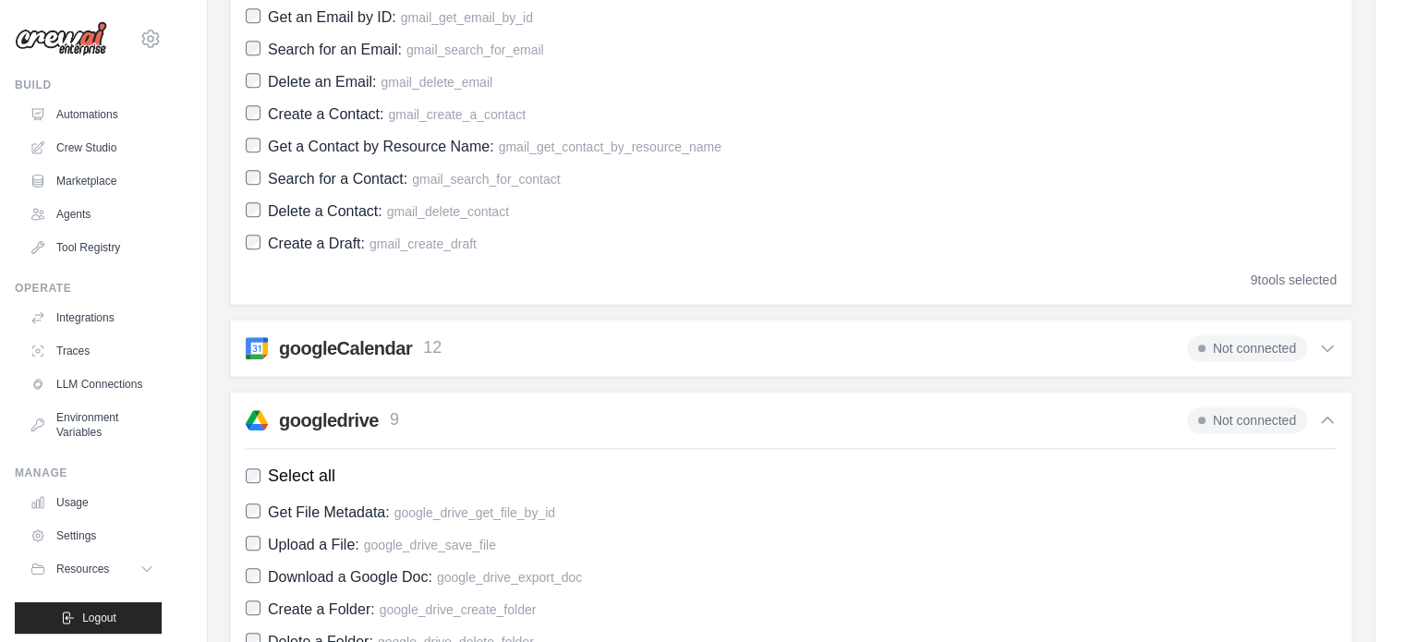
click at [1221, 418] on span "Not connected" at bounding box center [1247, 420] width 120 height 26
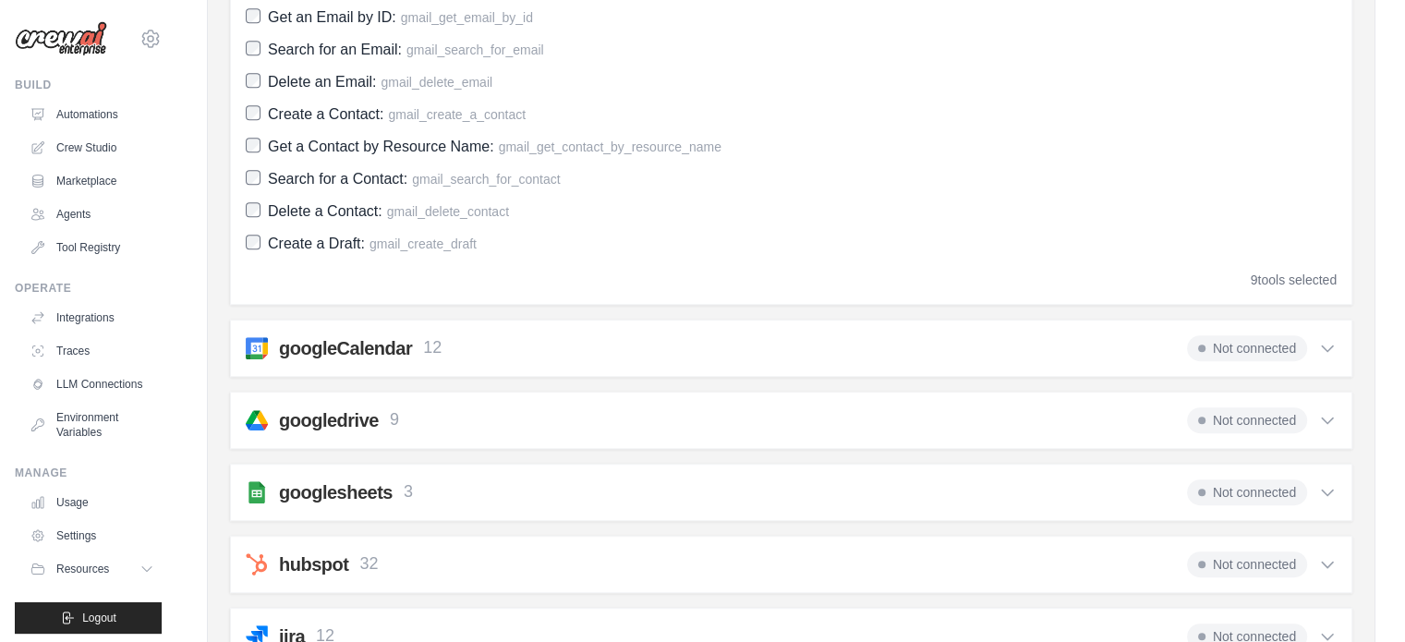
drag, startPoint x: 1122, startPoint y: 410, endPoint x: 525, endPoint y: 434, distance: 597.3
click at [525, 434] on div "googledrive 9 Not connected Select all Get File Metadata: google_drive_get_file…" at bounding box center [791, 420] width 1123 height 57
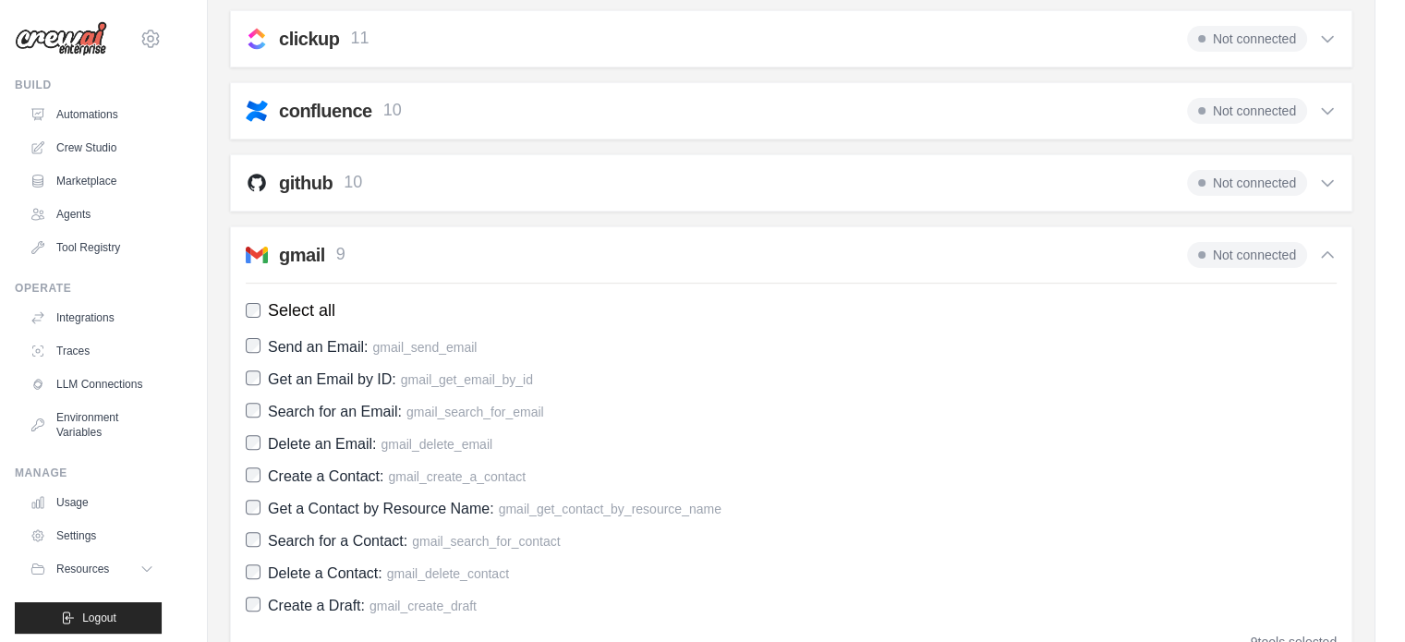
scroll to position [540, 0]
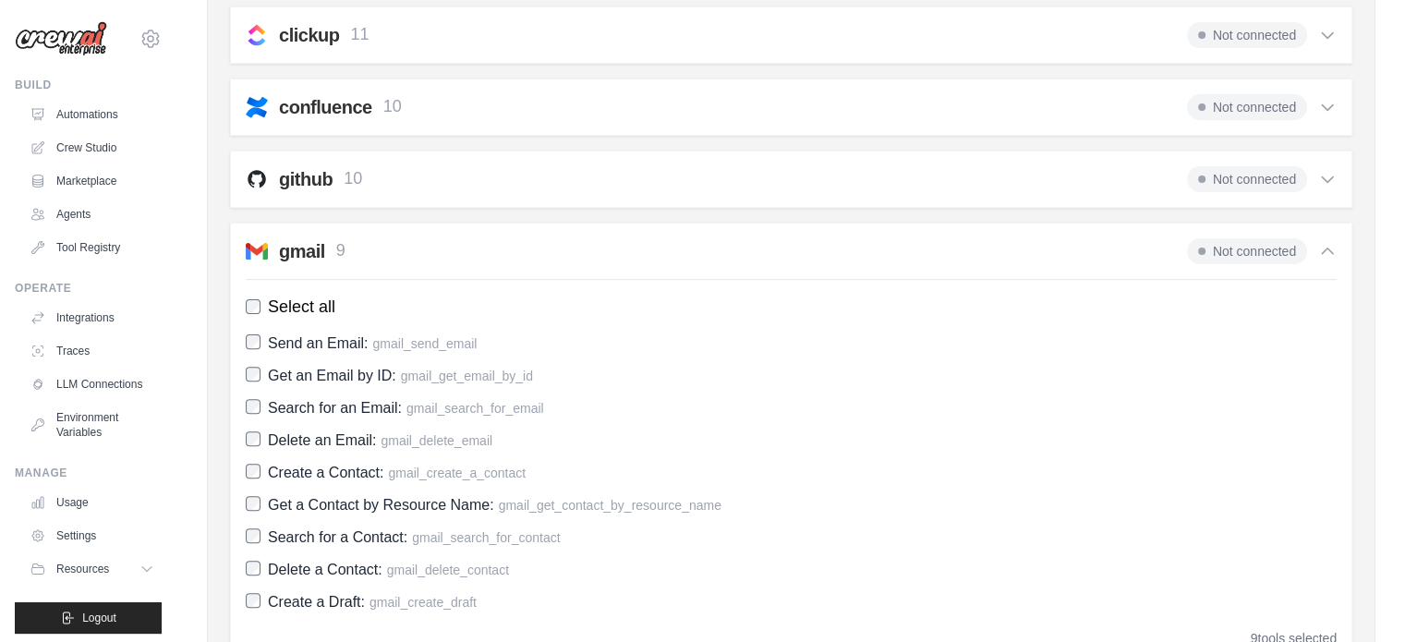
click at [305, 248] on h2 "gmail" at bounding box center [302, 251] width 46 height 26
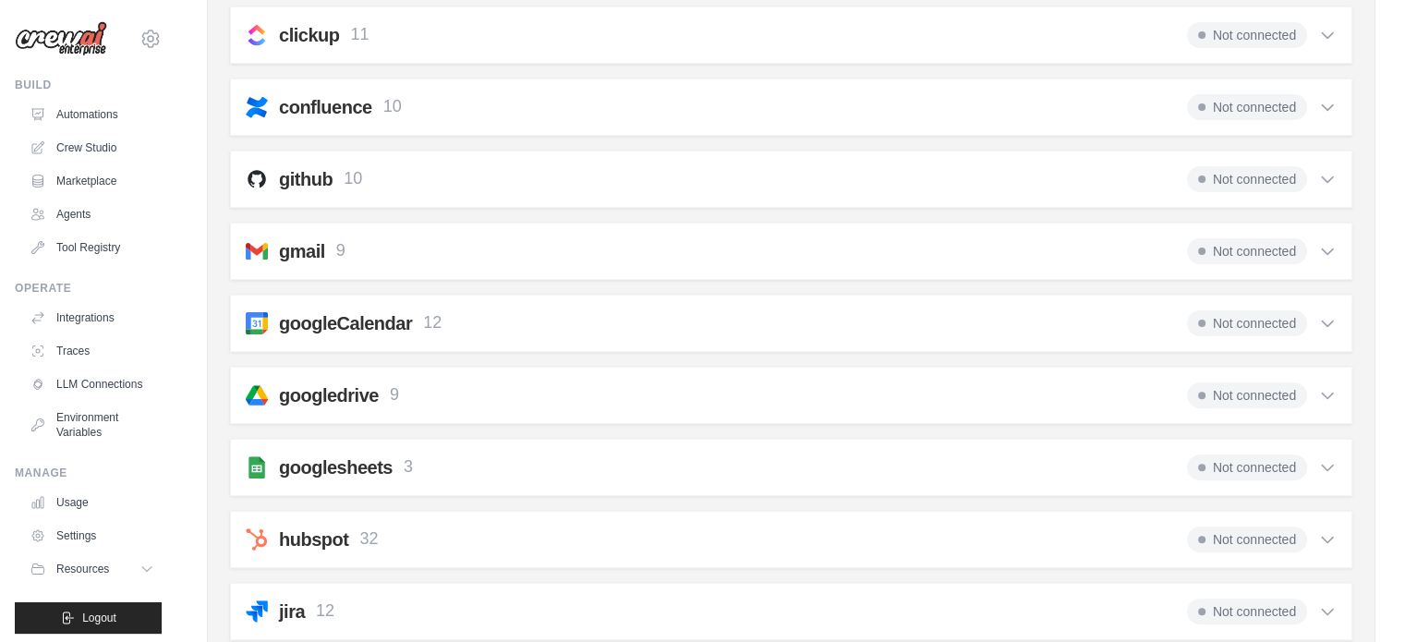
click at [305, 248] on h2 "gmail" at bounding box center [302, 251] width 46 height 26
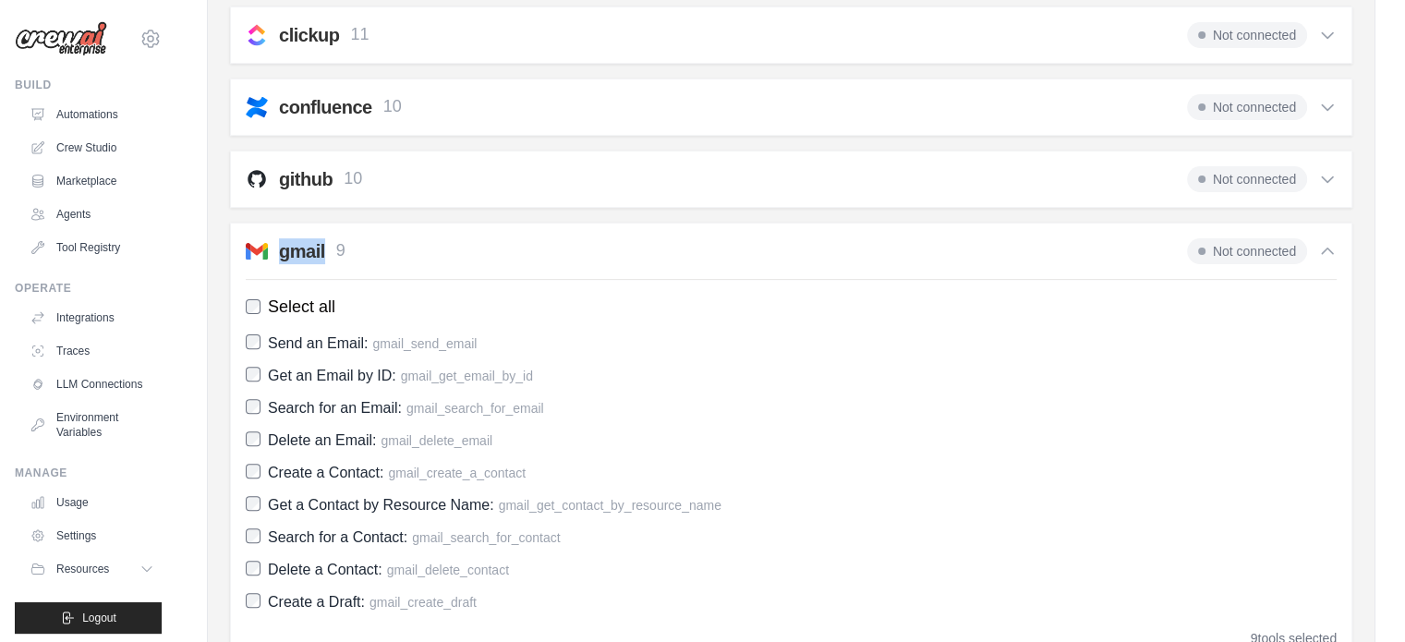
click at [305, 248] on h2 "gmail" at bounding box center [302, 251] width 46 height 26
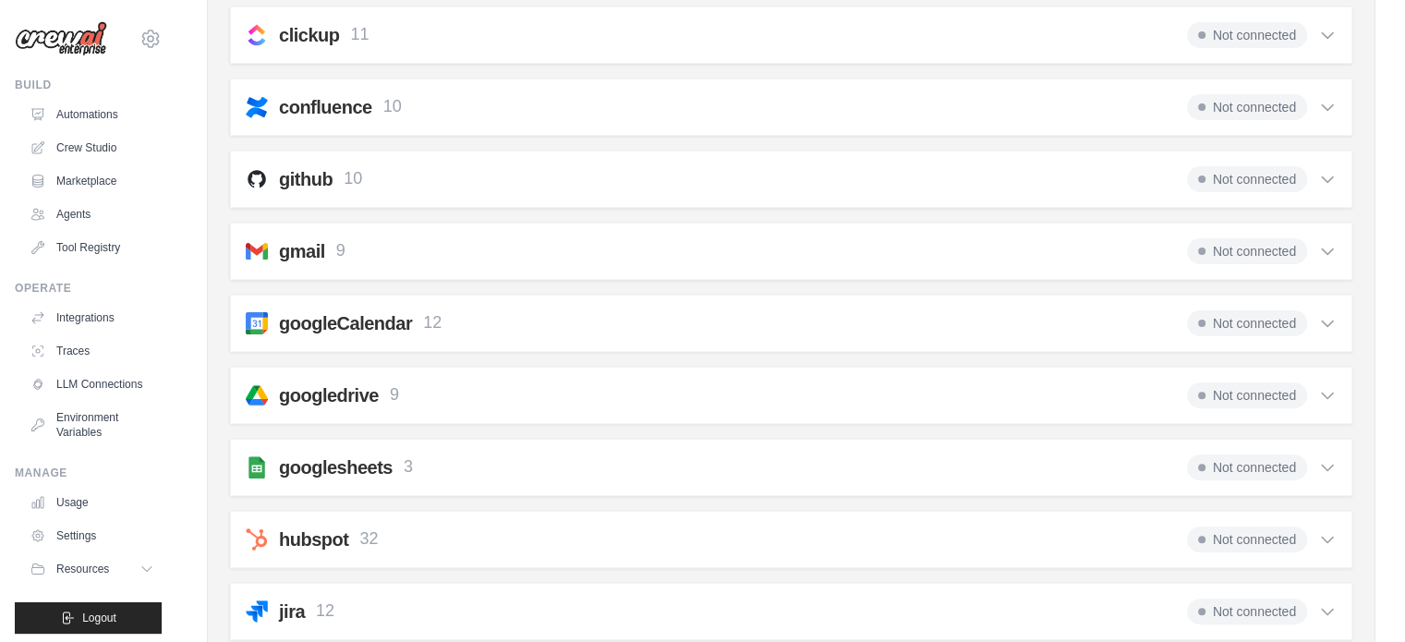
click at [413, 249] on div "gmail 9 Not connected" at bounding box center [791, 251] width 1091 height 26
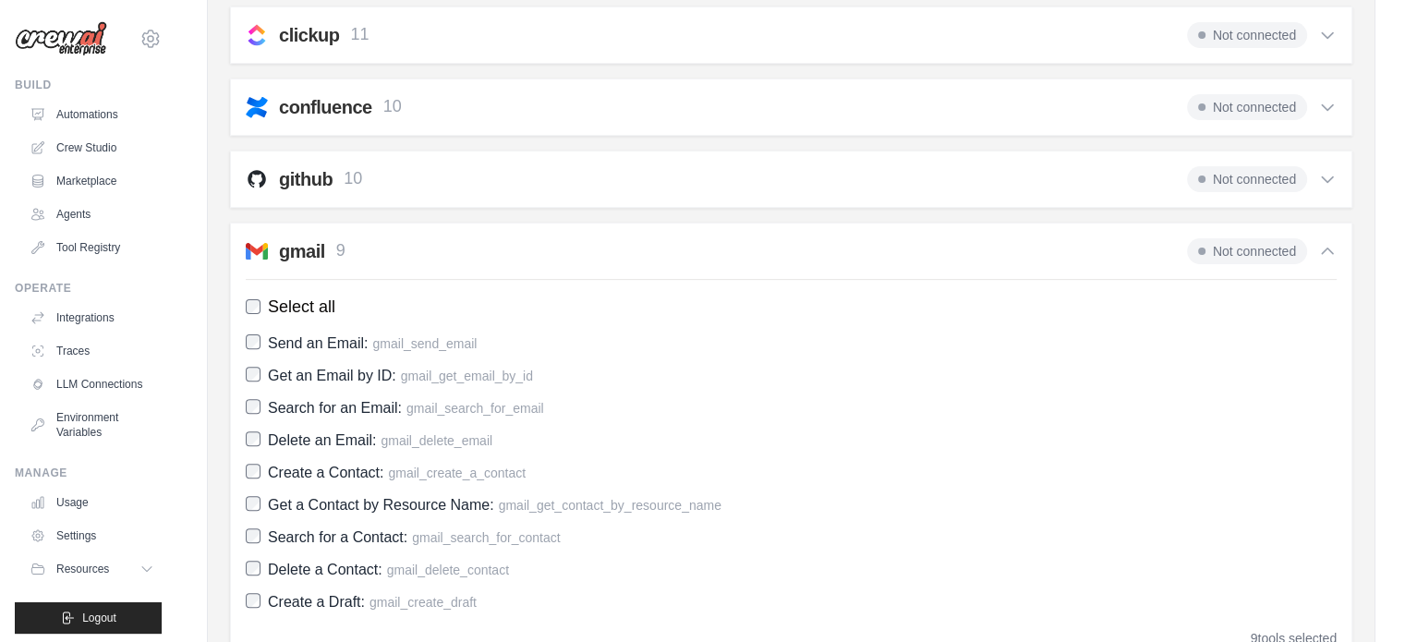
click at [319, 252] on h2 "gmail" at bounding box center [302, 251] width 46 height 26
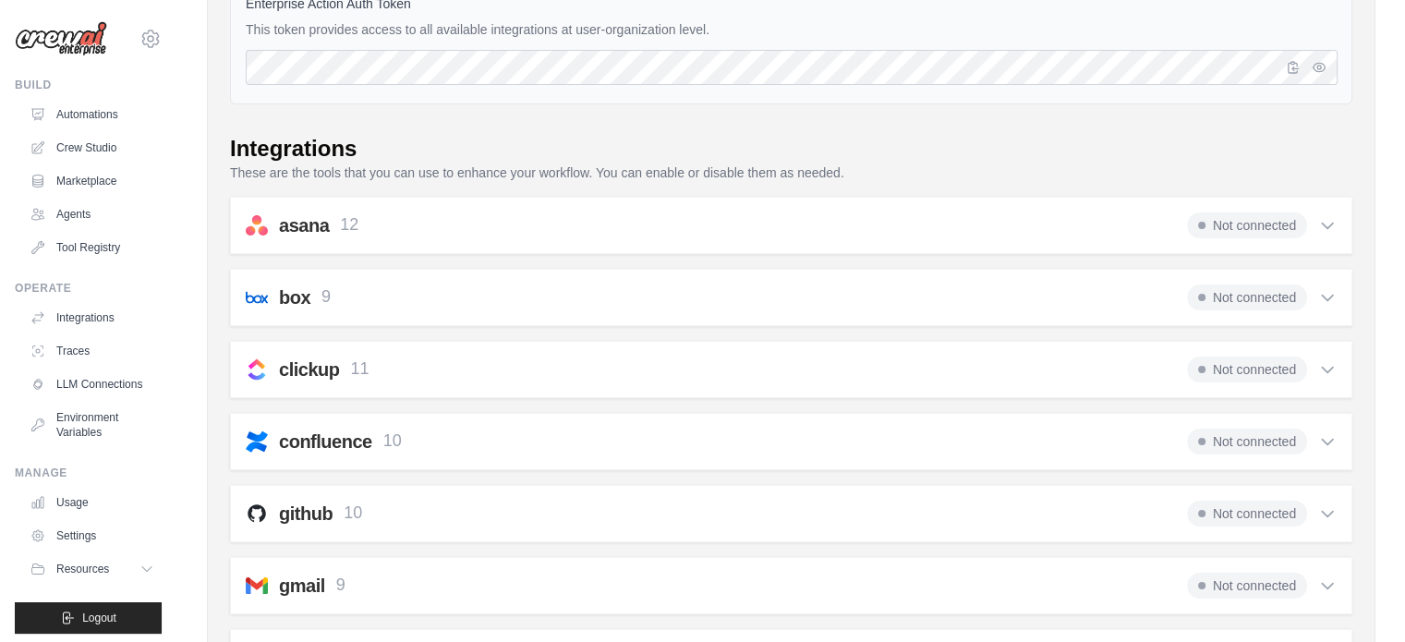
scroll to position [173, 0]
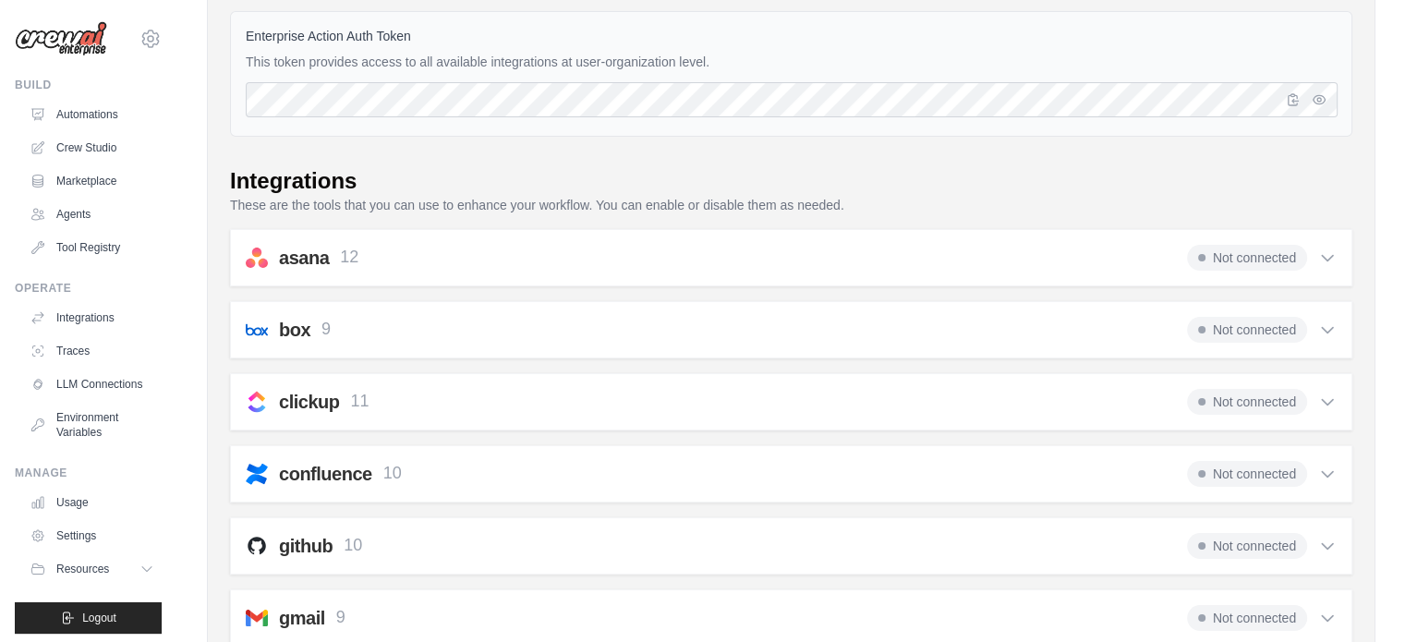
click at [447, 232] on div "asana 12 Not connected Select all Create a Comment: asana_create_comment Create…" at bounding box center [791, 257] width 1123 height 57
click at [432, 255] on div "asana 12 Not connected" at bounding box center [791, 258] width 1091 height 26
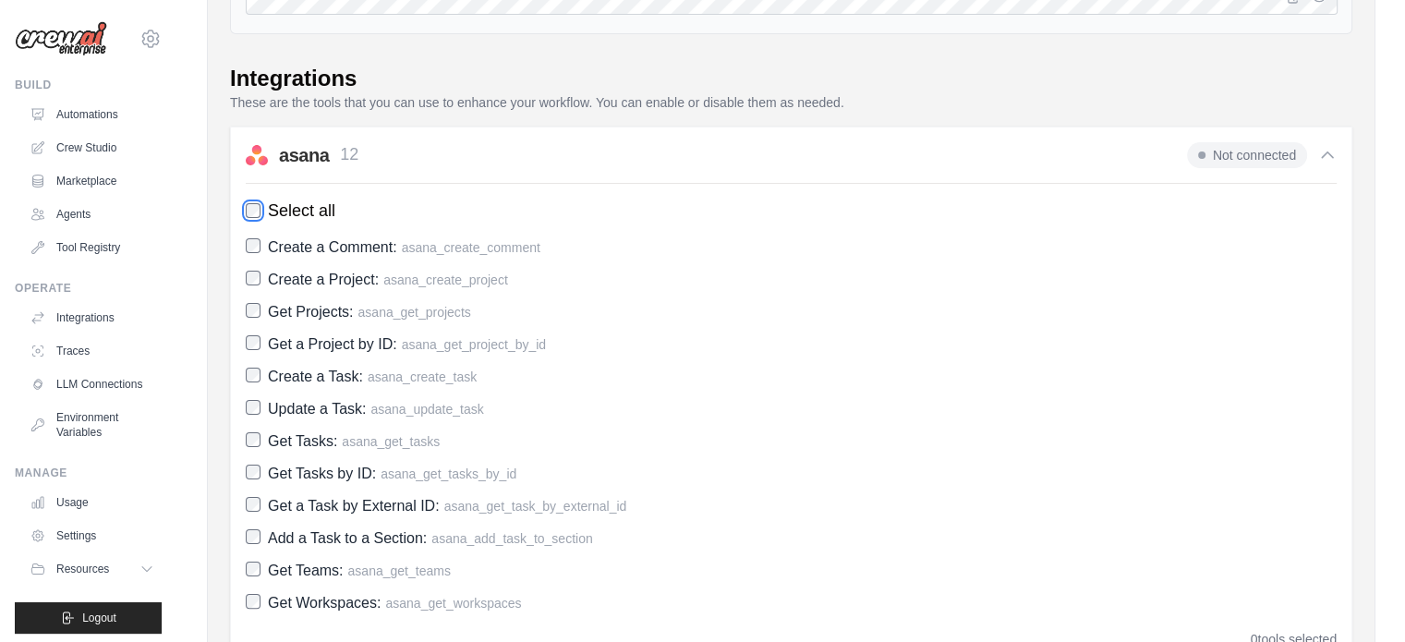
scroll to position [276, 0]
click at [250, 229] on div "Select all Create a Comment: asana_create_comment Create a Project: asana_creat…" at bounding box center [791, 415] width 1091 height 466
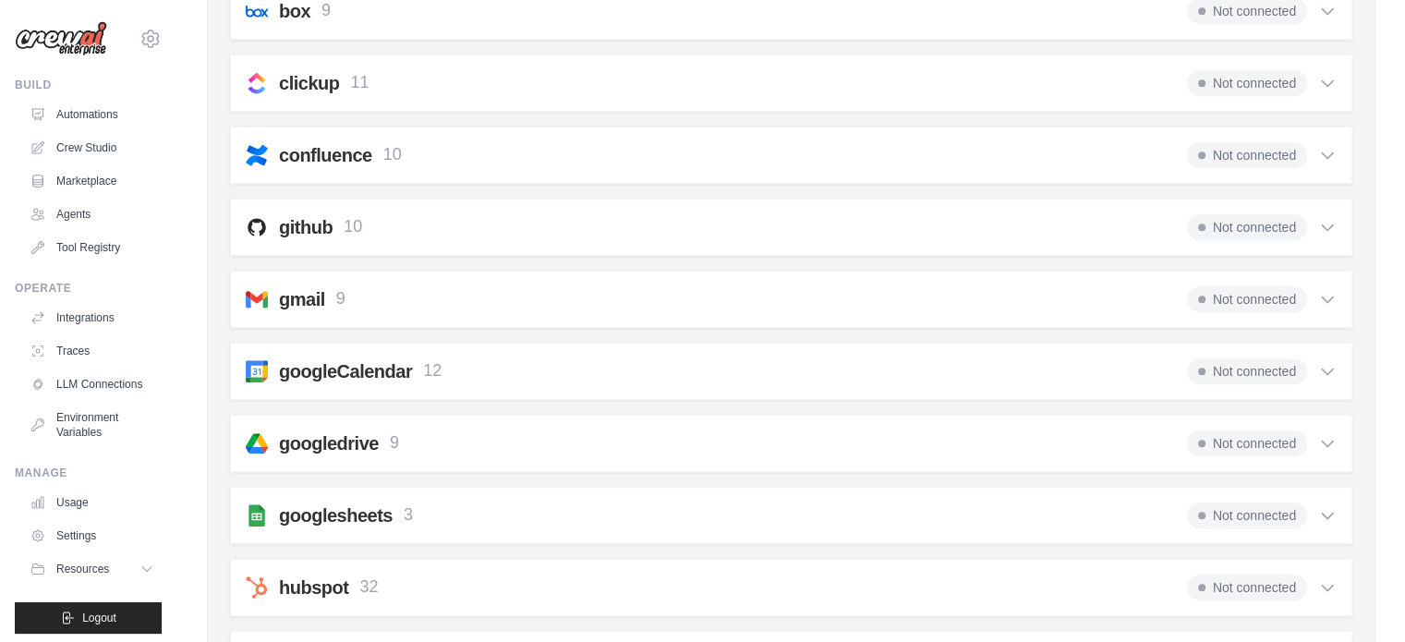
scroll to position [975, 0]
click at [377, 284] on div "gmail 9 Not connected" at bounding box center [791, 297] width 1091 height 26
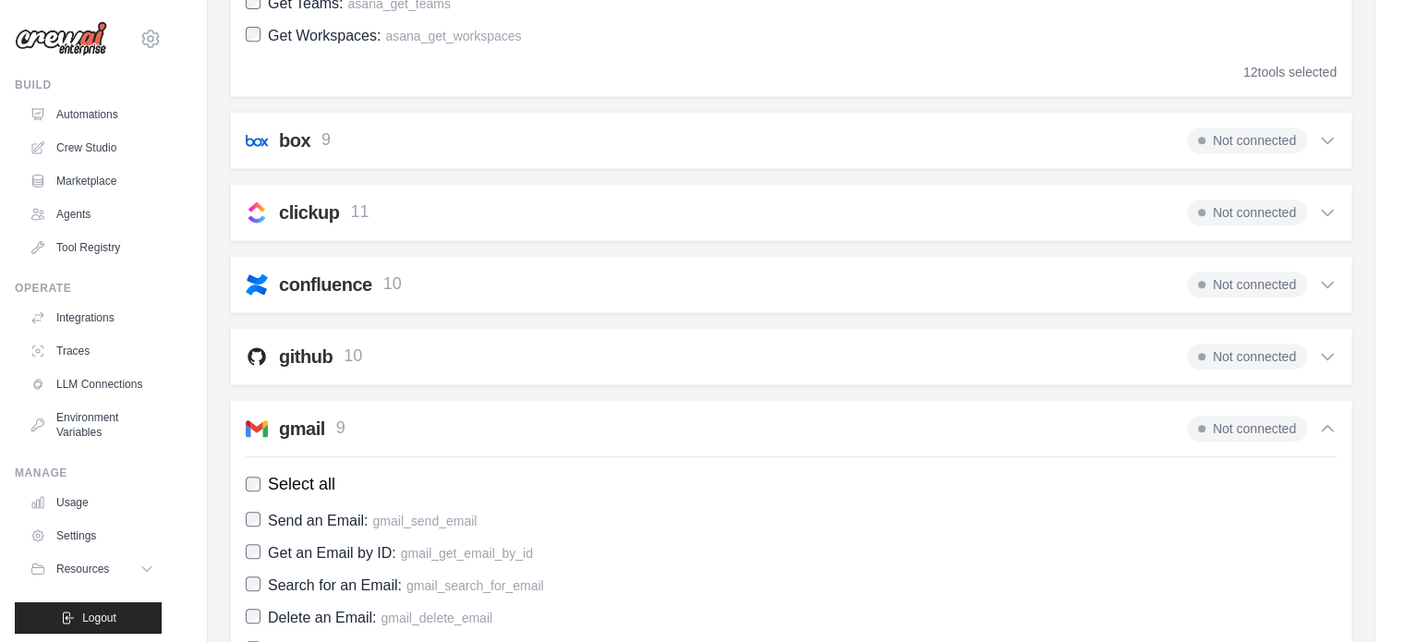
scroll to position [835, 0]
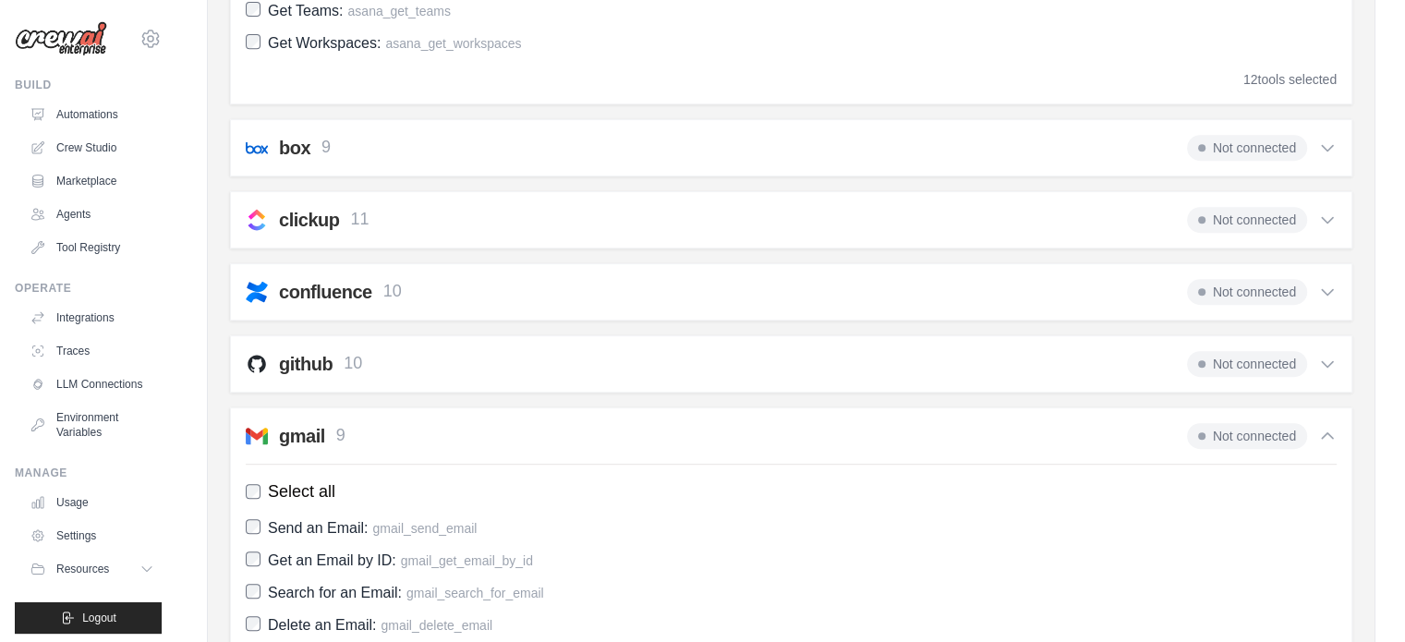
click at [1215, 441] on span "Not connected" at bounding box center [1247, 436] width 120 height 26
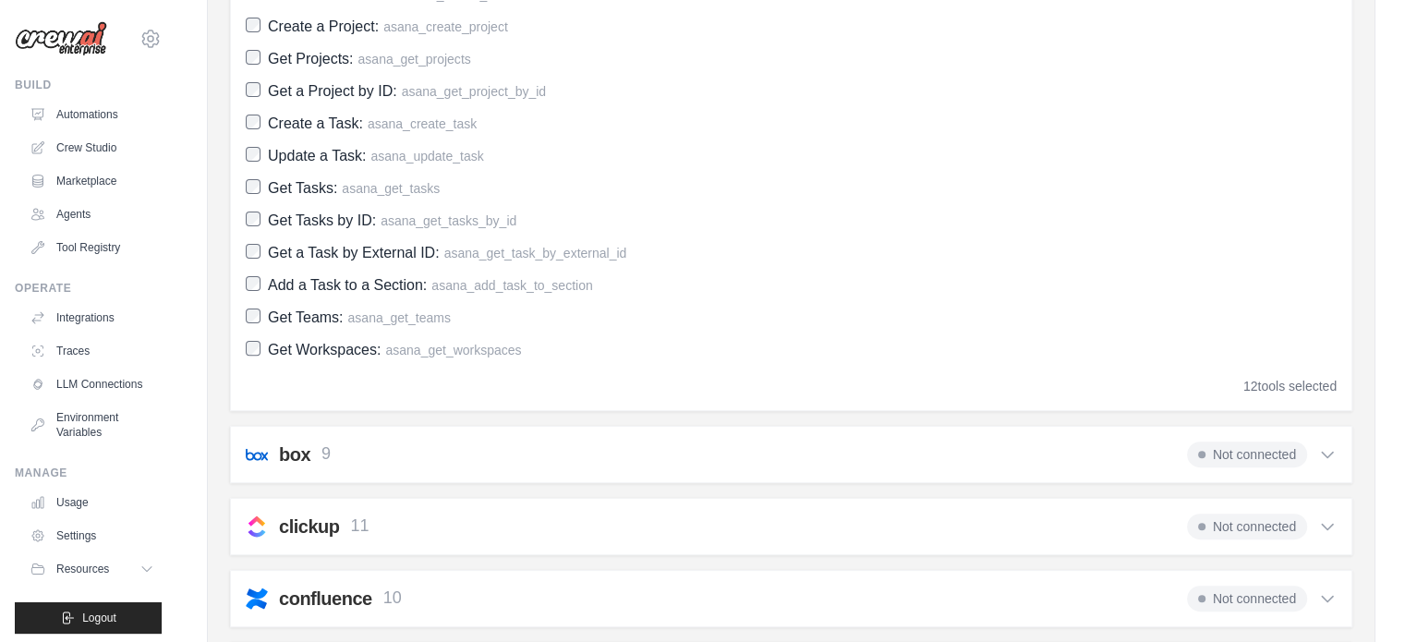
scroll to position [550, 0]
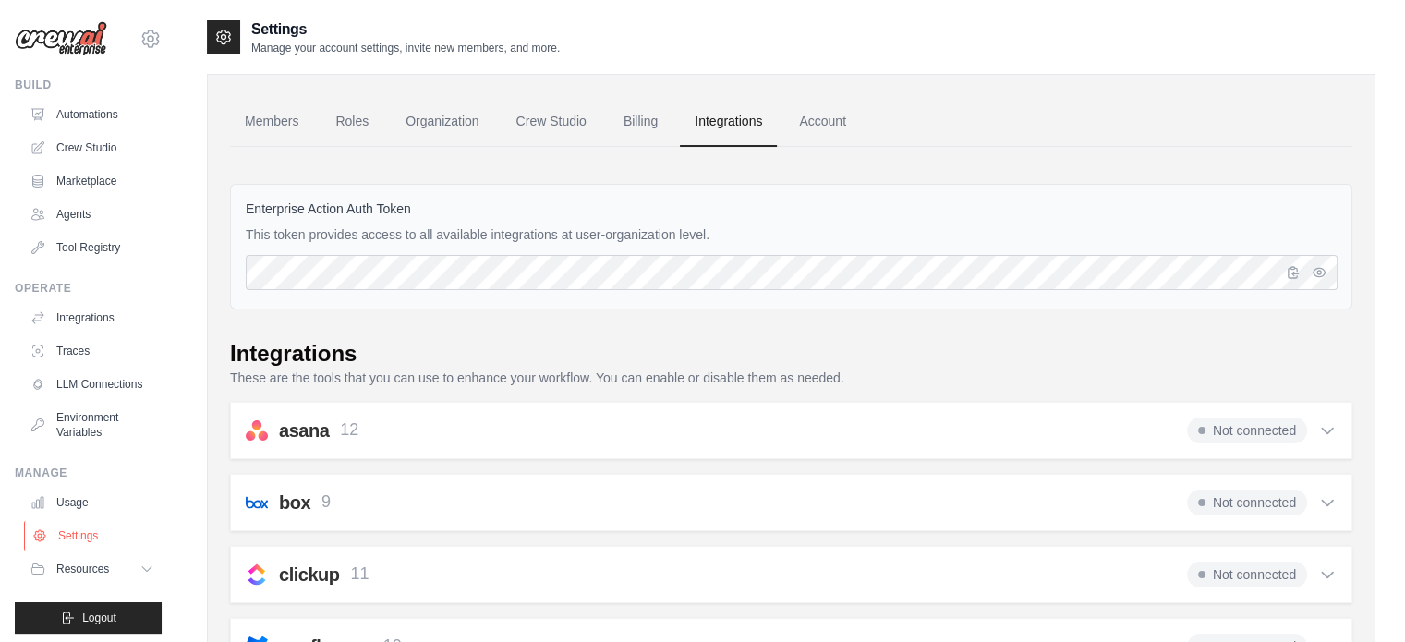
scroll to position [20, 0]
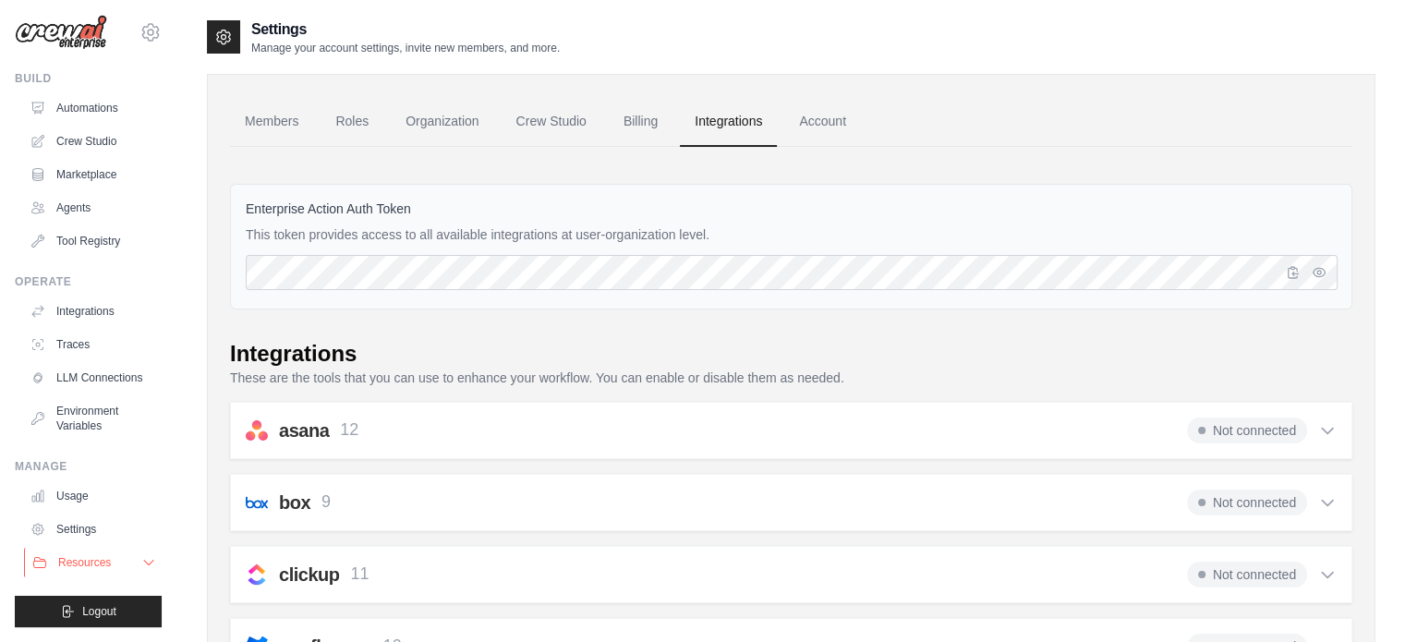
click at [102, 564] on span "Resources" at bounding box center [84, 562] width 53 height 15
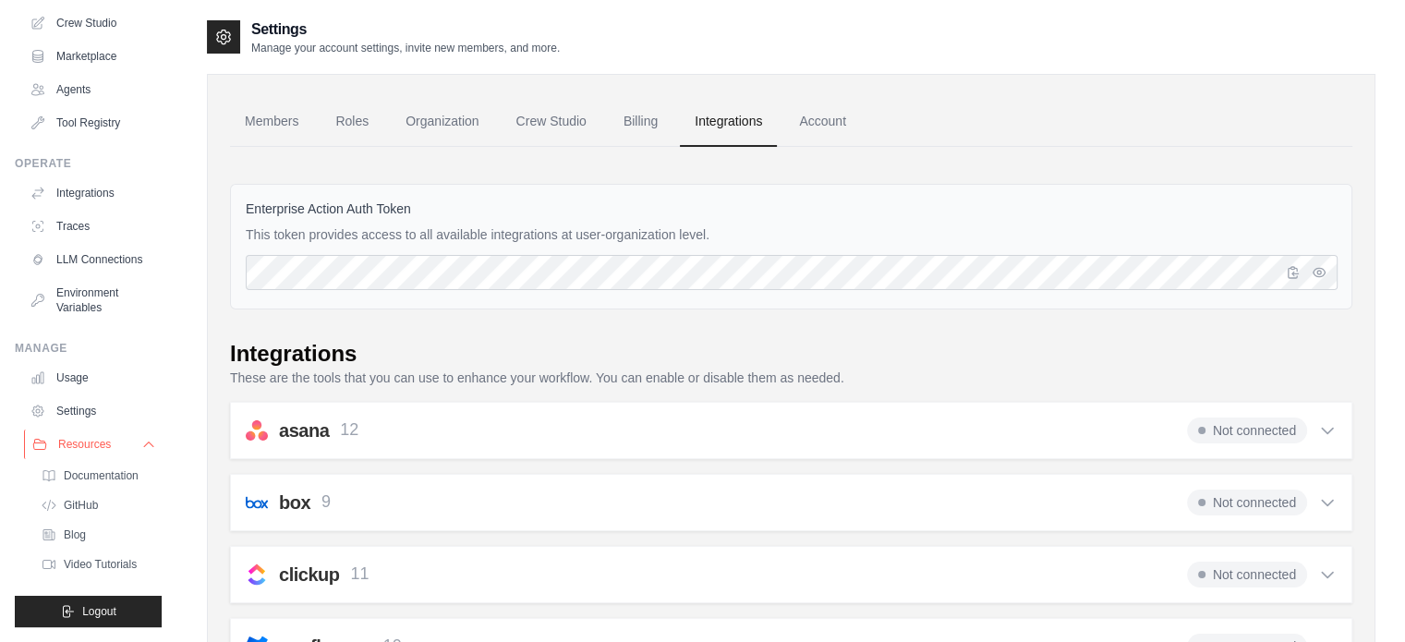
scroll to position [139, 0]
click at [83, 480] on span "Documentation" at bounding box center [103, 475] width 75 height 15
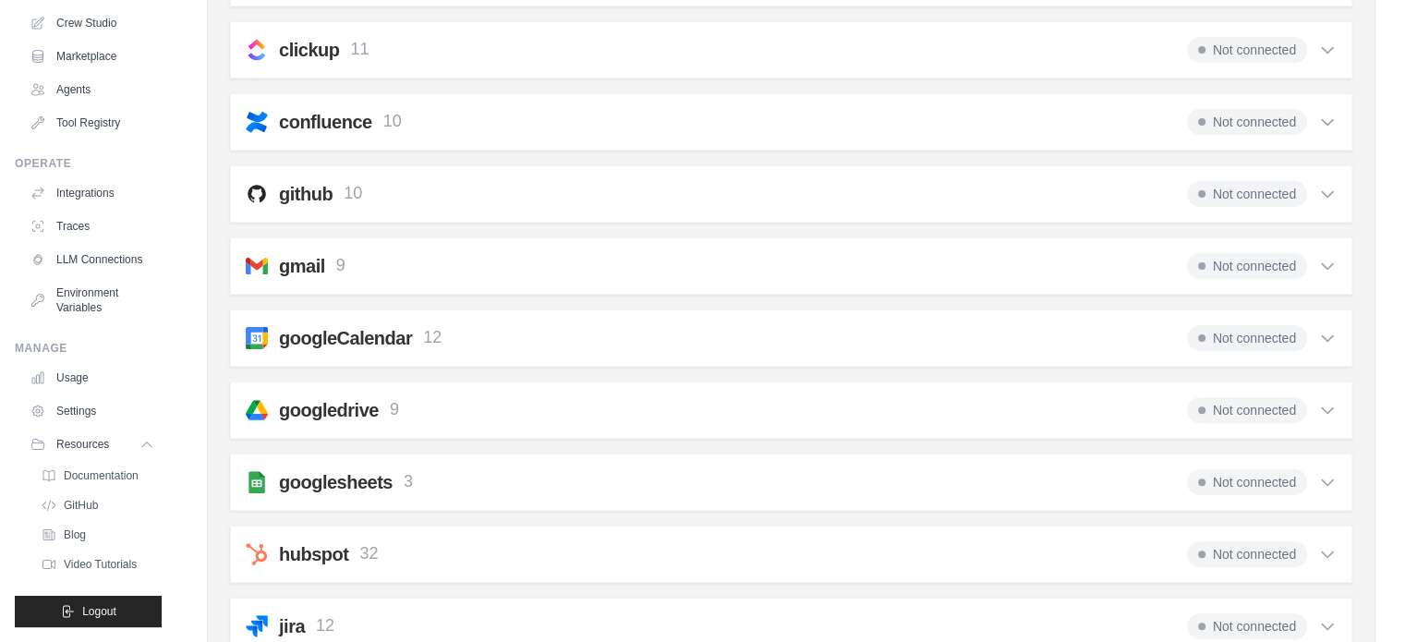
scroll to position [526, 0]
click at [1266, 265] on span "Not connected" at bounding box center [1247, 265] width 120 height 26
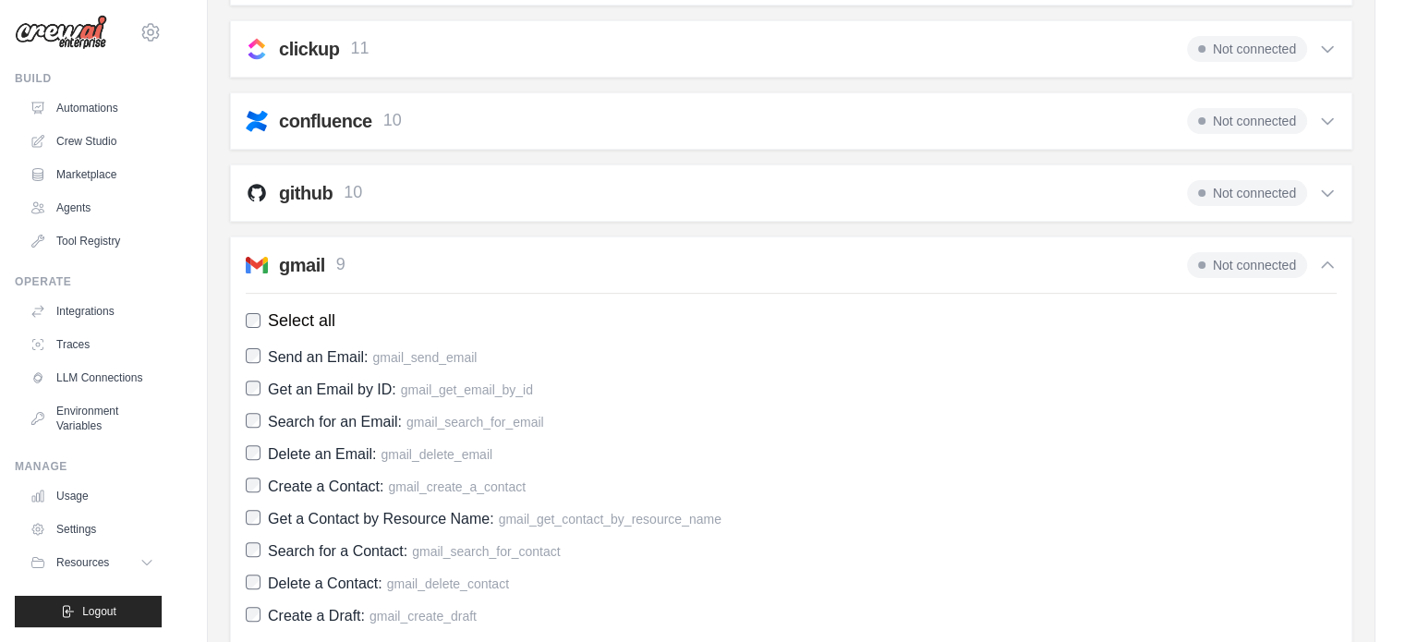
click at [1266, 265] on span "Not connected" at bounding box center [1247, 265] width 120 height 26
click at [432, 345] on span "Send an Email: gmail_send_email" at bounding box center [372, 357] width 209 height 25
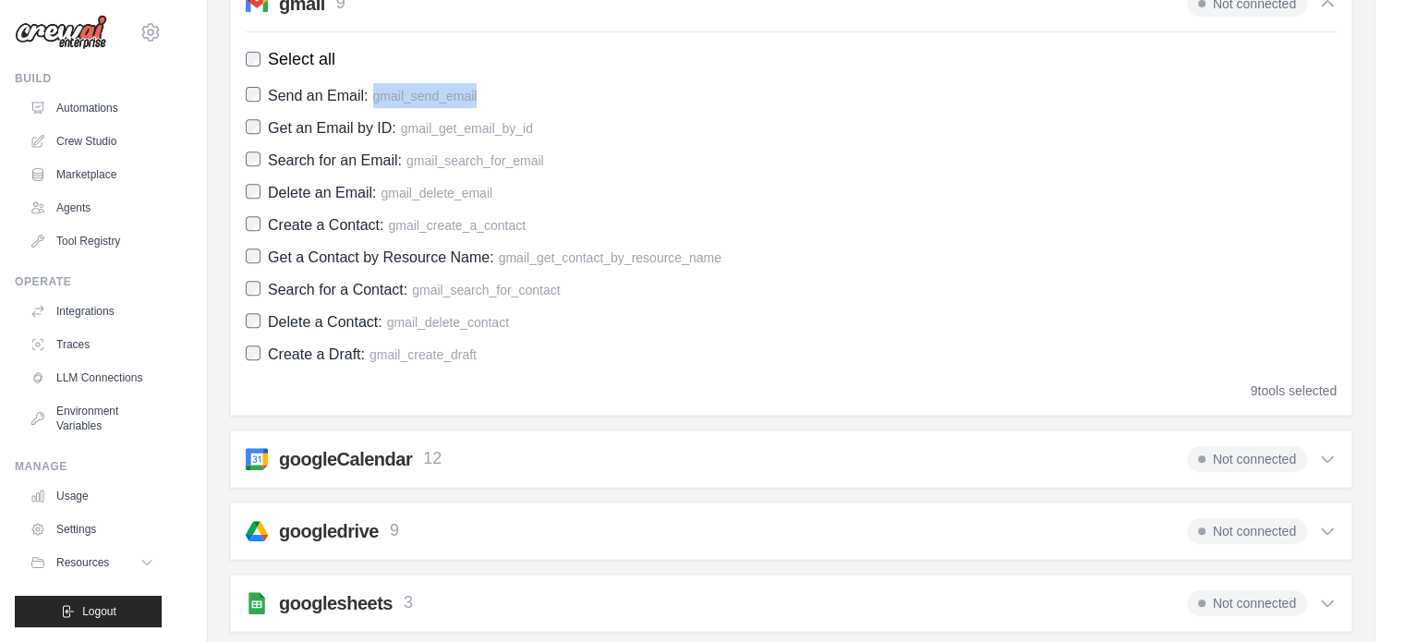
scroll to position [788, 0]
click at [1290, 383] on div "9 tools selected" at bounding box center [1294, 390] width 86 height 18
click at [1290, 382] on div "9 tools selected" at bounding box center [1294, 390] width 86 height 18
click at [739, 423] on div "asana 12 Not connected Select all Create a Comment: asana_create_comment Create…" at bounding box center [791, 591] width 1123 height 1954
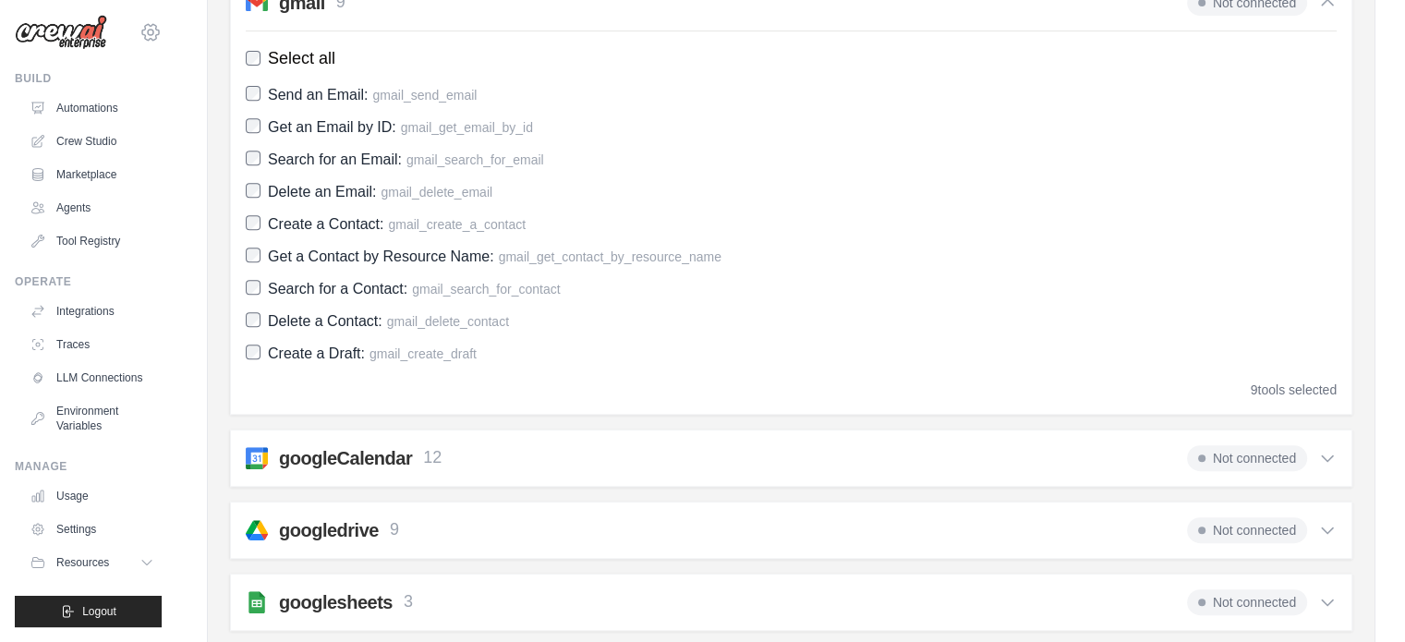
click at [140, 21] on icon at bounding box center [151, 32] width 22 height 22
click at [126, 63] on div "[EMAIL_ADDRESS][DOMAIN_NAME]" at bounding box center [136, 59] width 133 height 18
click at [112, 97] on link "Settings" at bounding box center [136, 104] width 163 height 33
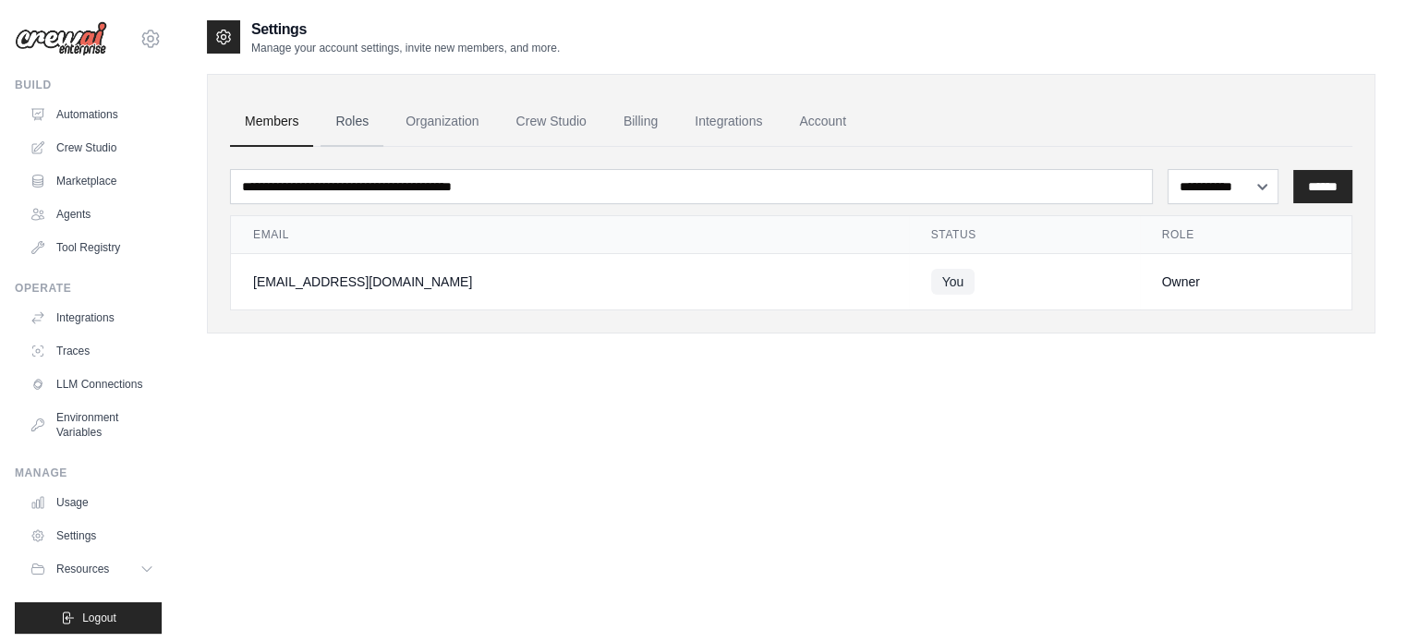
click at [355, 125] on link "Roles" at bounding box center [352, 122] width 63 height 50
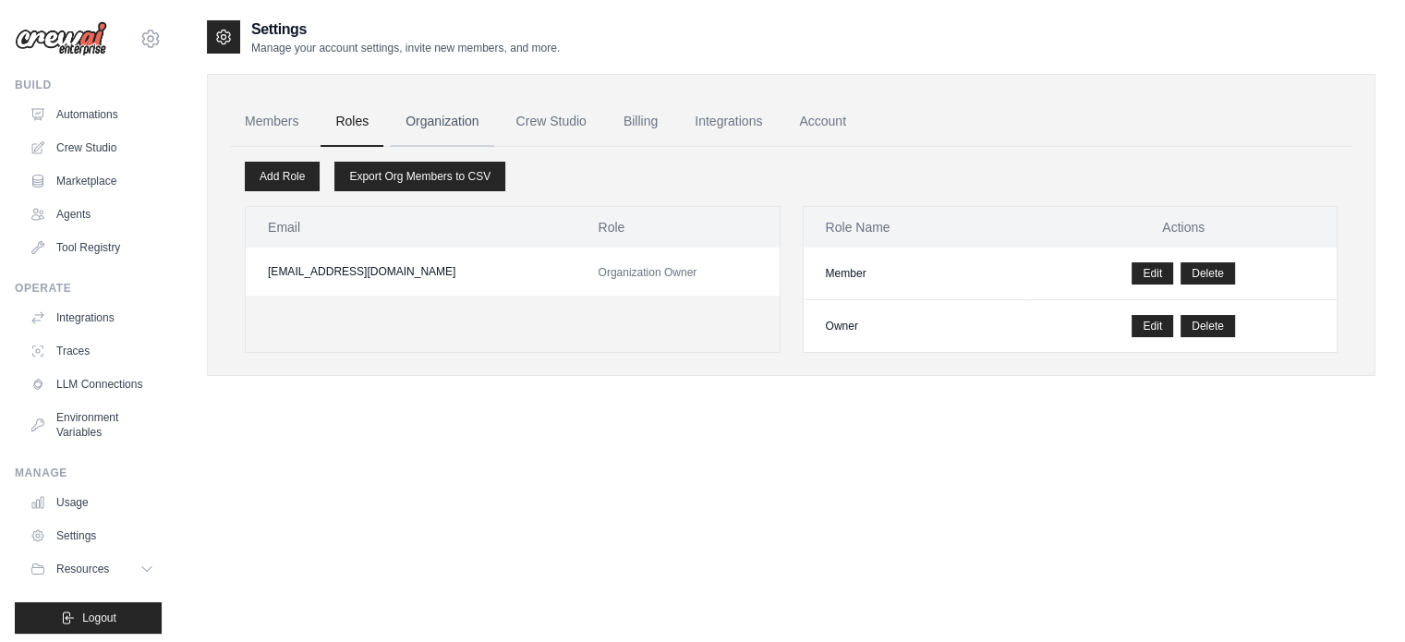
click at [416, 127] on link "Organization" at bounding box center [442, 122] width 103 height 50
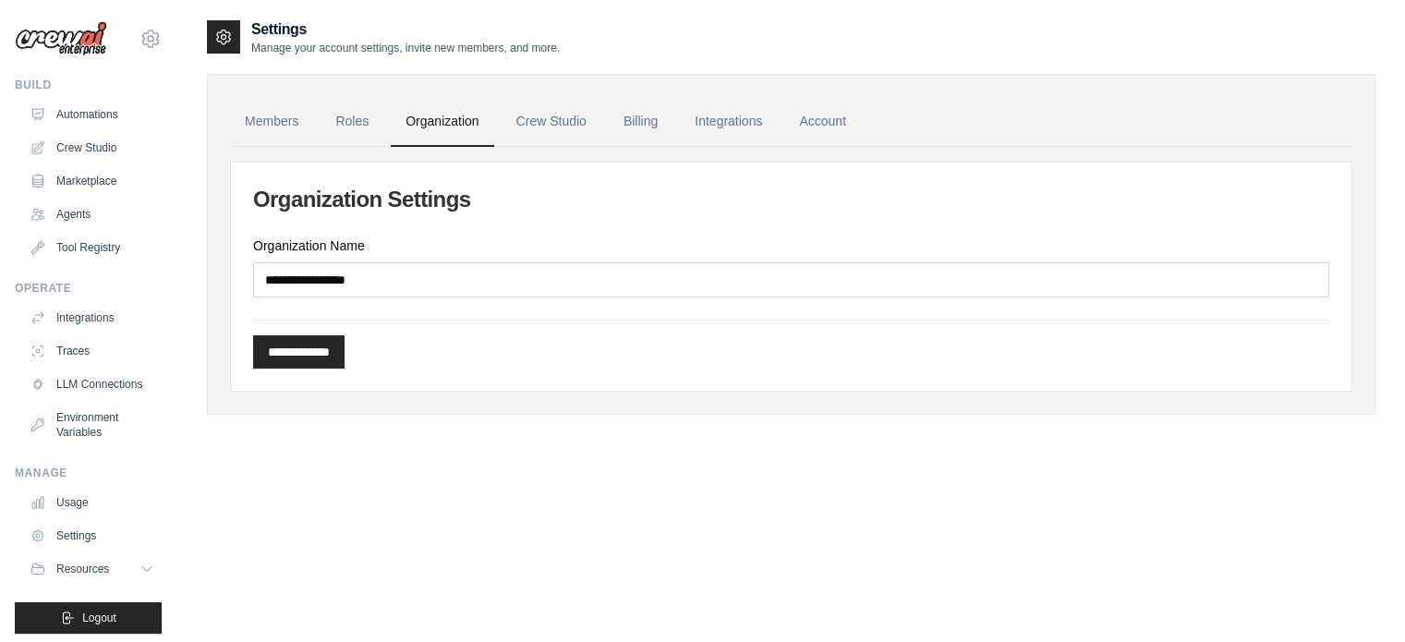
click at [602, 123] on ul "Members Roles Organization Crew Studio Billing Integrations Account" at bounding box center [791, 122] width 1123 height 50
click at [558, 119] on link "Crew Studio" at bounding box center [552, 122] width 100 height 50
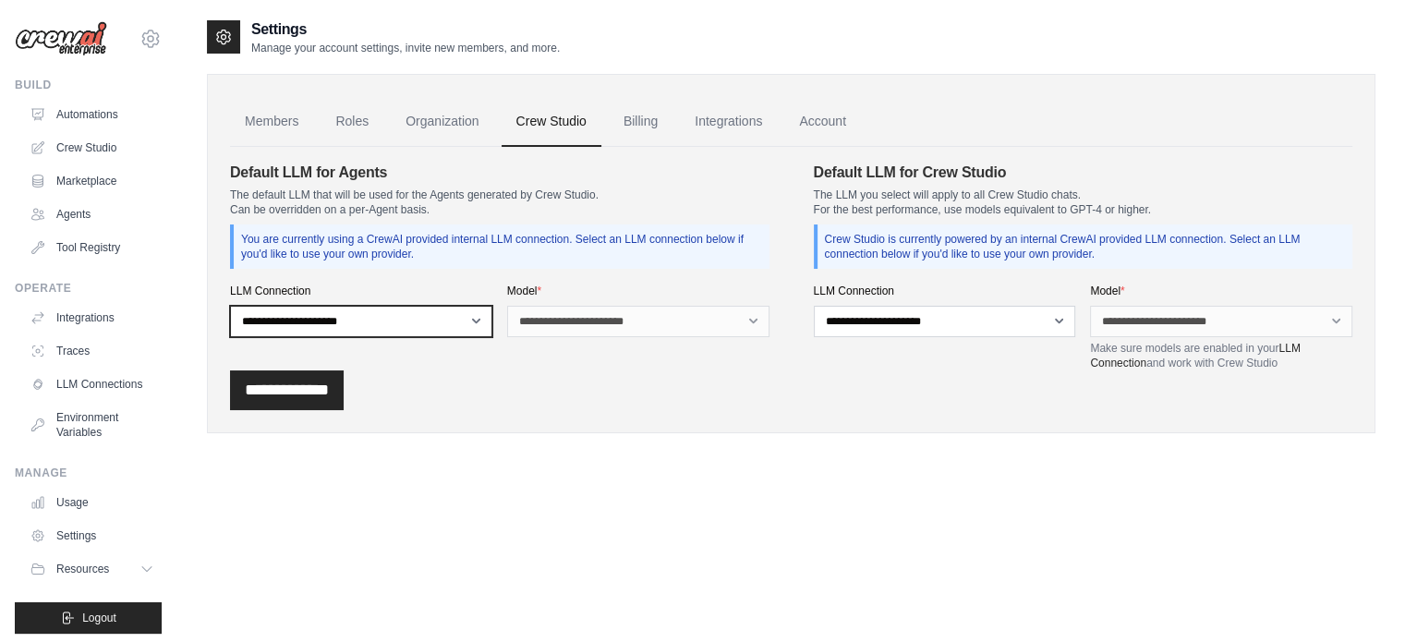
click at [452, 320] on select "**********" at bounding box center [361, 321] width 262 height 31
select select "******"
click at [230, 306] on select "**********" at bounding box center [361, 321] width 262 height 31
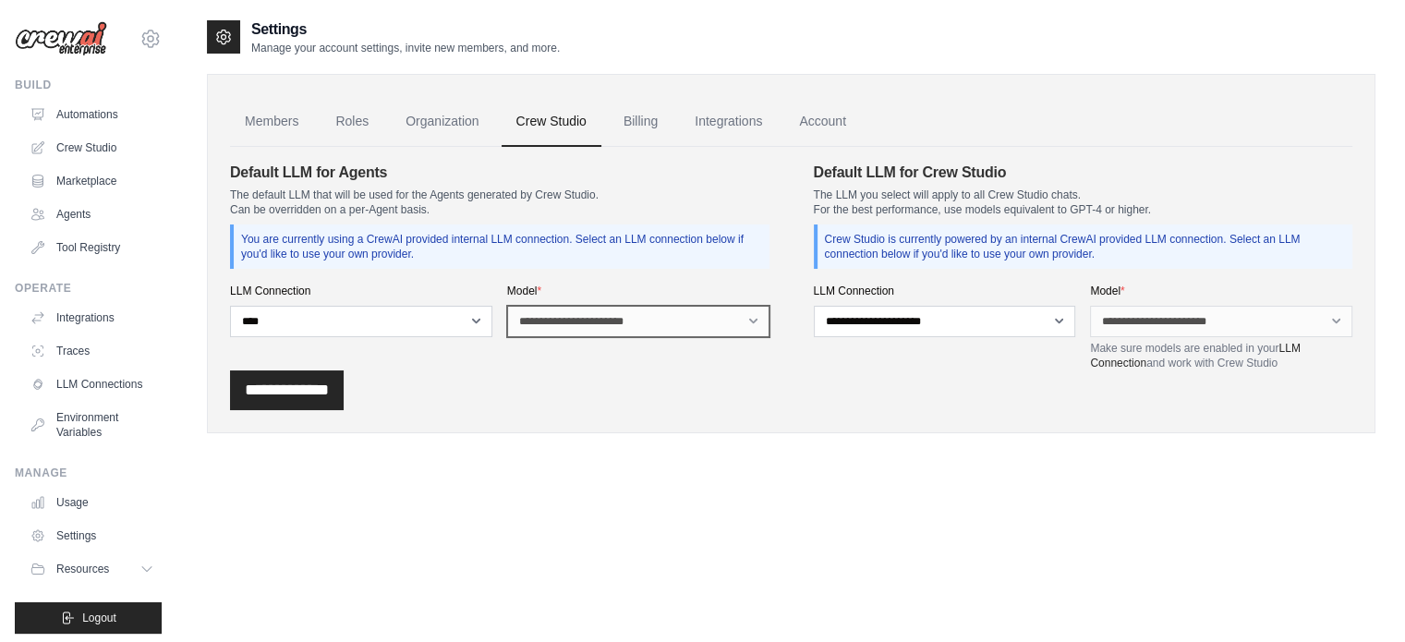
click at [602, 317] on select "**********" at bounding box center [638, 321] width 262 height 31
select select "**********"
click at [507, 306] on select "**********" at bounding box center [638, 321] width 262 height 31
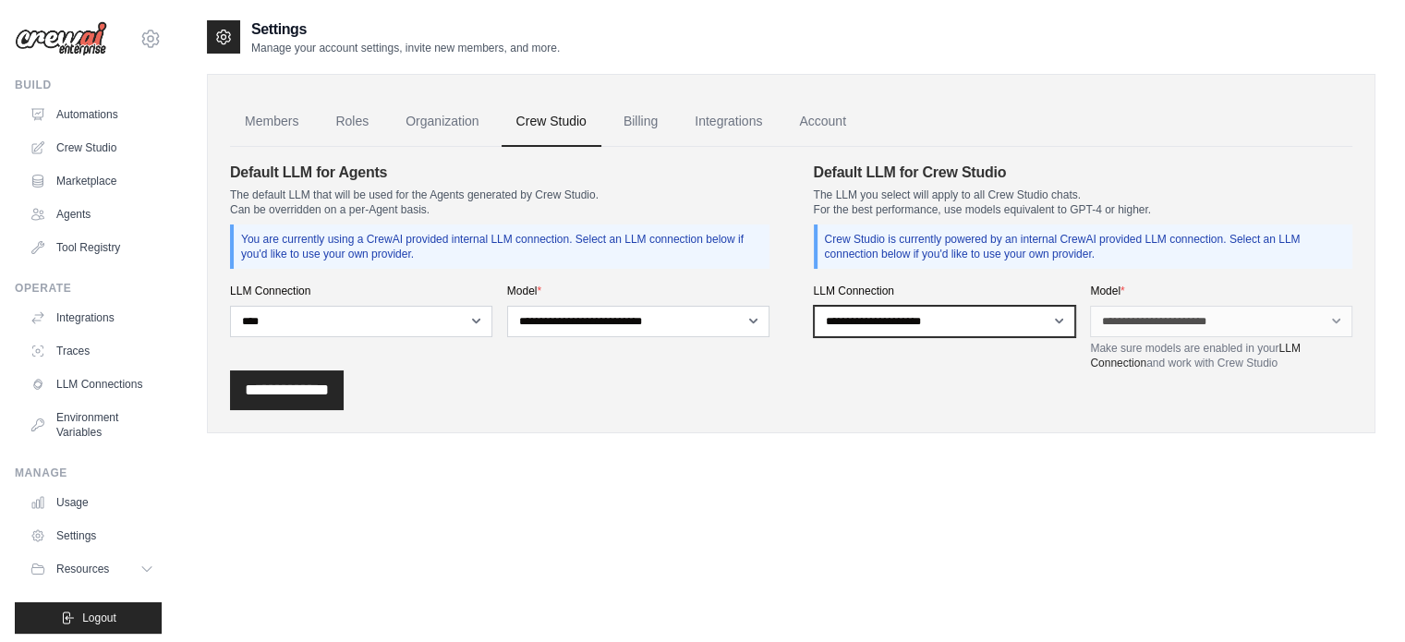
click at [928, 319] on select "**********" at bounding box center [945, 321] width 262 height 31
click at [814, 306] on select "**********" at bounding box center [945, 321] width 262 height 31
click at [628, 134] on link "Billing" at bounding box center [641, 122] width 64 height 50
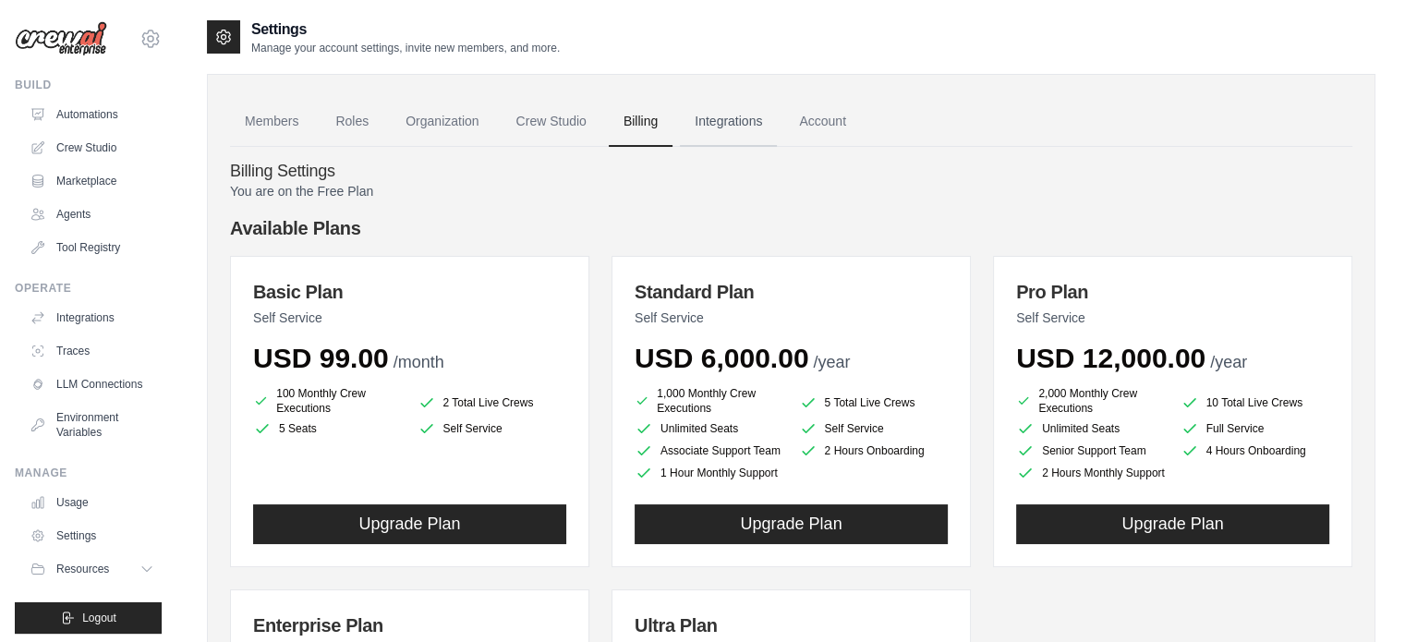
click at [720, 110] on link "Integrations" at bounding box center [728, 122] width 97 height 50
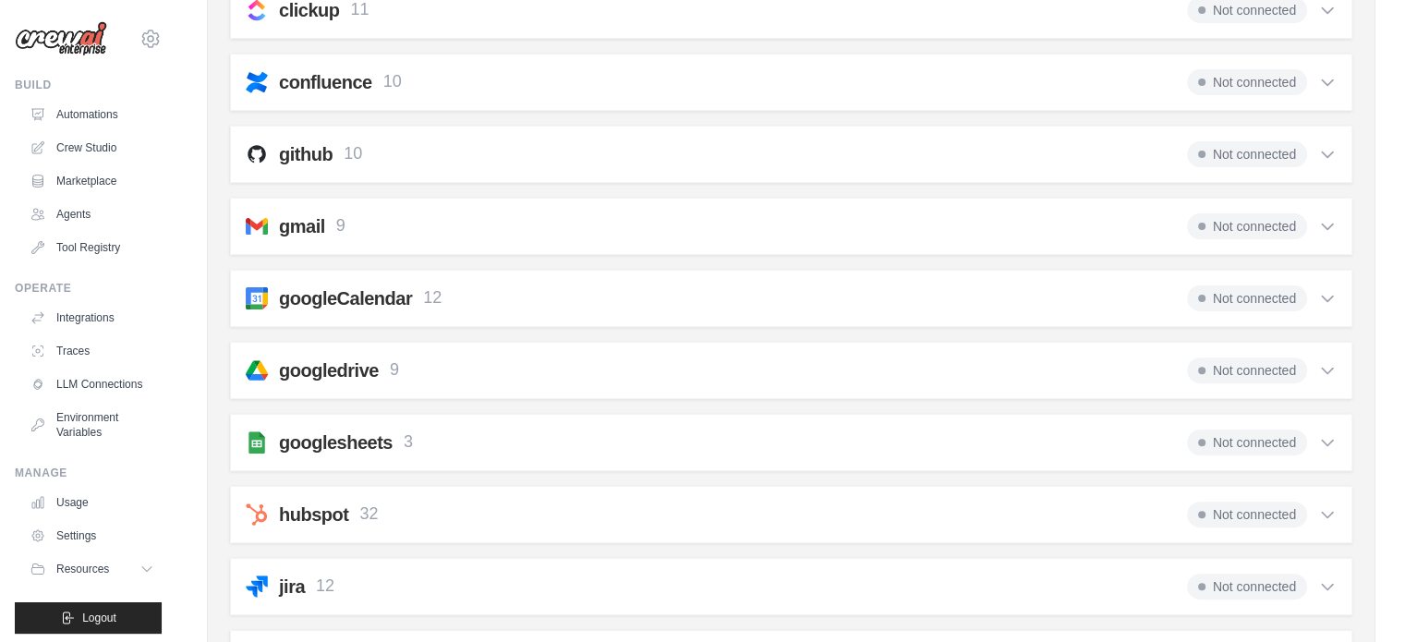
scroll to position [565, 0]
click at [832, 217] on div "gmail 9 Not connected" at bounding box center [791, 226] width 1091 height 26
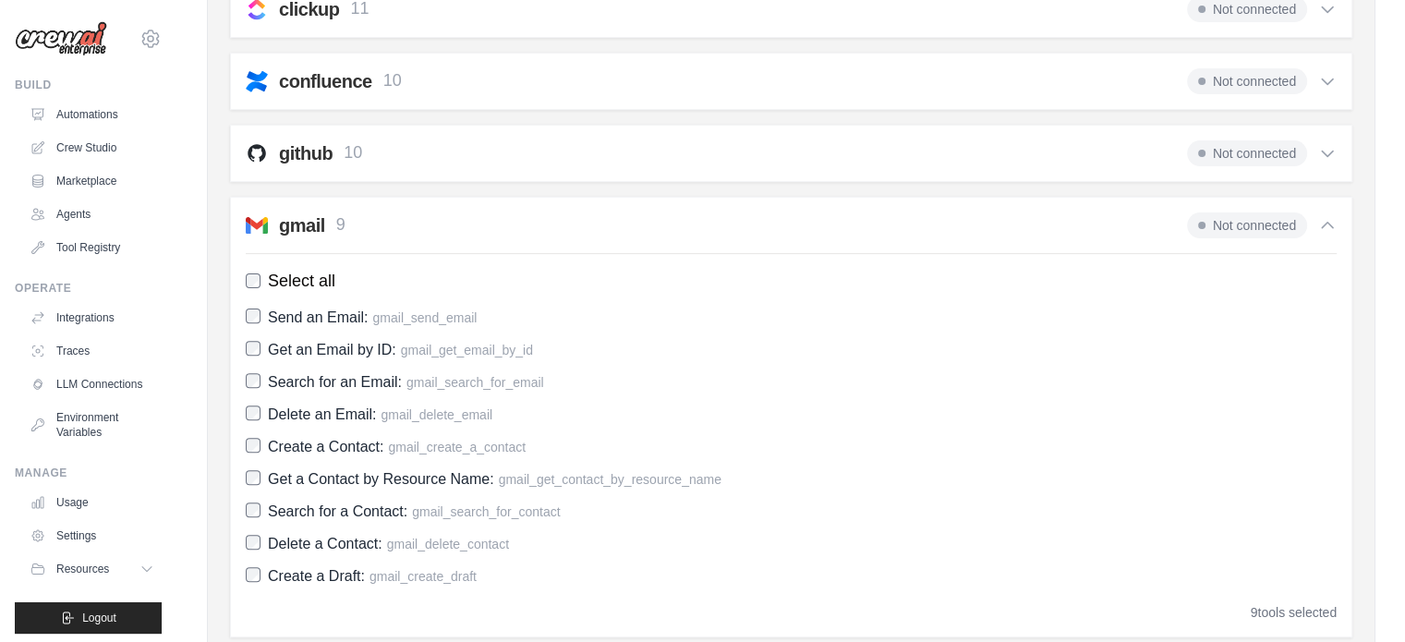
click at [285, 225] on h2 "gmail" at bounding box center [302, 226] width 46 height 26
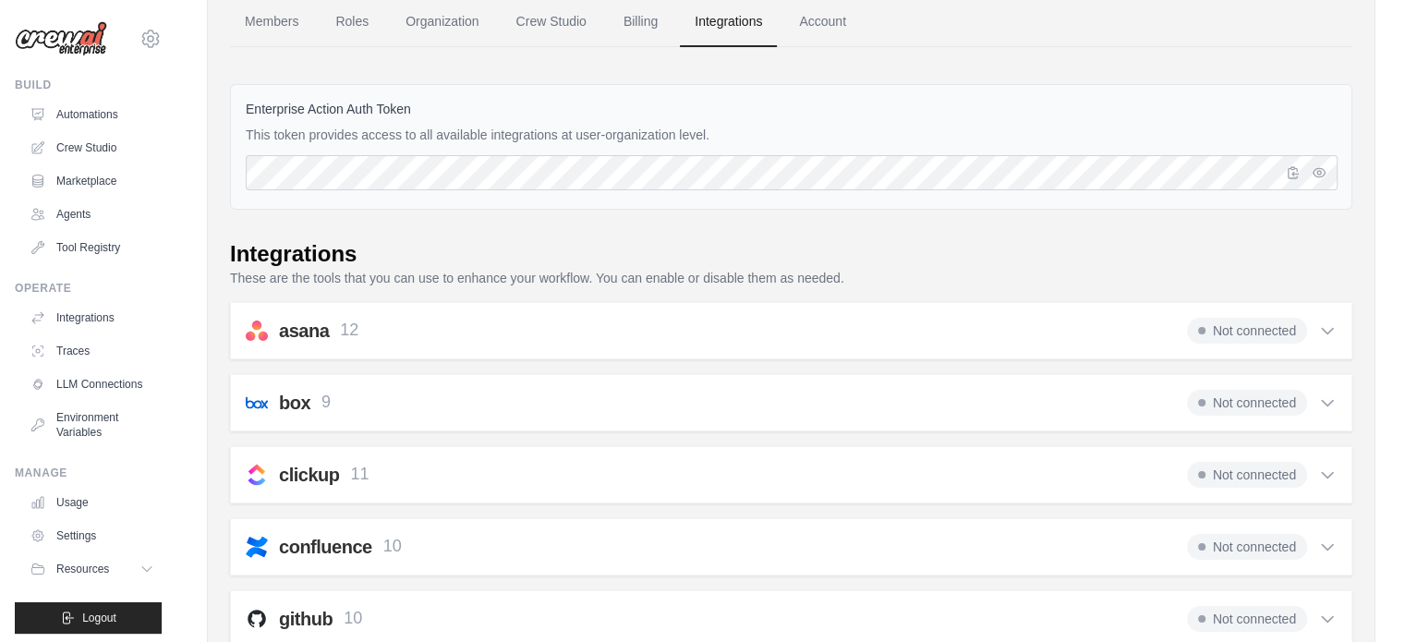
scroll to position [0, 0]
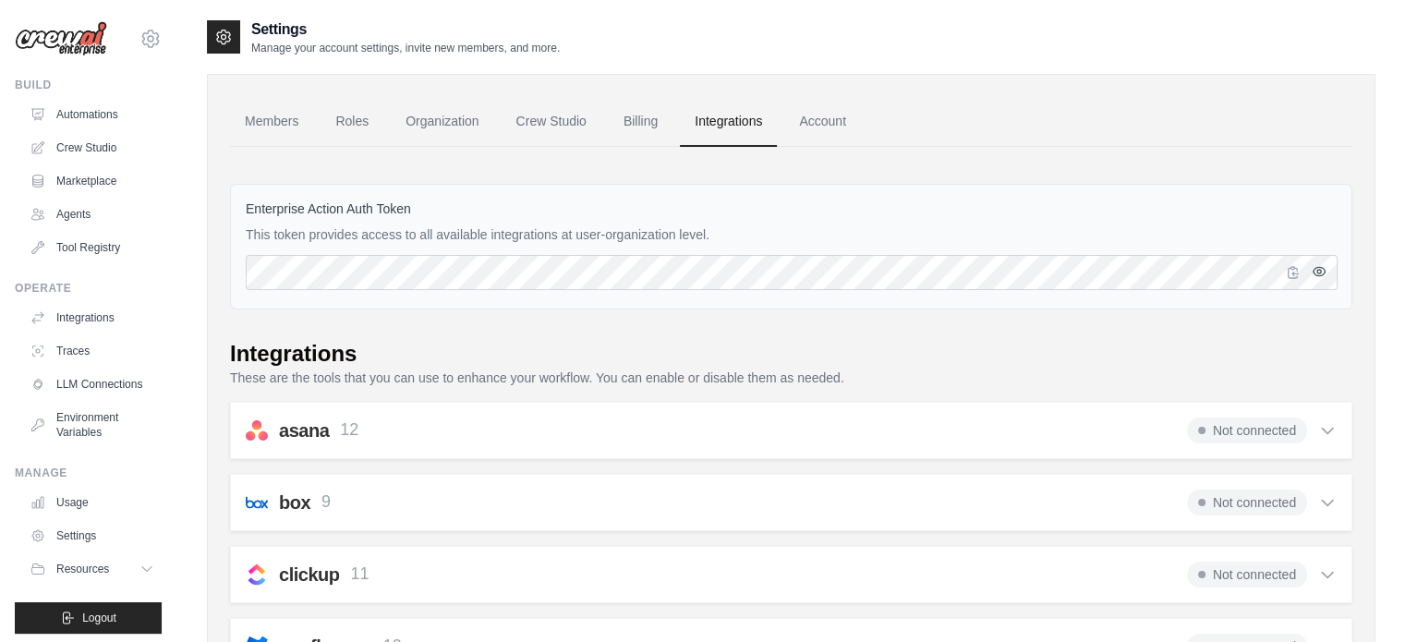
click at [1321, 273] on icon "button" at bounding box center [1319, 271] width 15 height 15
click at [1321, 273] on icon "button" at bounding box center [1319, 271] width 12 height 11
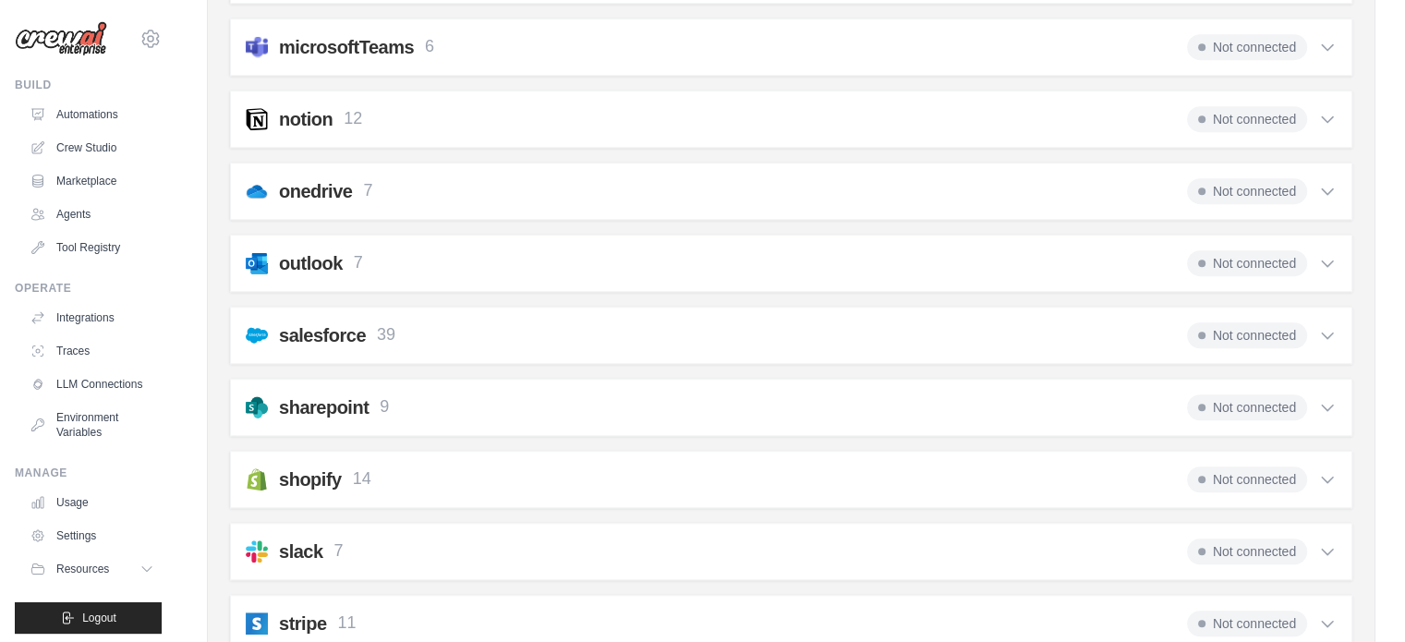
scroll to position [1453, 0]
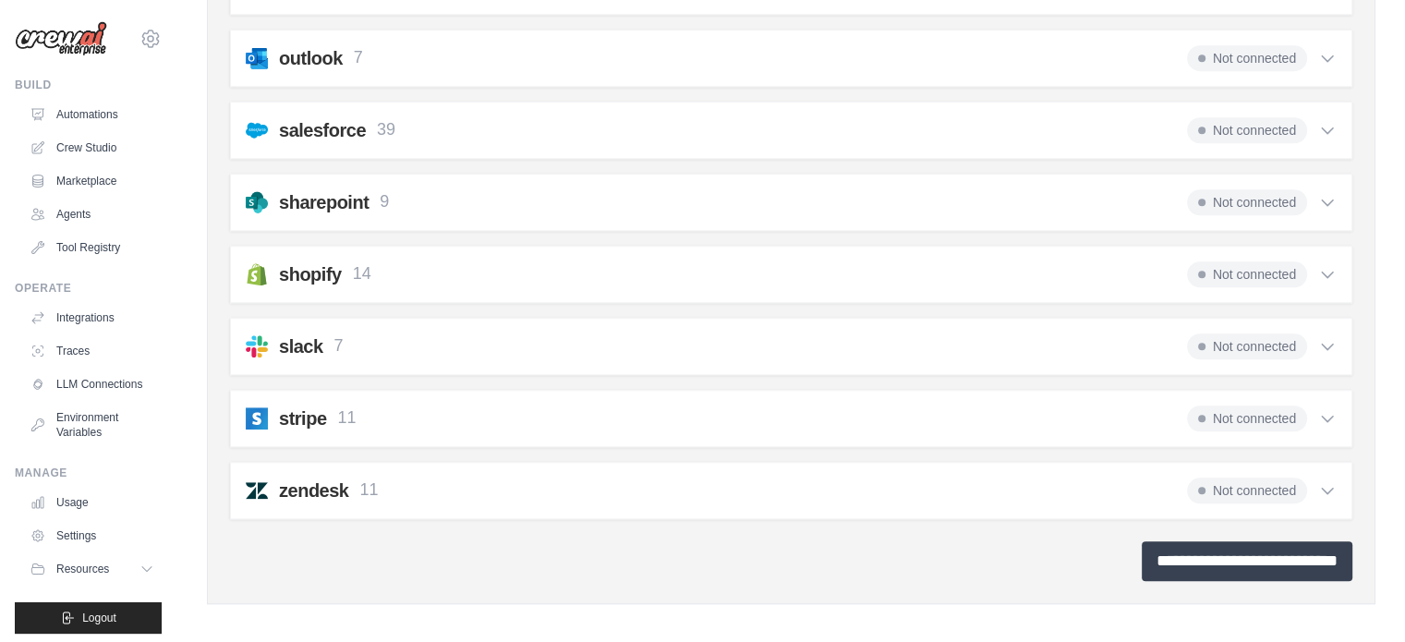
click at [1183, 559] on input "**********" at bounding box center [1247, 561] width 211 height 40
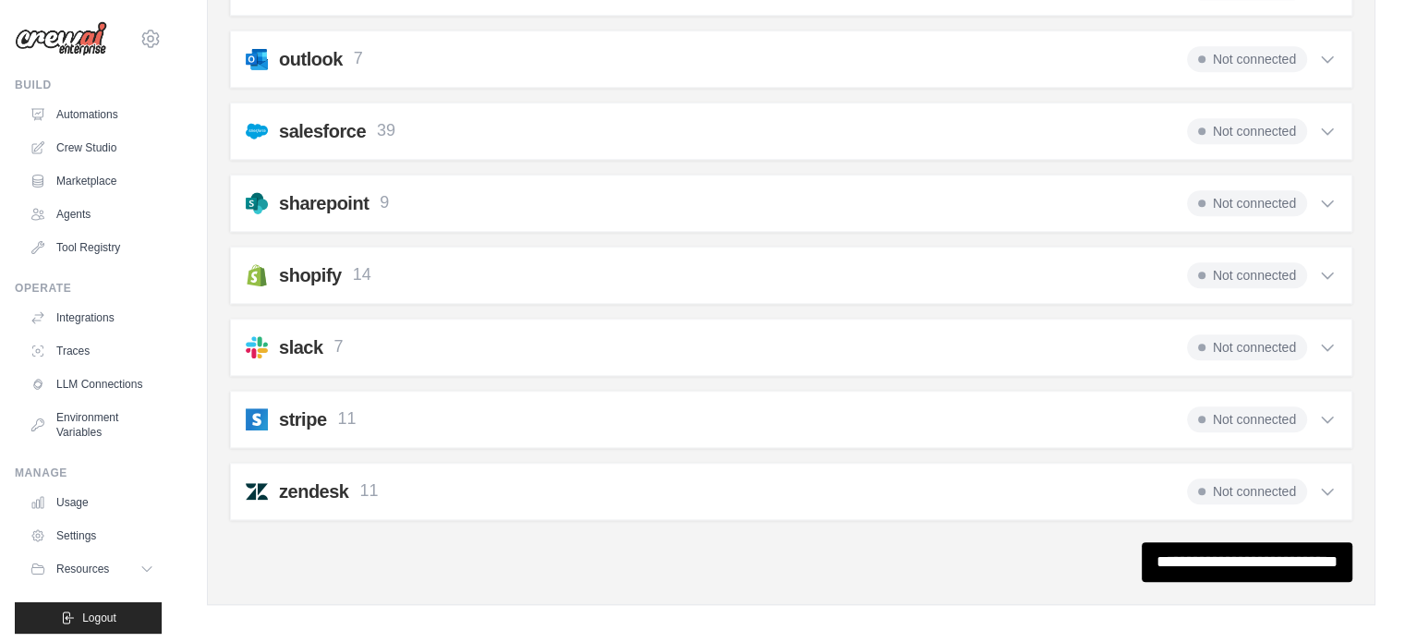
click at [1183, 266] on div "shopify 14 Not connected" at bounding box center [791, 275] width 1091 height 26
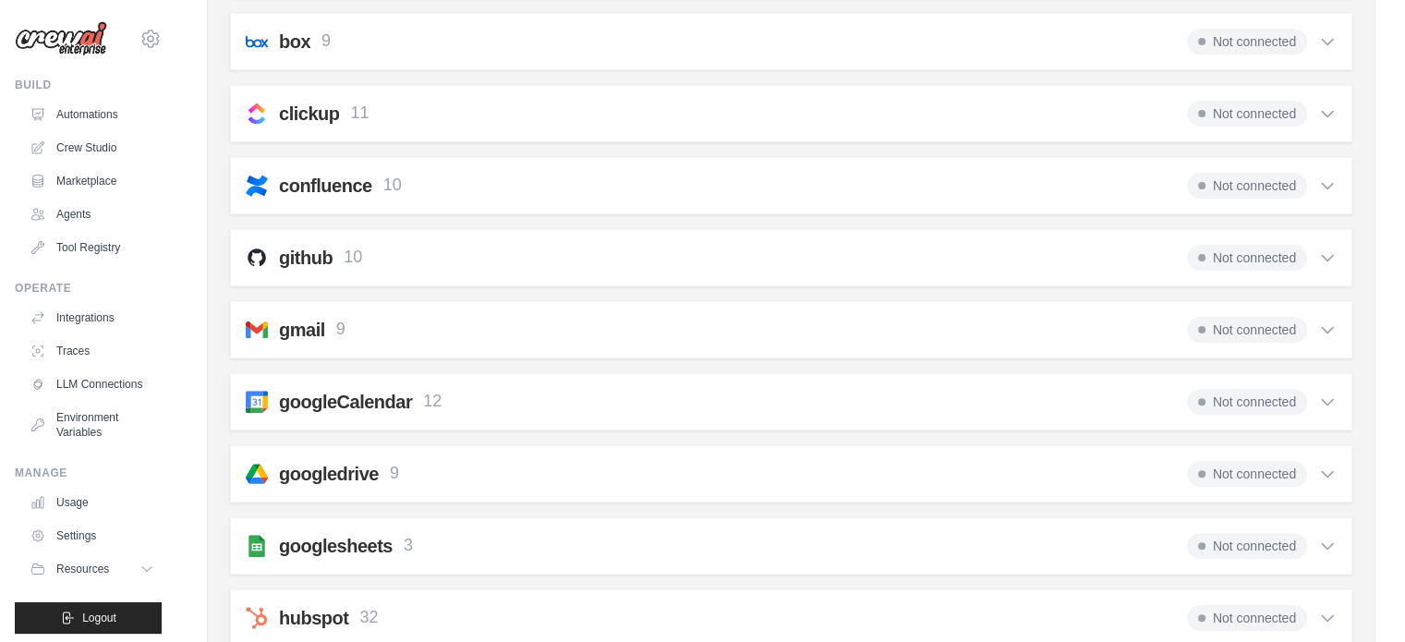
scroll to position [525, 0]
click at [1228, 316] on span "Not connected" at bounding box center [1247, 329] width 120 height 26
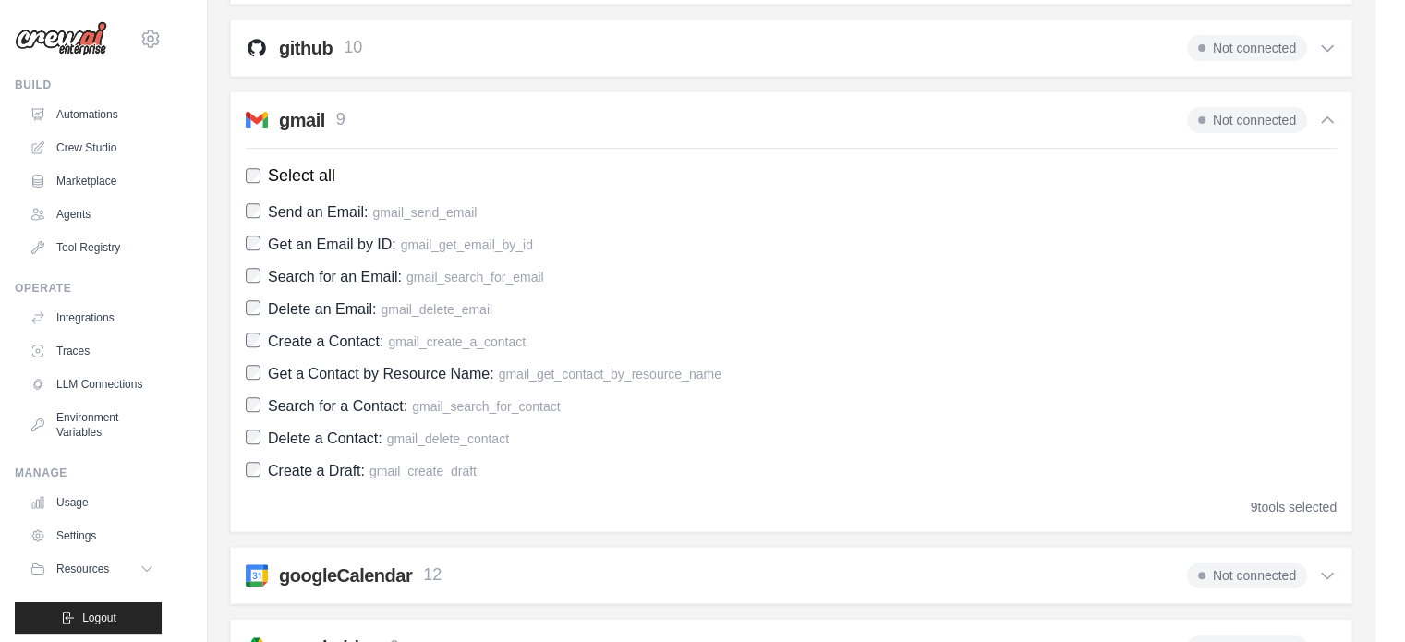
scroll to position [704, 0]
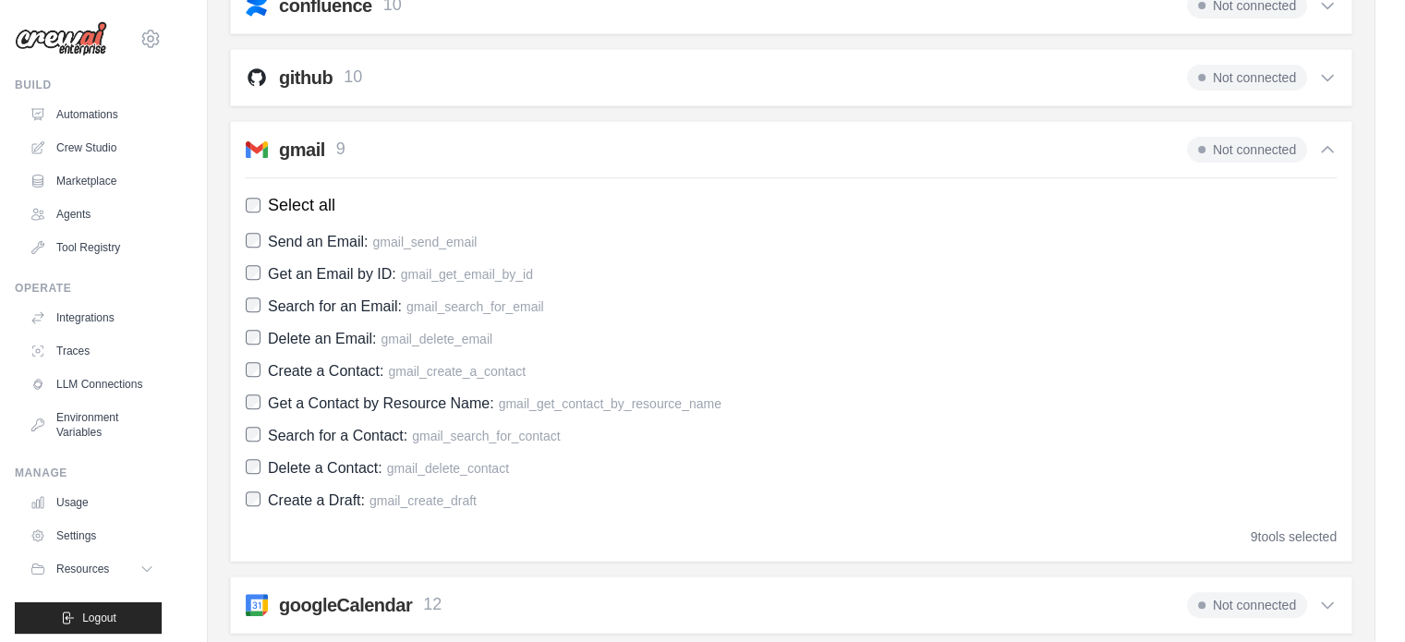
click at [550, 80] on div "github 10 Not connected" at bounding box center [791, 78] width 1091 height 26
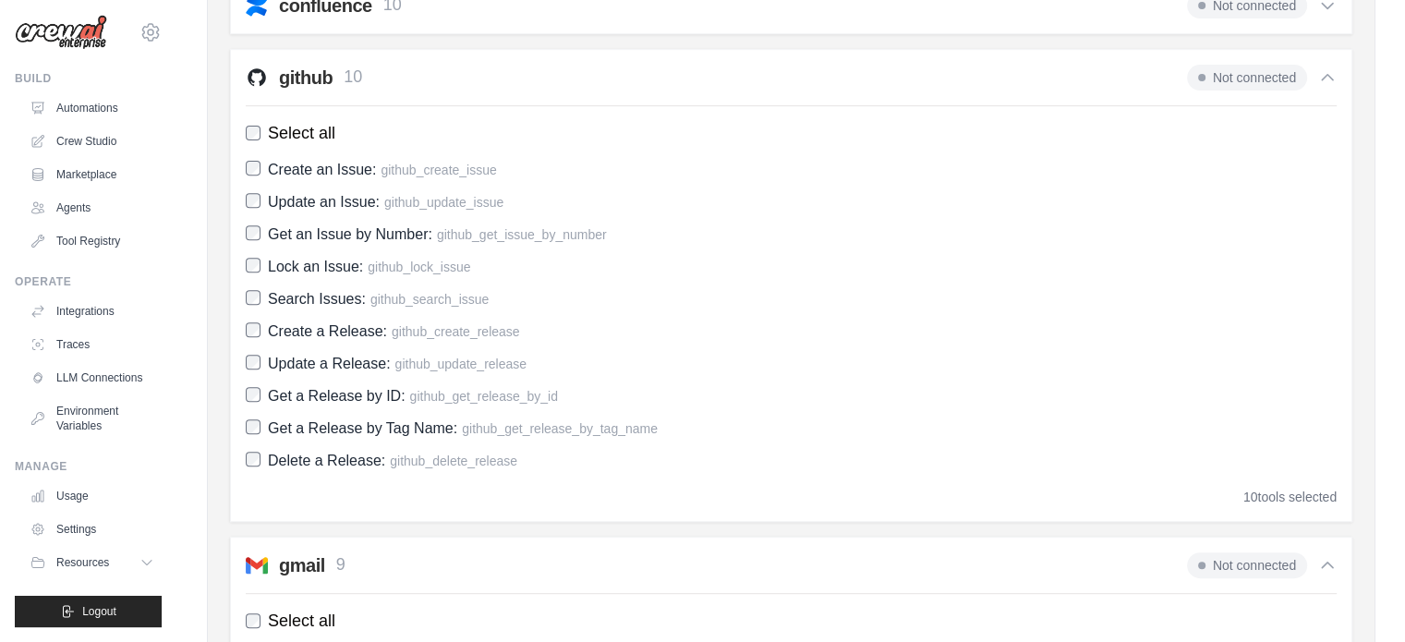
scroll to position [7, 0]
click at [69, 228] on link "Tool Registry" at bounding box center [94, 241] width 140 height 30
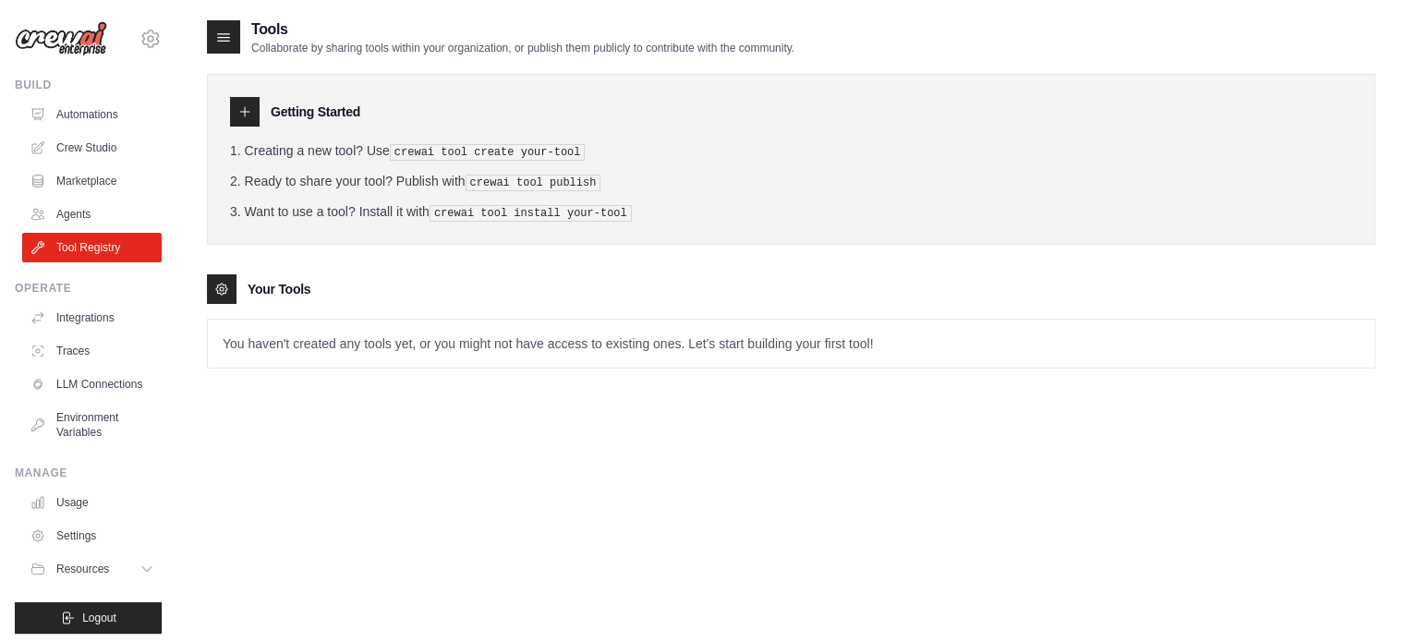
click at [277, 334] on p "You haven't created any tools yet, or you might not have access to existing one…" at bounding box center [791, 344] width 1167 height 48
drag, startPoint x: 427, startPoint y: 151, endPoint x: 588, endPoint y: 154, distance: 160.8
click at [588, 154] on li "Creating a new tool? Use crewai tool create your-tool" at bounding box center [791, 150] width 1123 height 19
drag, startPoint x: 485, startPoint y: 179, endPoint x: 592, endPoint y: 184, distance: 107.3
click at [592, 184] on pre "crewai tool publish" at bounding box center [534, 183] width 136 height 17
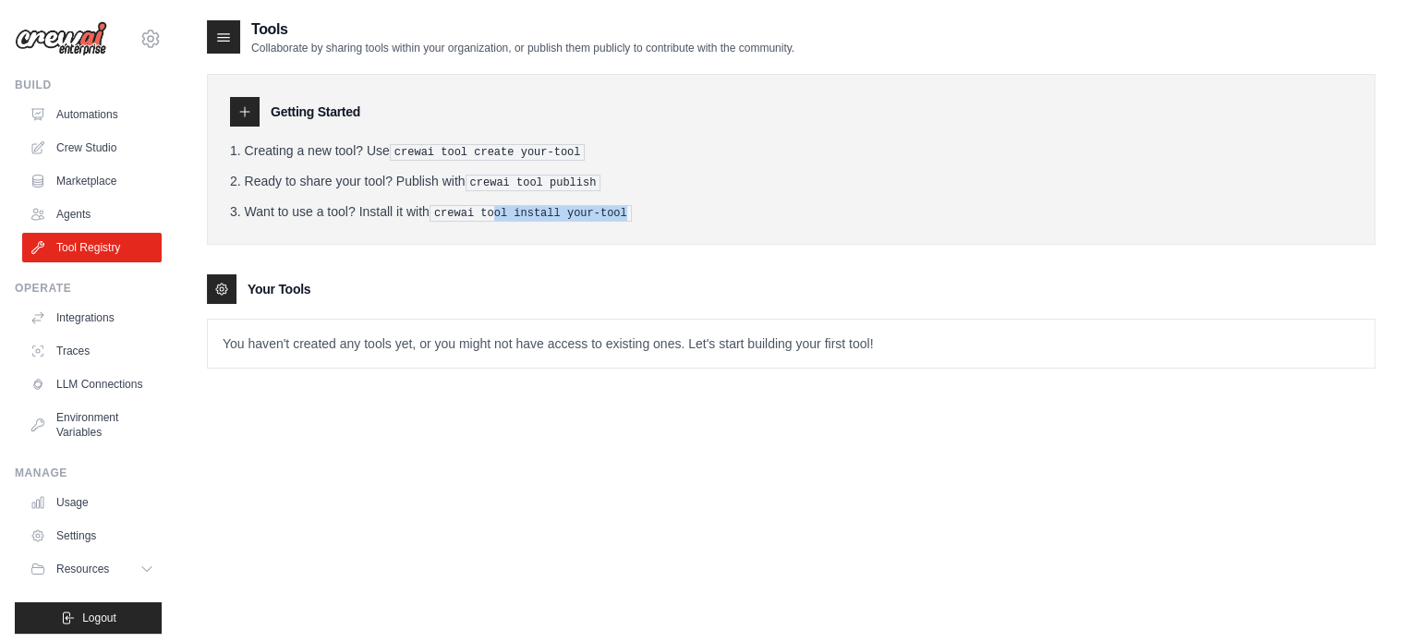
drag, startPoint x: 489, startPoint y: 217, endPoint x: 593, endPoint y: 221, distance: 104.5
click at [613, 219] on div "Getting Started Creating a new tool? Use crewai tool create your-tool Ready to …" at bounding box center [791, 159] width 1169 height 171
click at [94, 187] on link "Marketplace" at bounding box center [94, 181] width 140 height 30
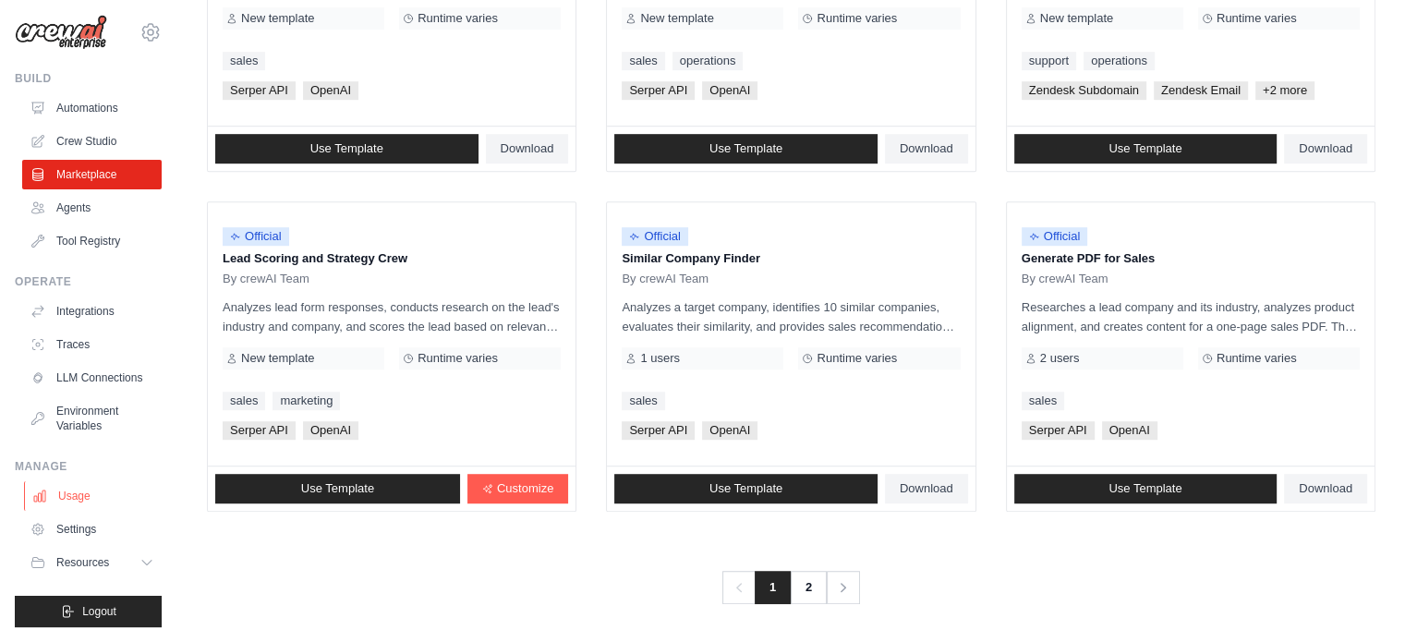
scroll to position [1064, 0]
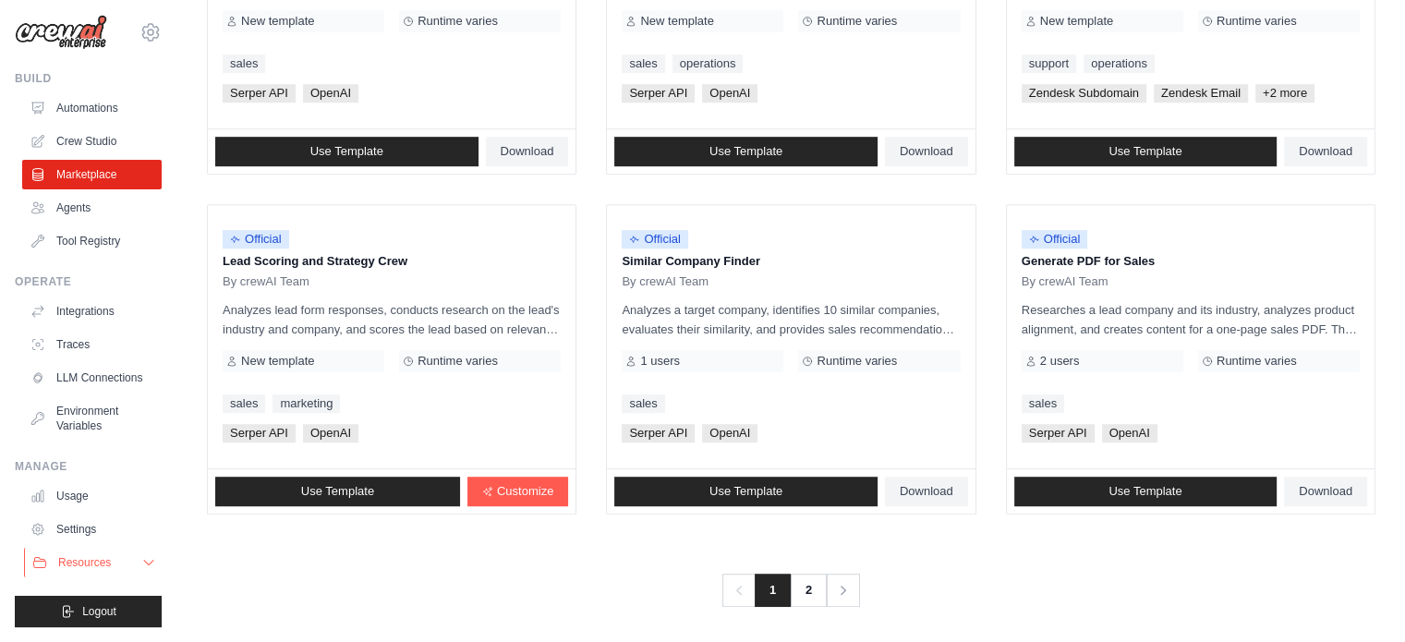
click at [79, 557] on span "Resources" at bounding box center [84, 562] width 53 height 15
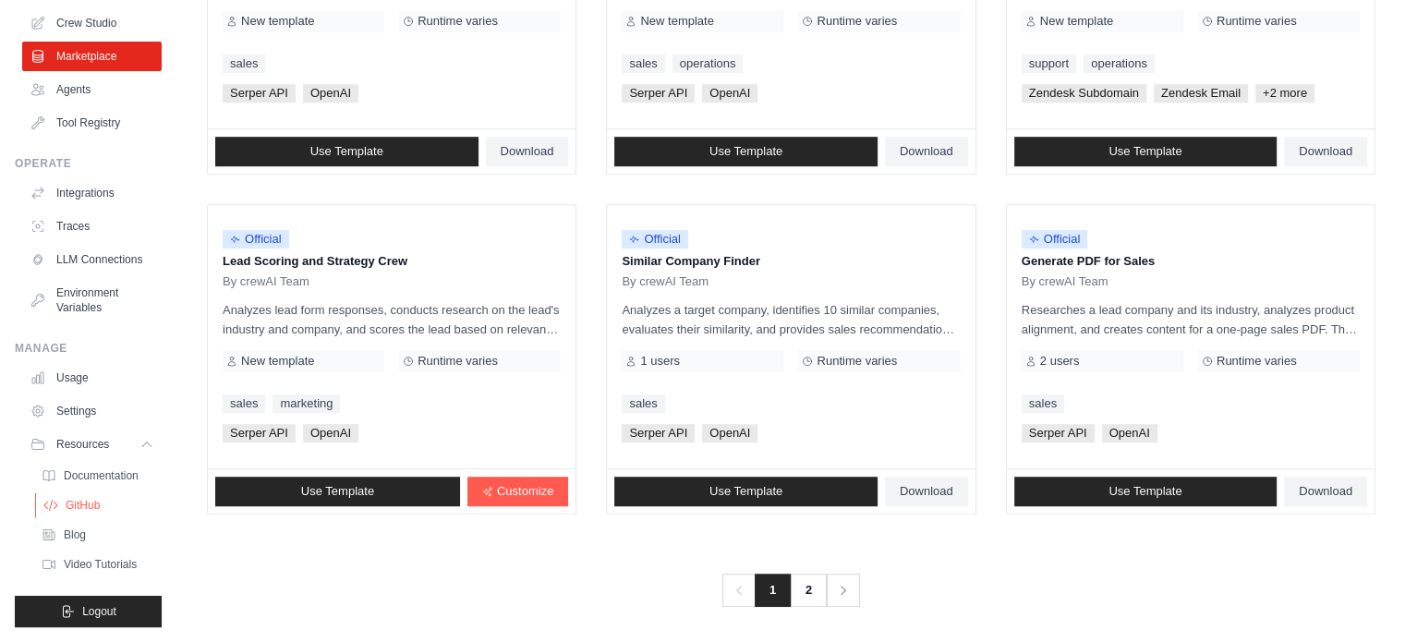
scroll to position [1067, 0]
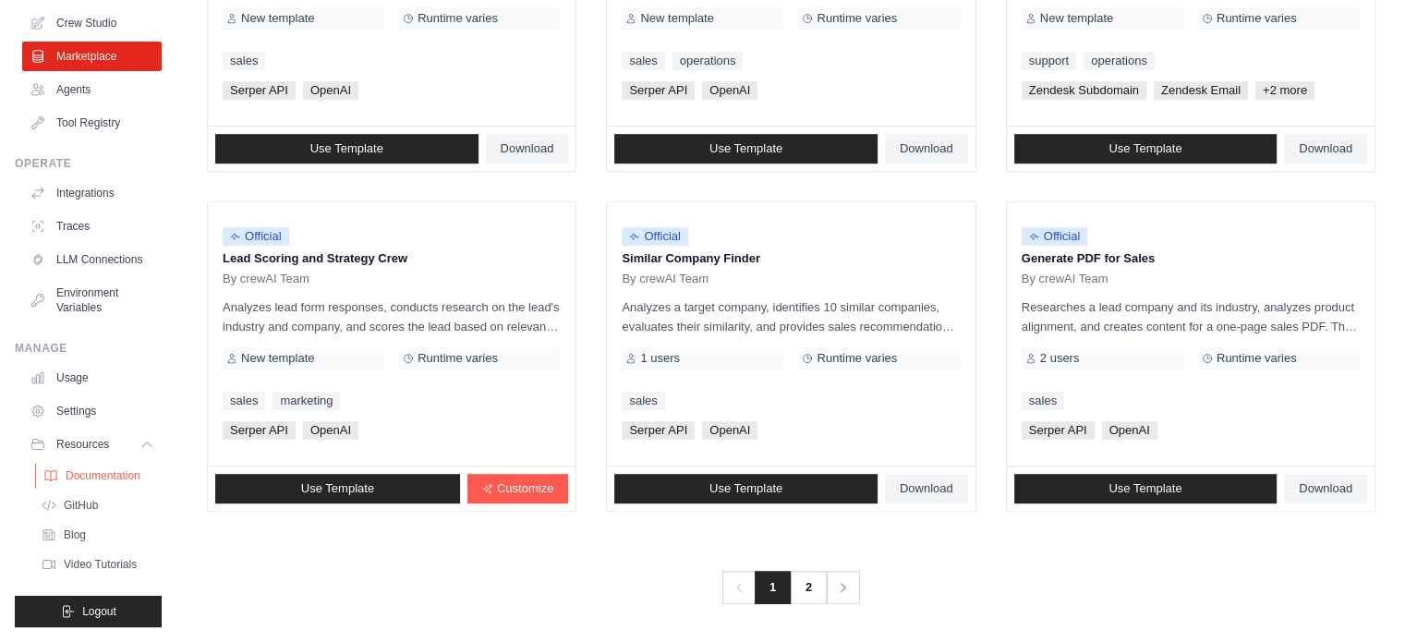
click at [85, 478] on span "Documentation" at bounding box center [103, 475] width 75 height 15
click at [56, 380] on link "Usage" at bounding box center [94, 378] width 140 height 30
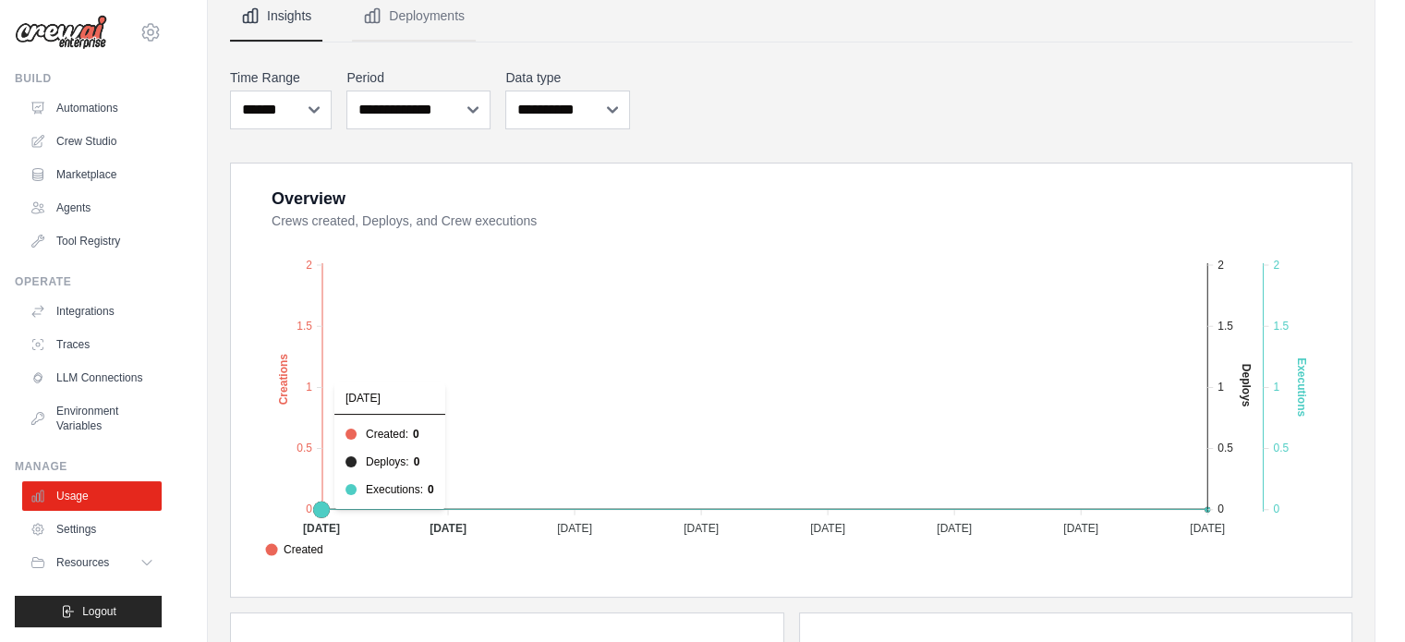
scroll to position [190, 0]
click at [90, 557] on span "Resources" at bounding box center [84, 562] width 53 height 15
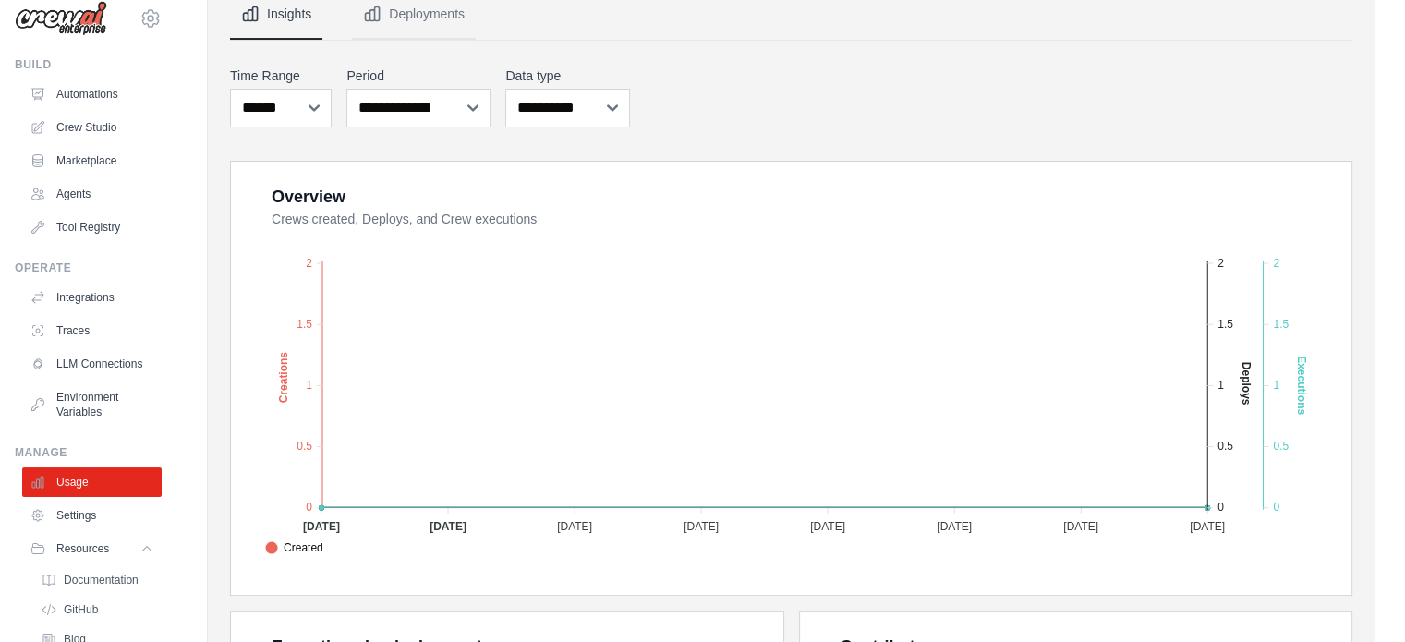
scroll to position [139, 0]
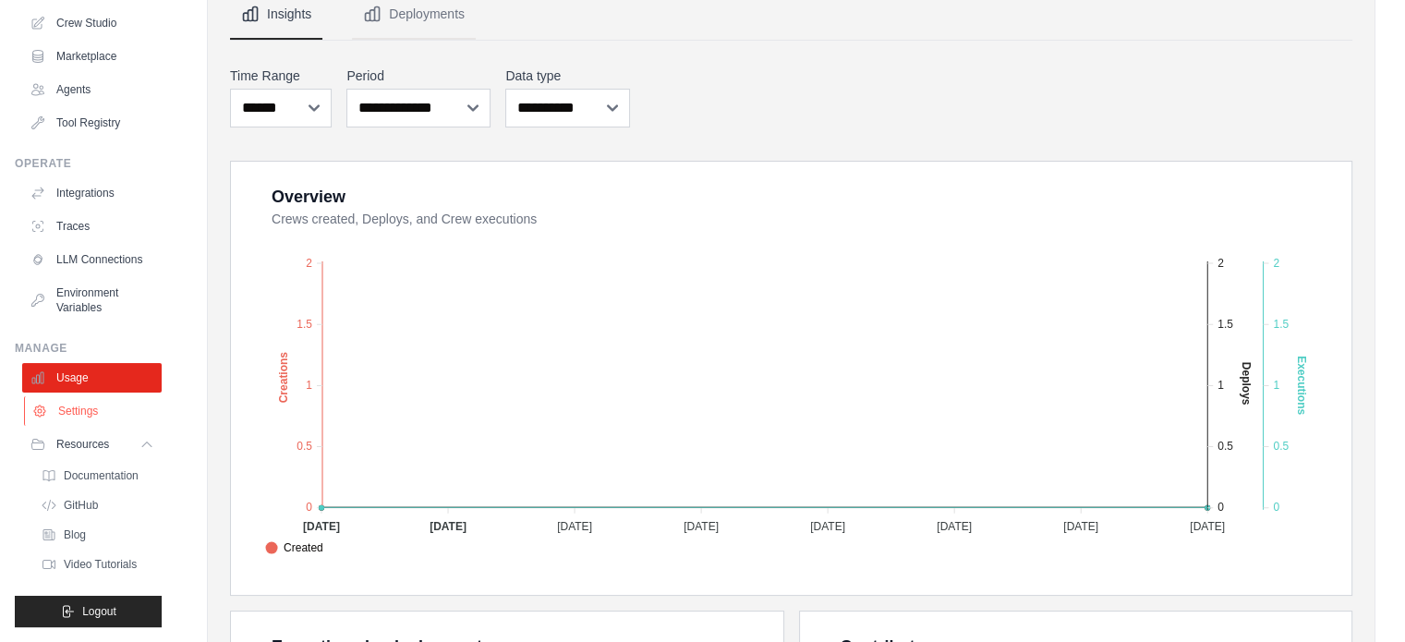
click at [55, 416] on link "Settings" at bounding box center [94, 411] width 140 height 30
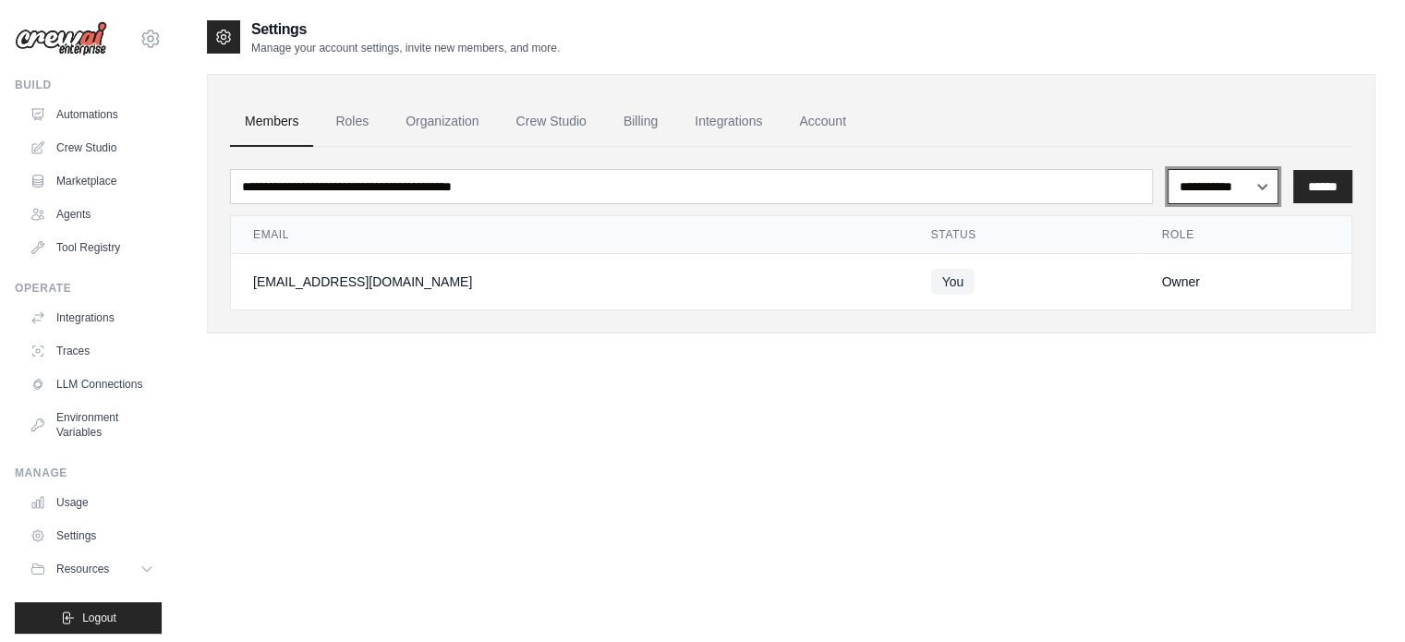
click at [1214, 192] on select "**********" at bounding box center [1223, 186] width 111 height 35
click at [727, 115] on link "Integrations" at bounding box center [728, 122] width 97 height 50
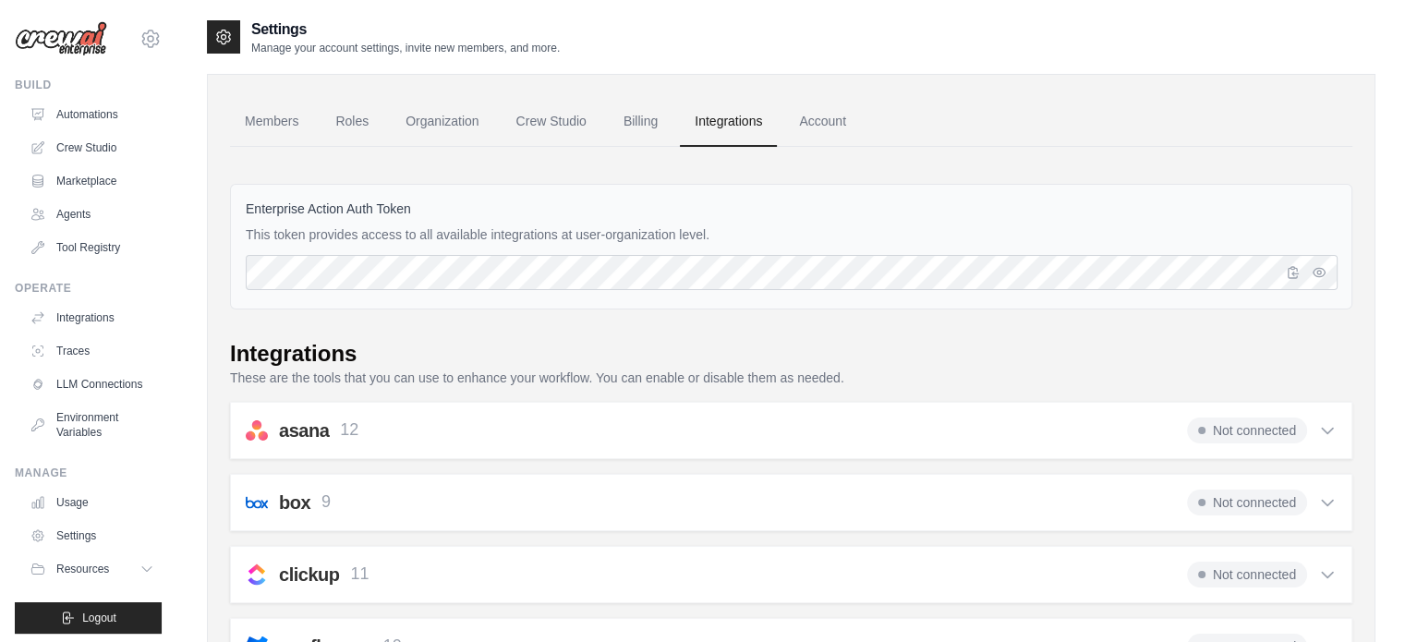
click at [439, 31] on h2 "Settings" at bounding box center [405, 29] width 309 height 22
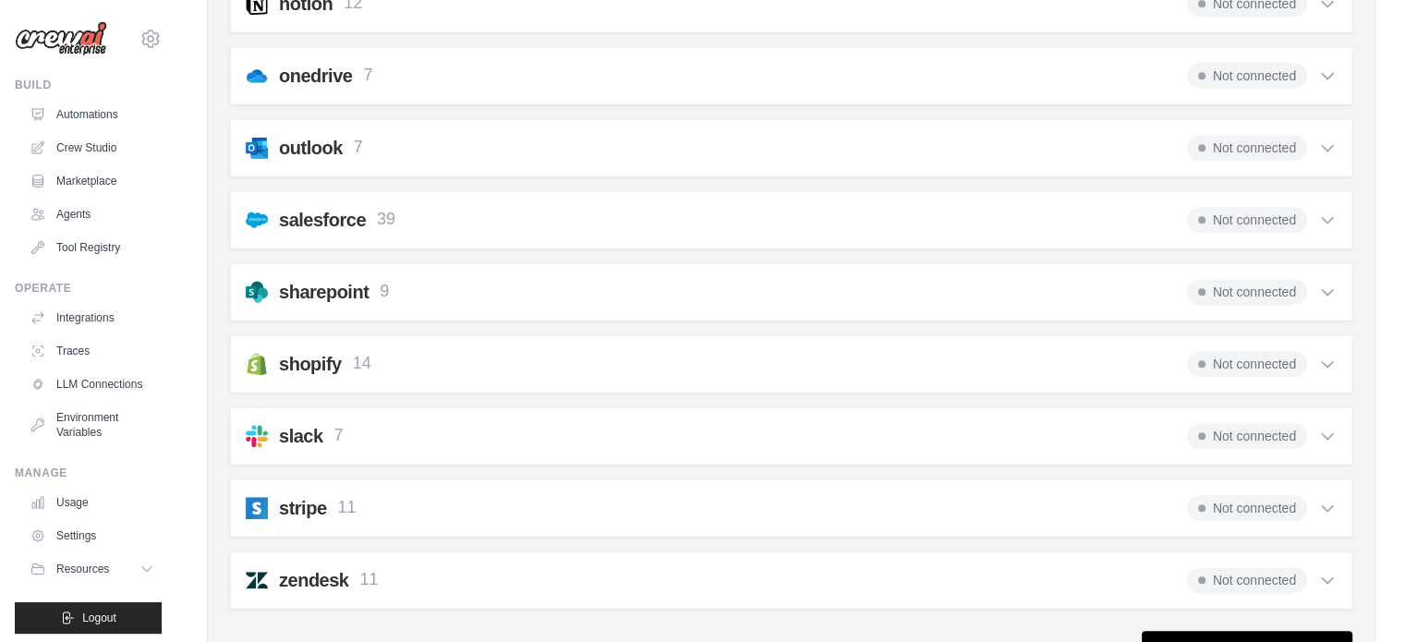
scroll to position [1453, 0]
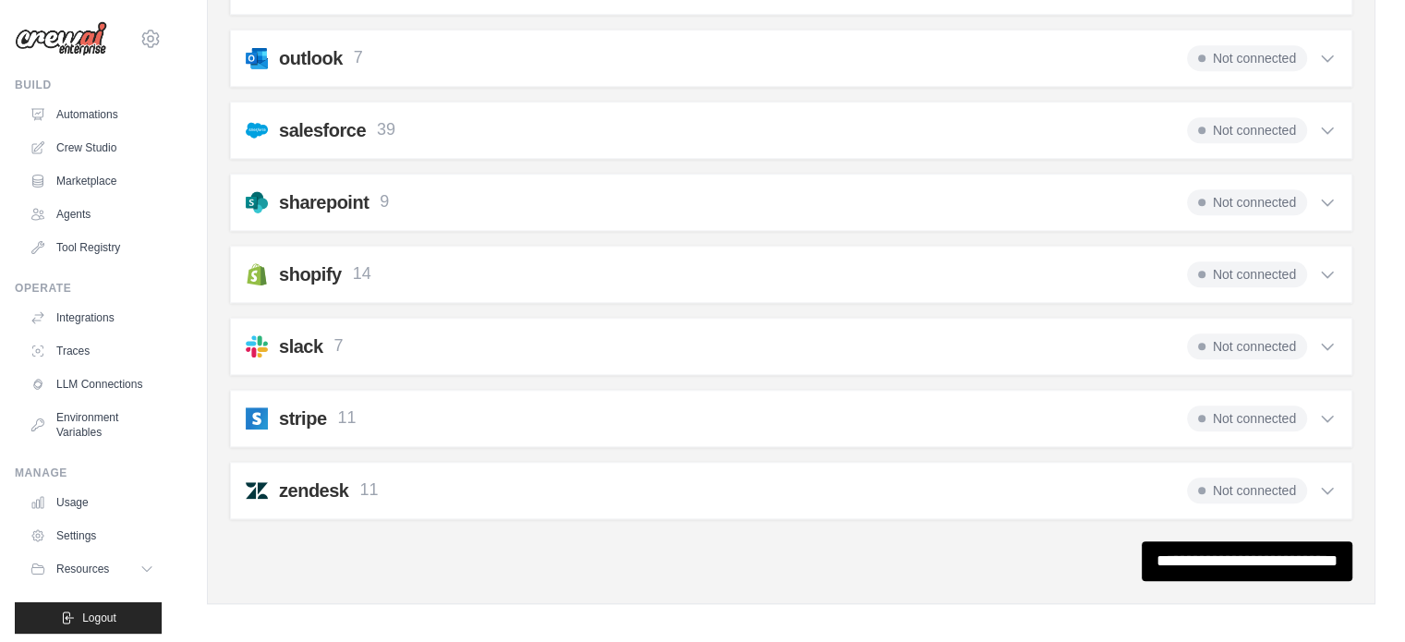
click at [327, 483] on h2 "zendesk" at bounding box center [313, 491] width 69 height 26
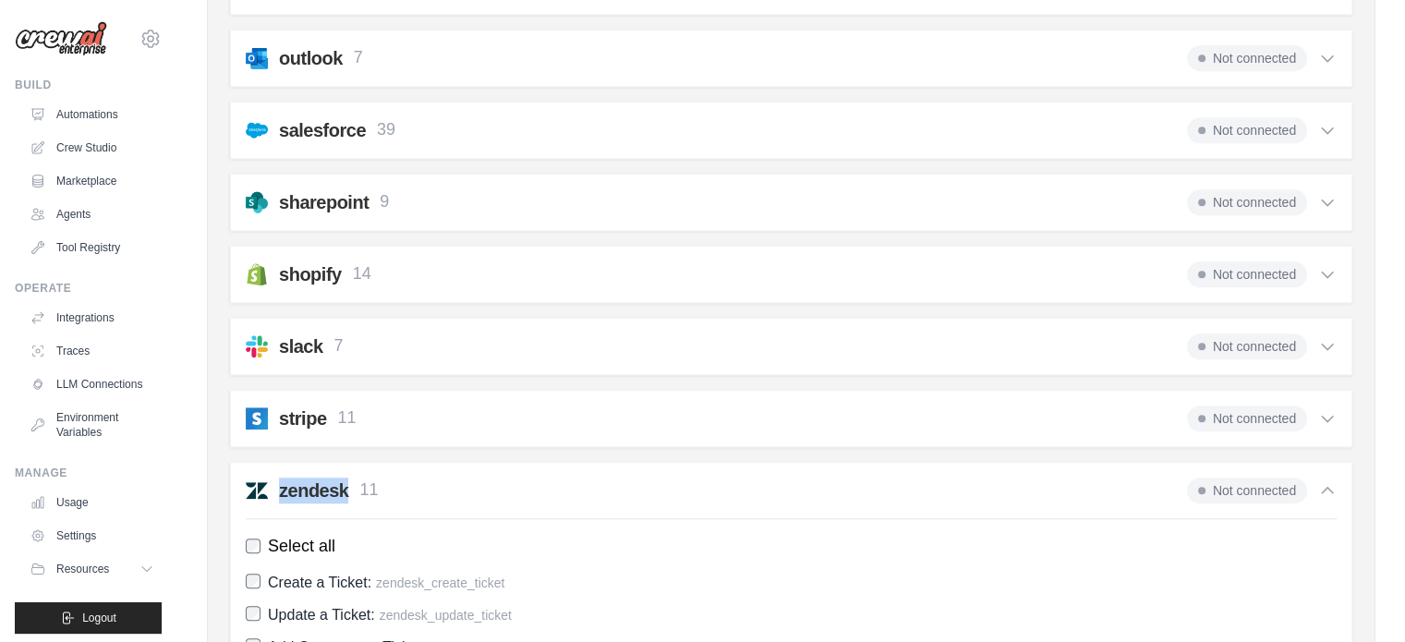
click at [327, 483] on h2 "zendesk" at bounding box center [313, 491] width 69 height 26
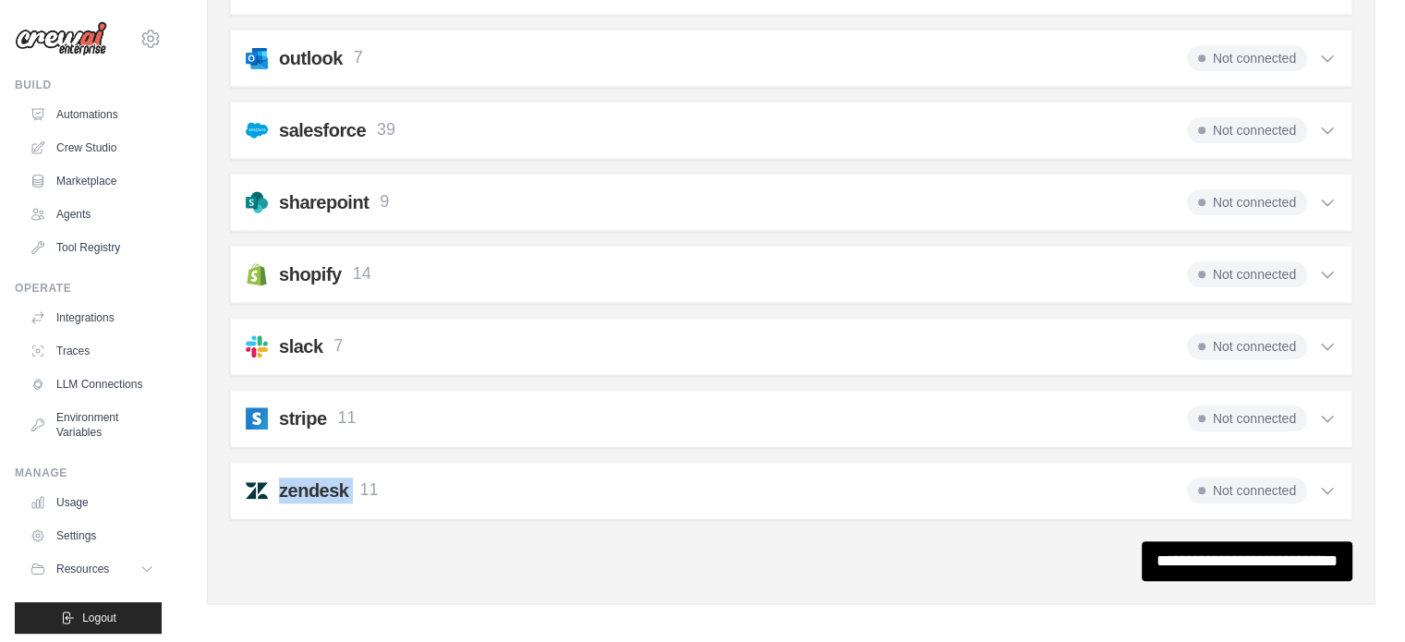
click at [327, 483] on h2 "zendesk" at bounding box center [313, 491] width 69 height 26
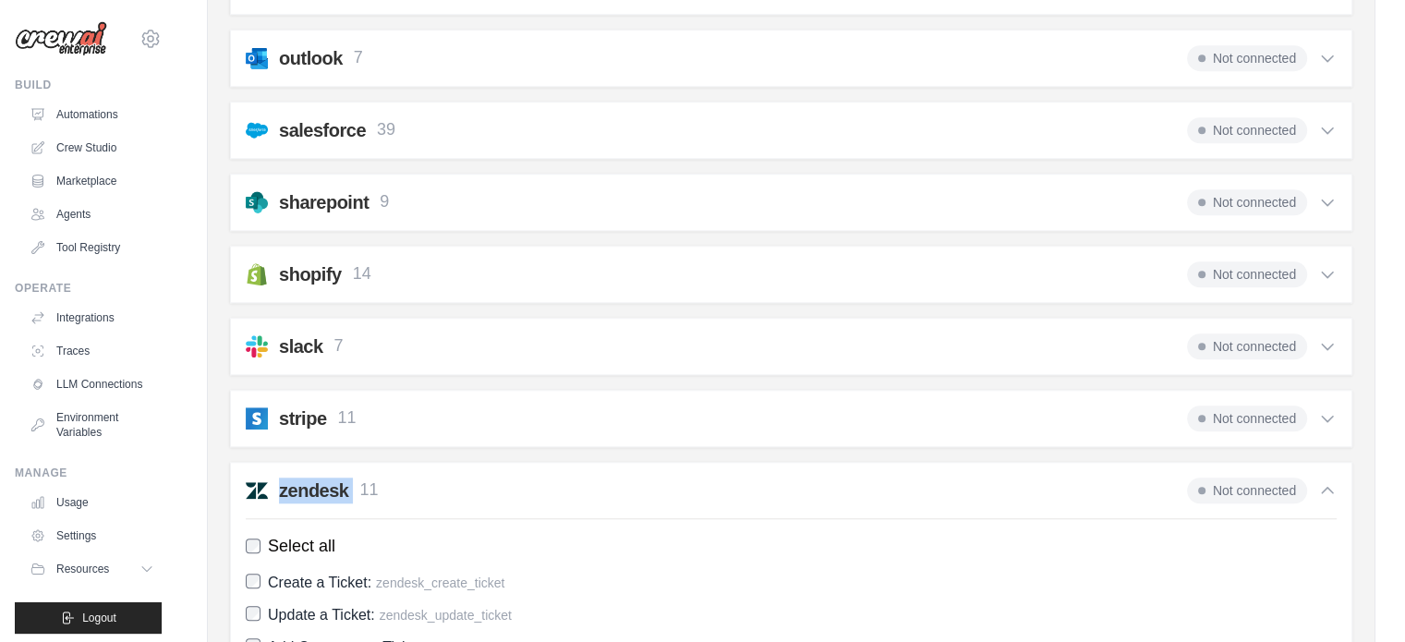
click at [327, 483] on h2 "zendesk" at bounding box center [313, 491] width 69 height 26
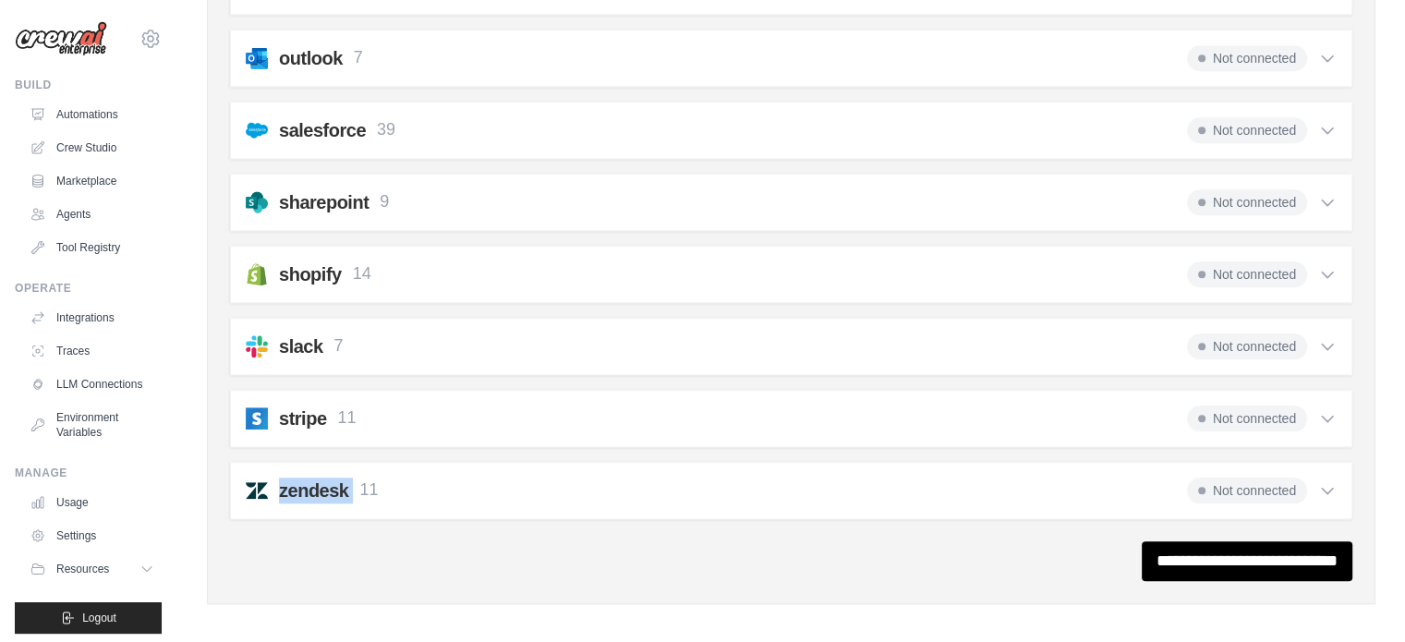
click at [327, 483] on h2 "zendesk" at bounding box center [313, 491] width 69 height 26
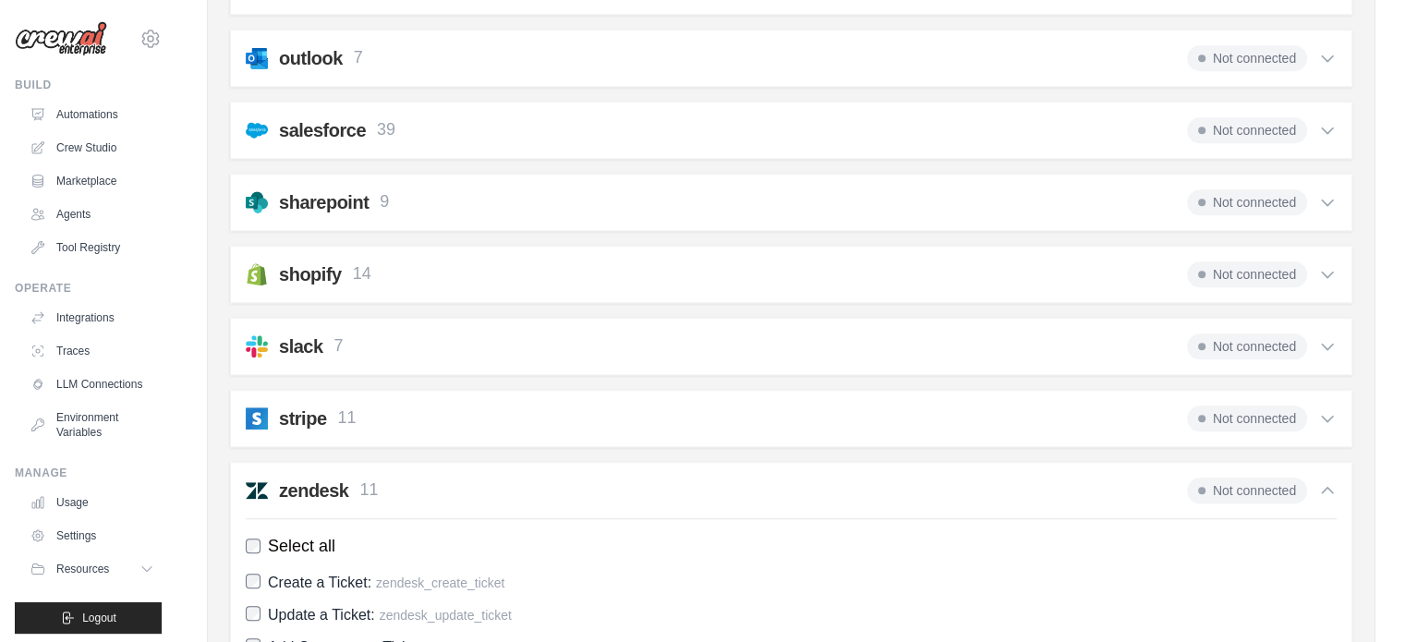
click at [429, 422] on div "stripe 11 Not connected Select all Create a Customer: stripe_create_customer Ge…" at bounding box center [791, 418] width 1123 height 57
click at [394, 348] on div "slack 7 Not connected" at bounding box center [791, 347] width 1091 height 26
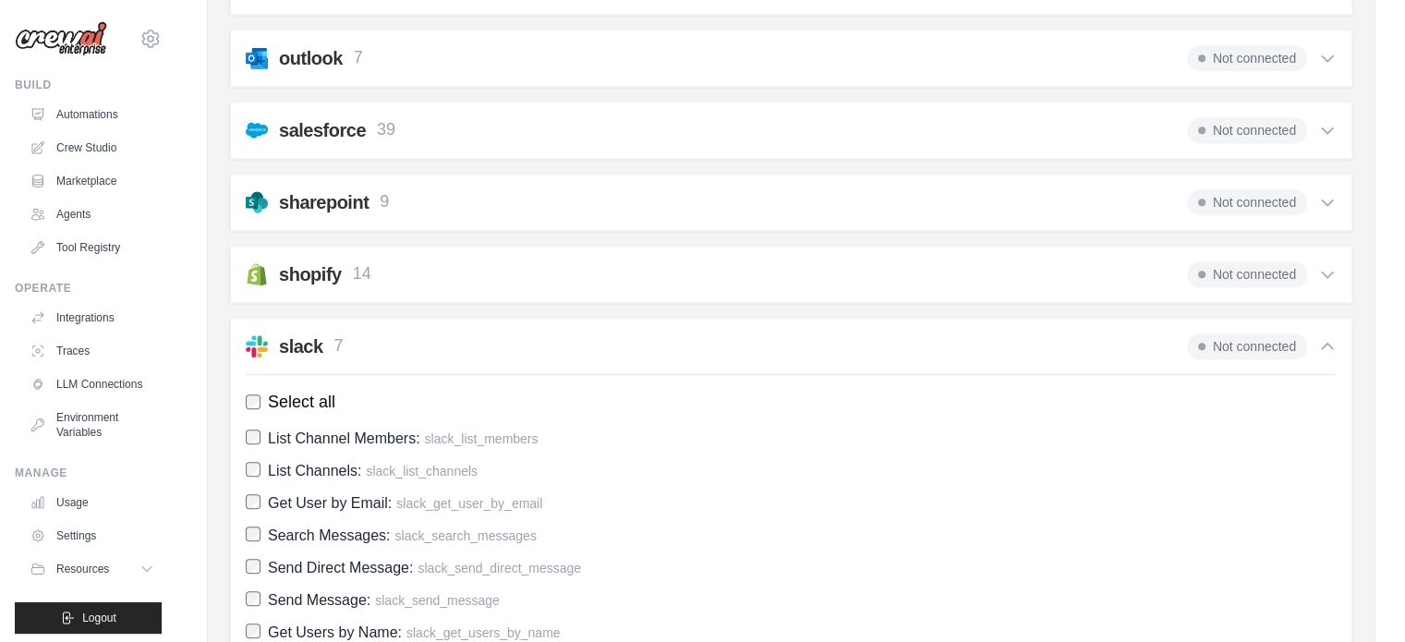
click at [363, 282] on div "shopify 14 Not connected Select all Get Customers: shopify_get_customers Search…" at bounding box center [791, 274] width 1123 height 57
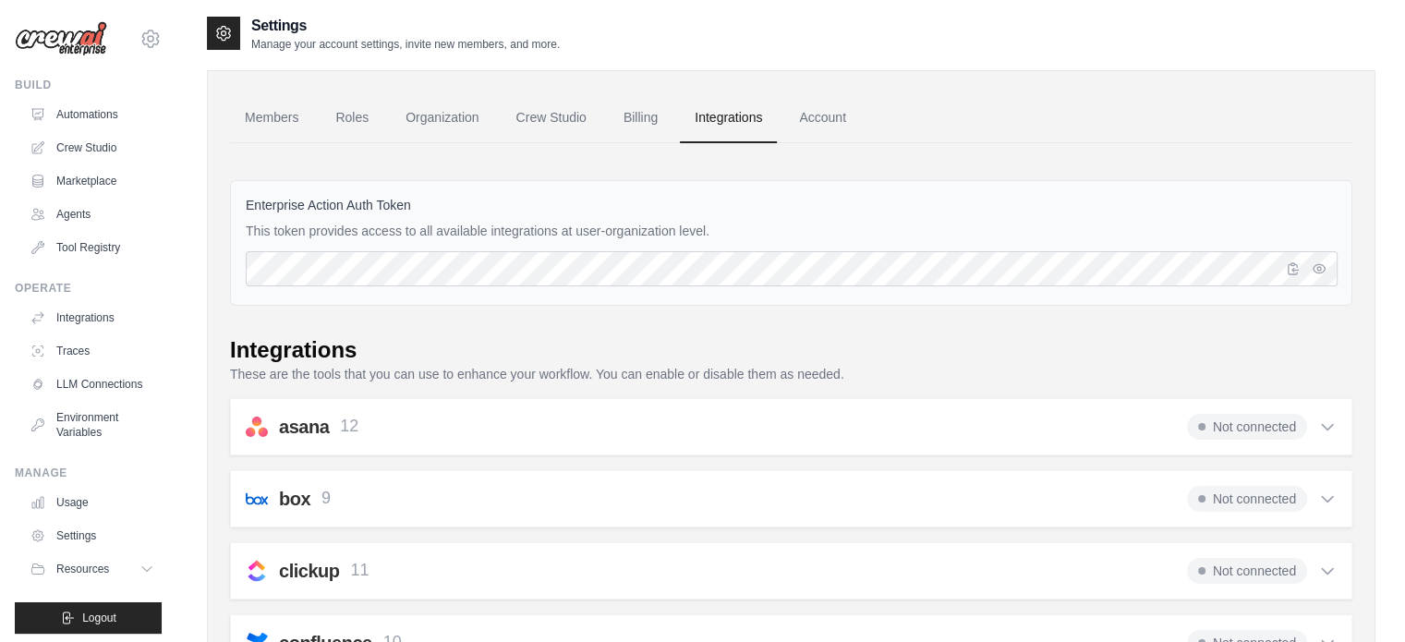
scroll to position [0, 0]
